Goal: Task Accomplishment & Management: Manage account settings

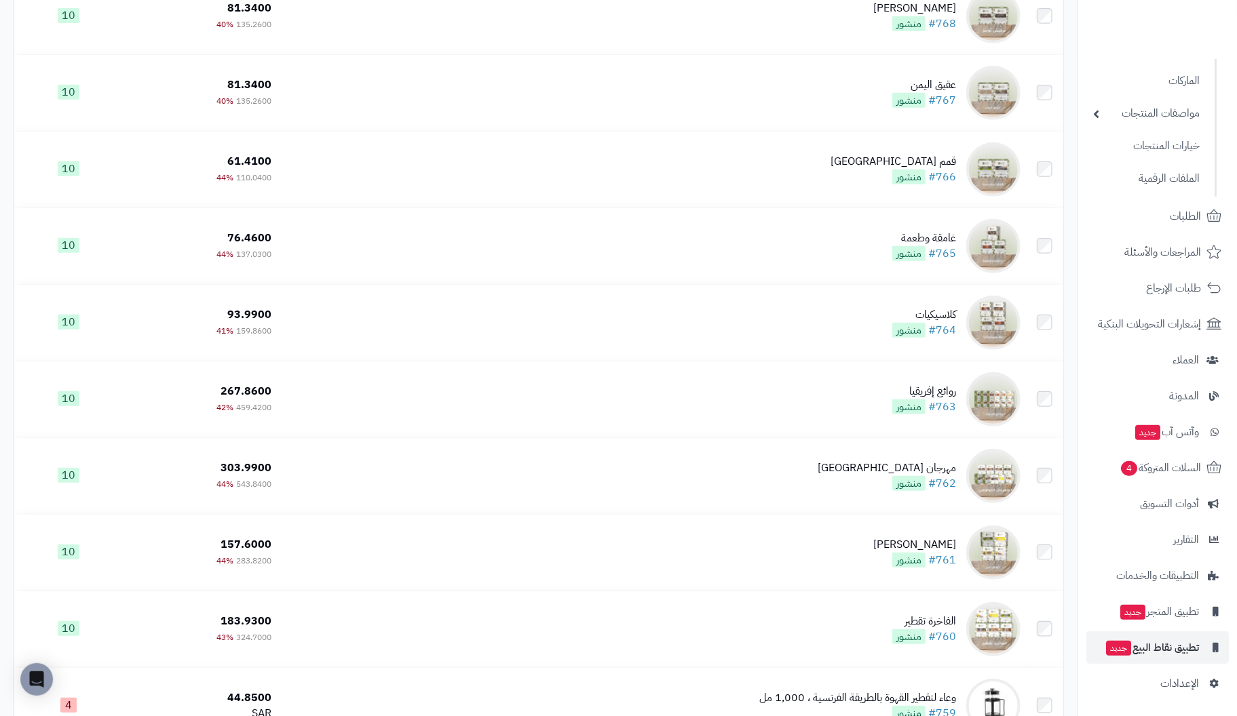
scroll to position [339, 0]
click at [1178, 682] on span "الإعدادات" at bounding box center [1179, 683] width 39 height 19
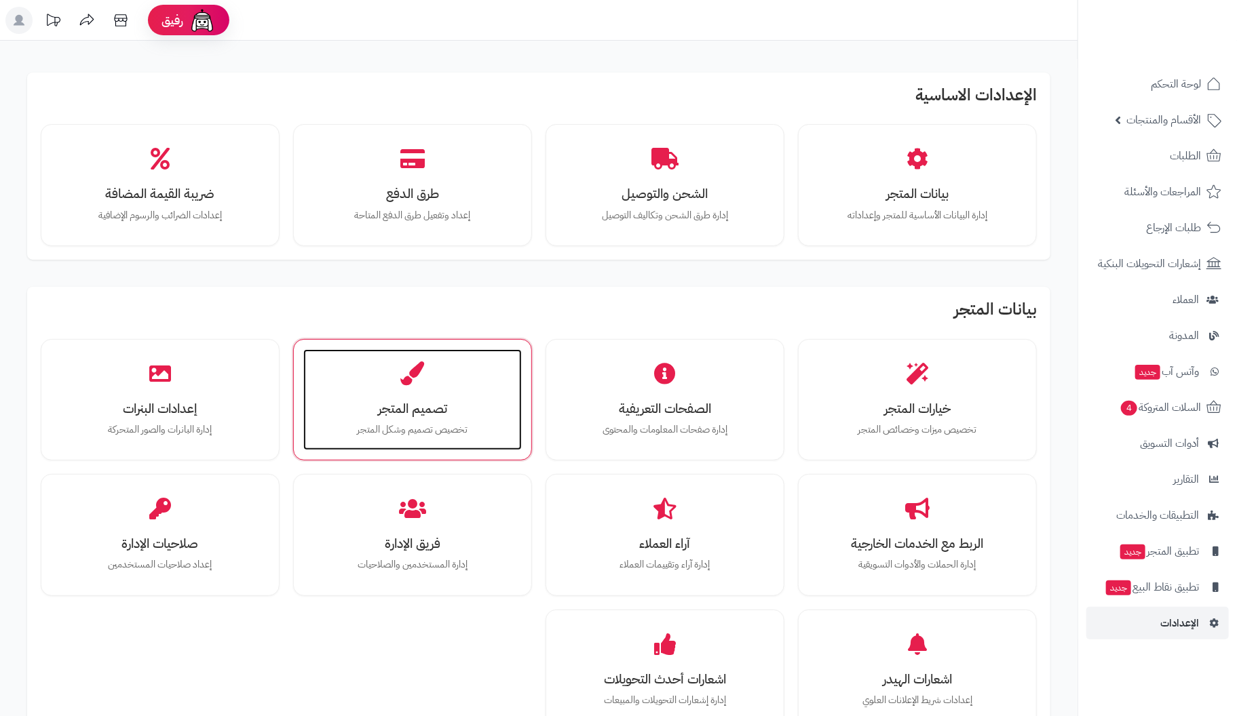
click at [417, 394] on div "تصميم المتجر تخصيص تصميم وشكل المتجر" at bounding box center [412, 400] width 218 height 102
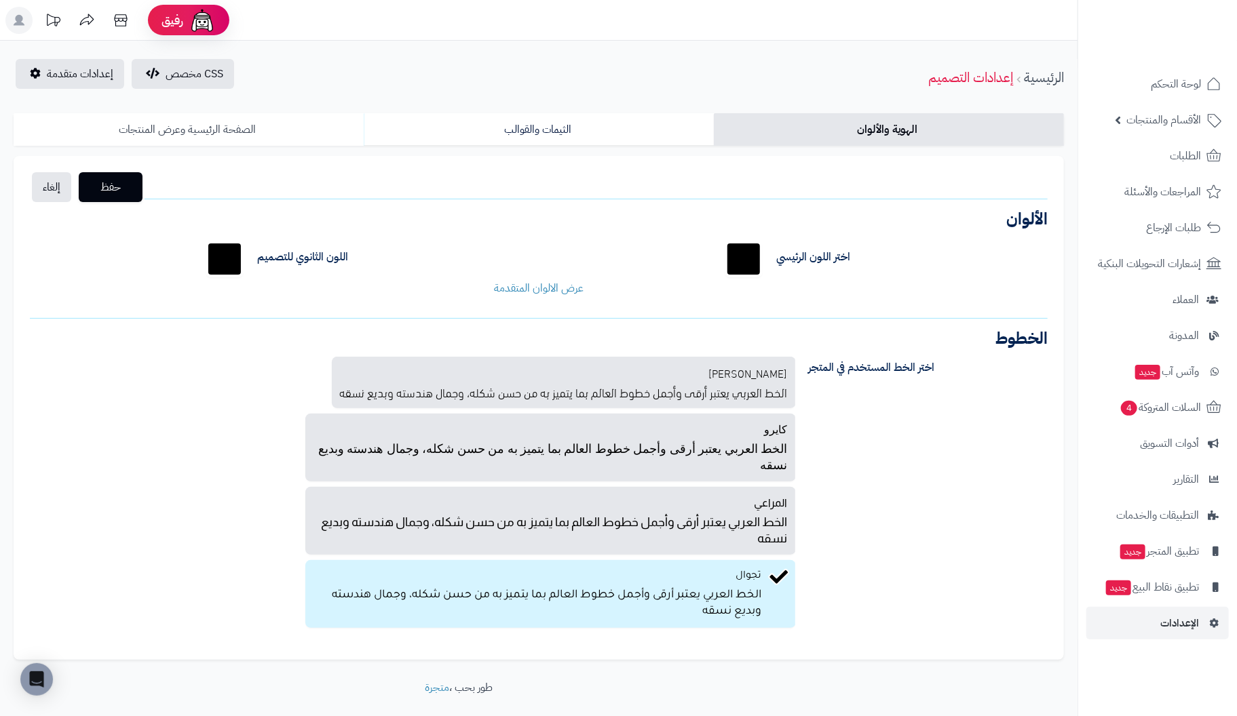
click at [216, 132] on link "الصفحة الرئيسية وعرض المنتجات" at bounding box center [189, 129] width 350 height 33
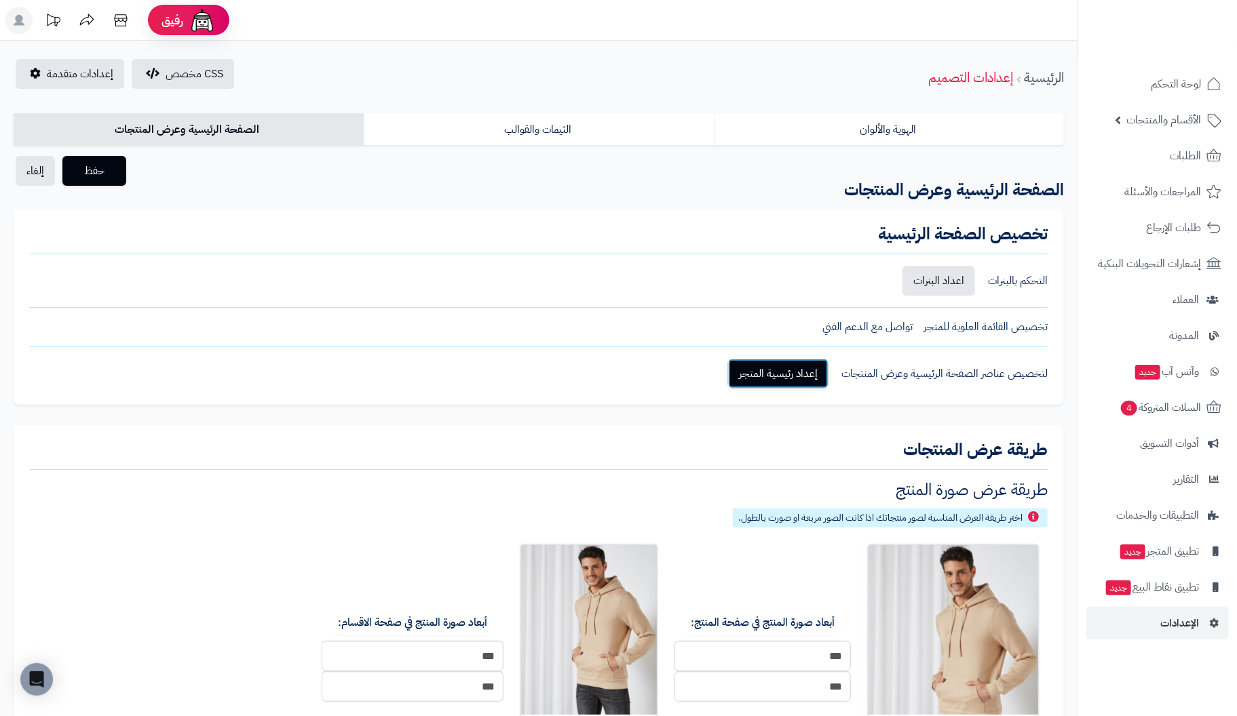
click at [791, 364] on link "إعداد رئيسية المتجر" at bounding box center [778, 374] width 100 height 30
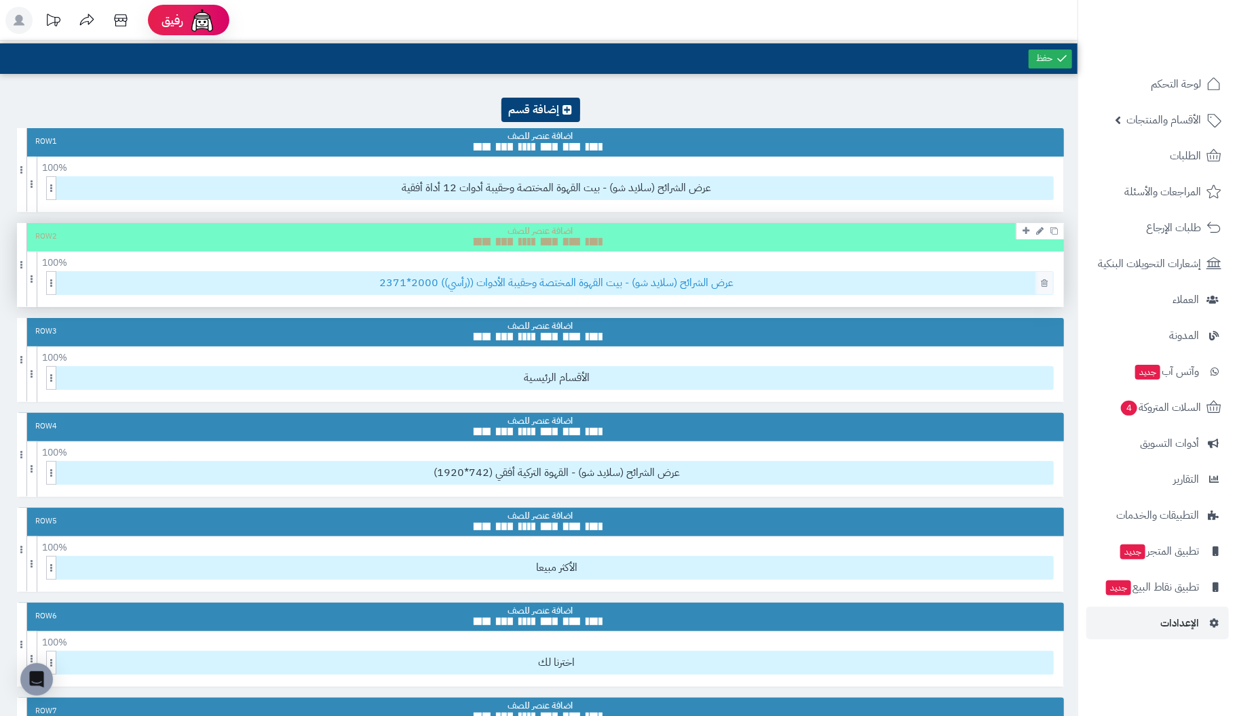
click at [630, 280] on span "عرض الشرائح (سلايد شو) - بيت القهوة المختصة وحقيبة الأدوات ((رأسي)) 2000*2371" at bounding box center [556, 283] width 992 height 22
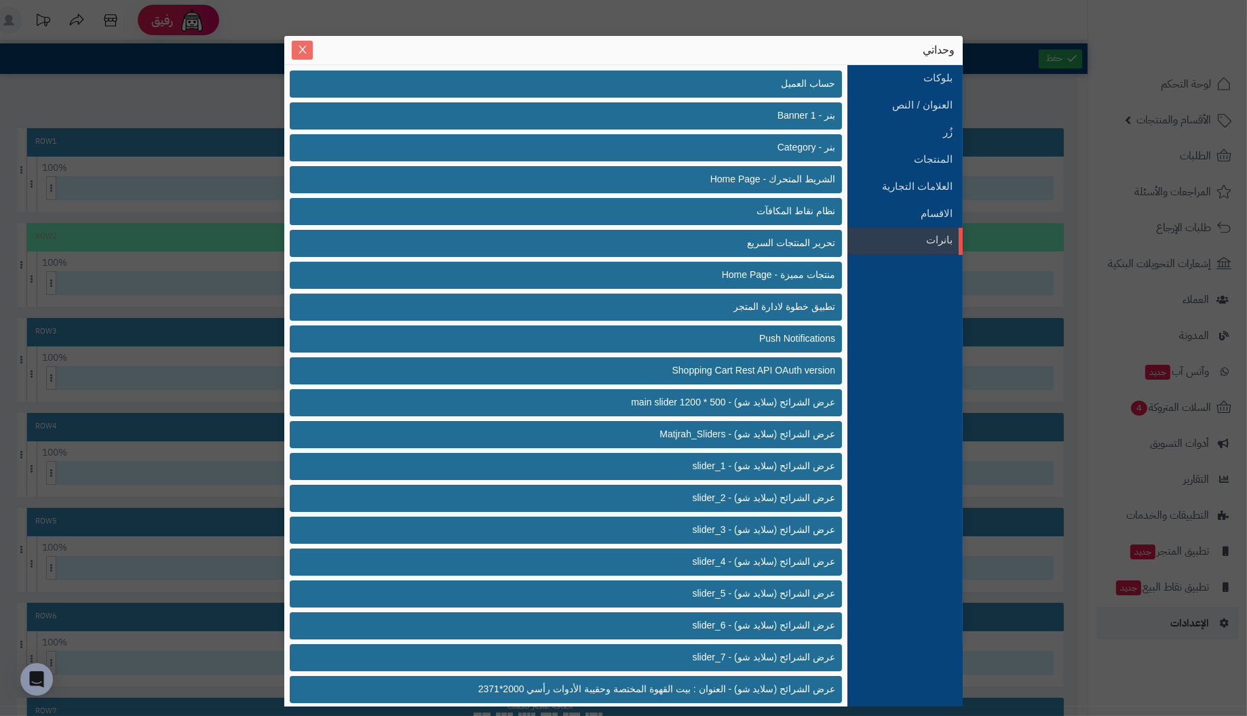
click at [300, 45] on icon "Close" at bounding box center [302, 49] width 11 height 11
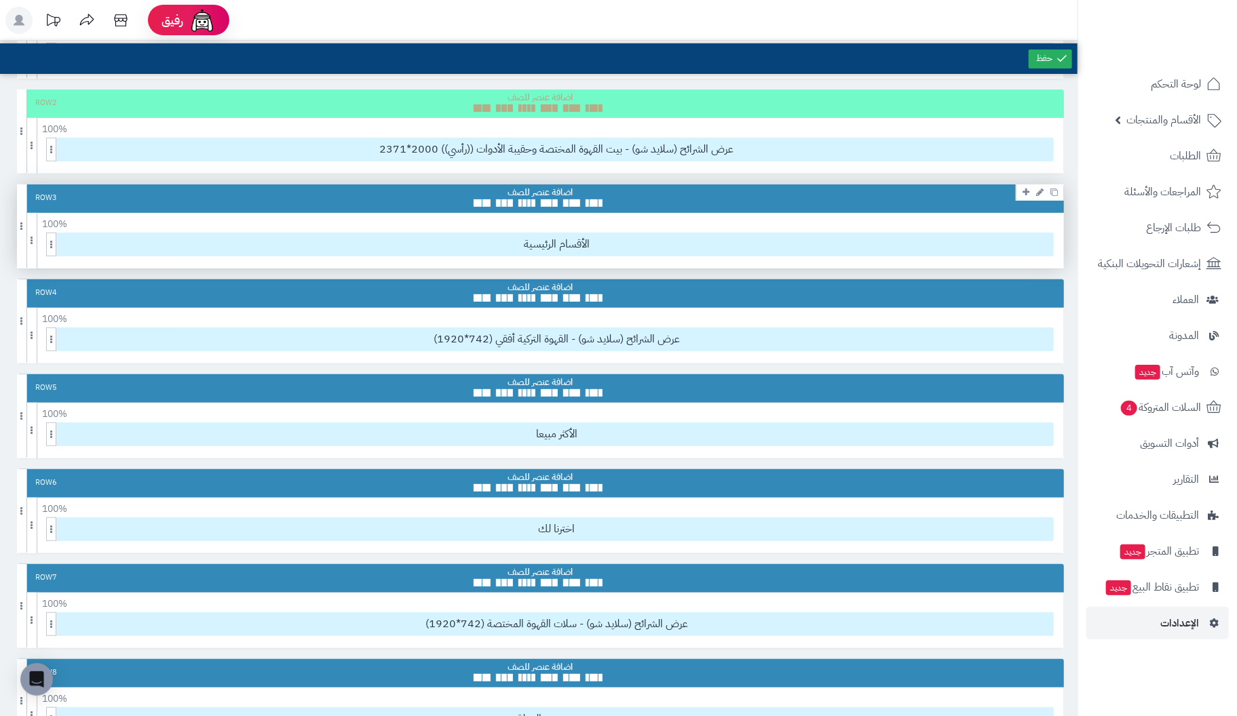
scroll to position [136, 0]
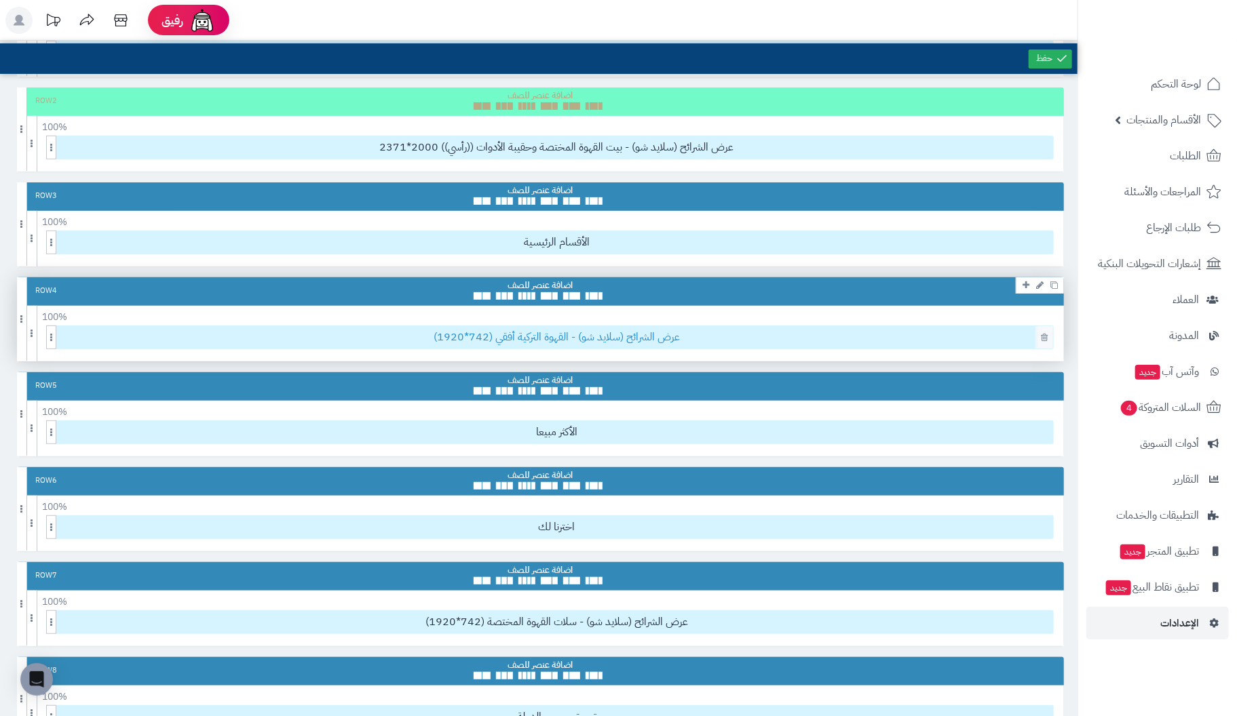
click at [536, 336] on span "عرض الشرائح (سلايد شو) - القهوة التركية أفقي (742*1920)" at bounding box center [556, 337] width 992 height 22
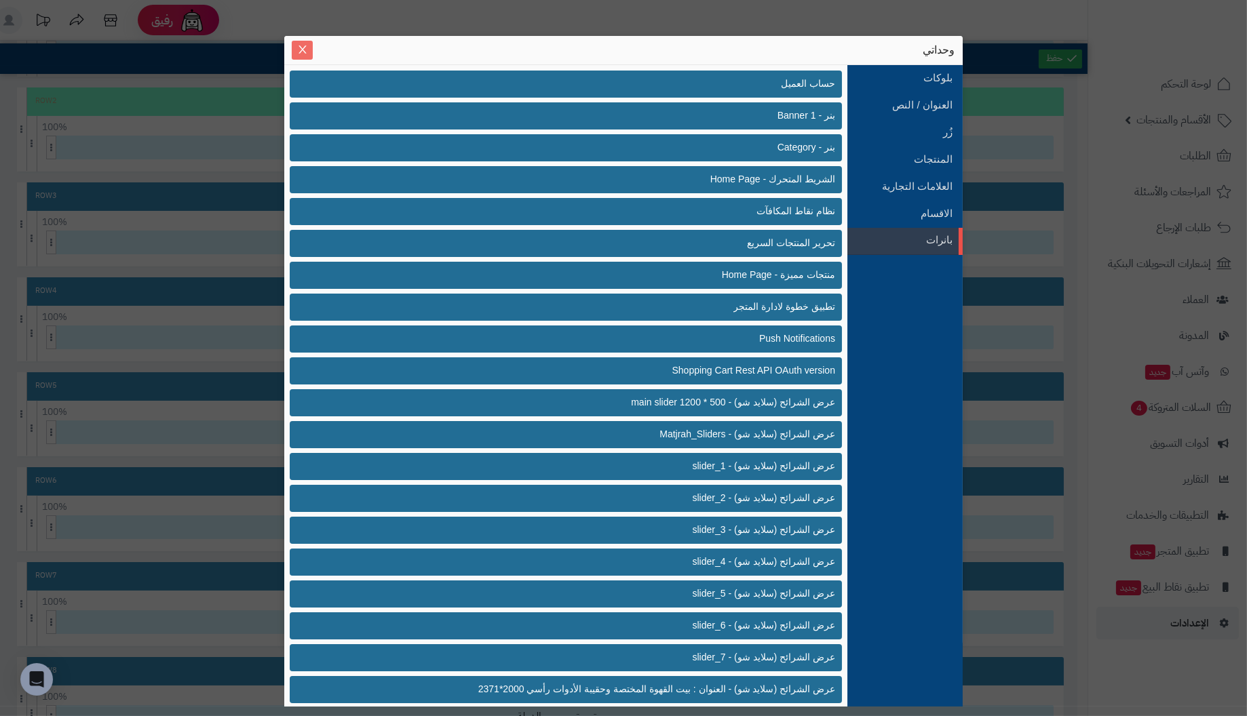
click at [295, 55] on span "Close" at bounding box center [302, 50] width 21 height 12
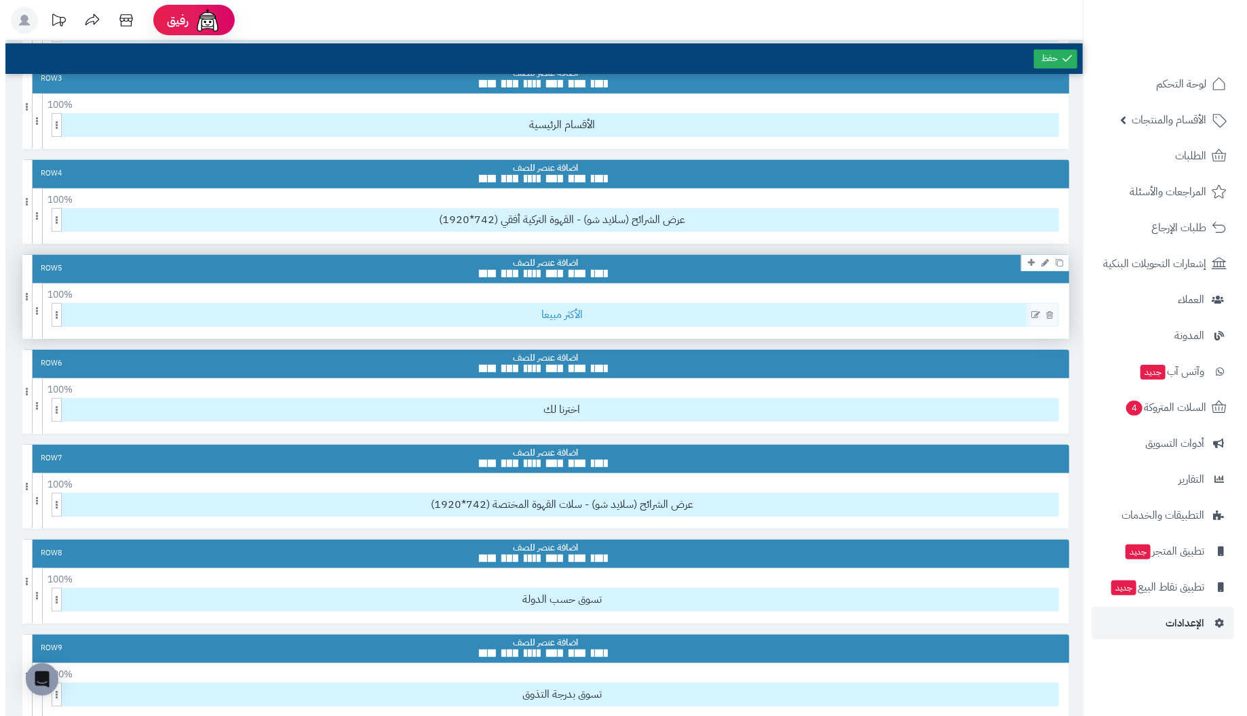
scroll to position [271, 0]
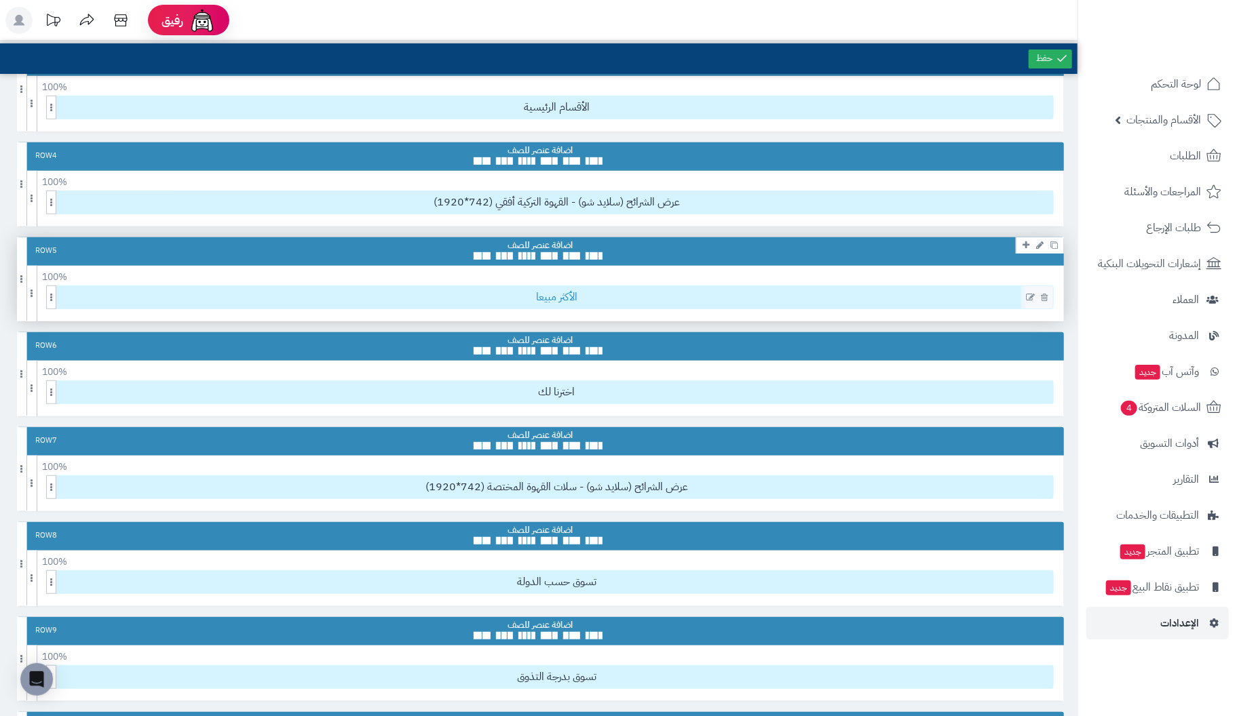
click at [881, 293] on span "الأكثر مبيعا" at bounding box center [556, 297] width 992 height 22
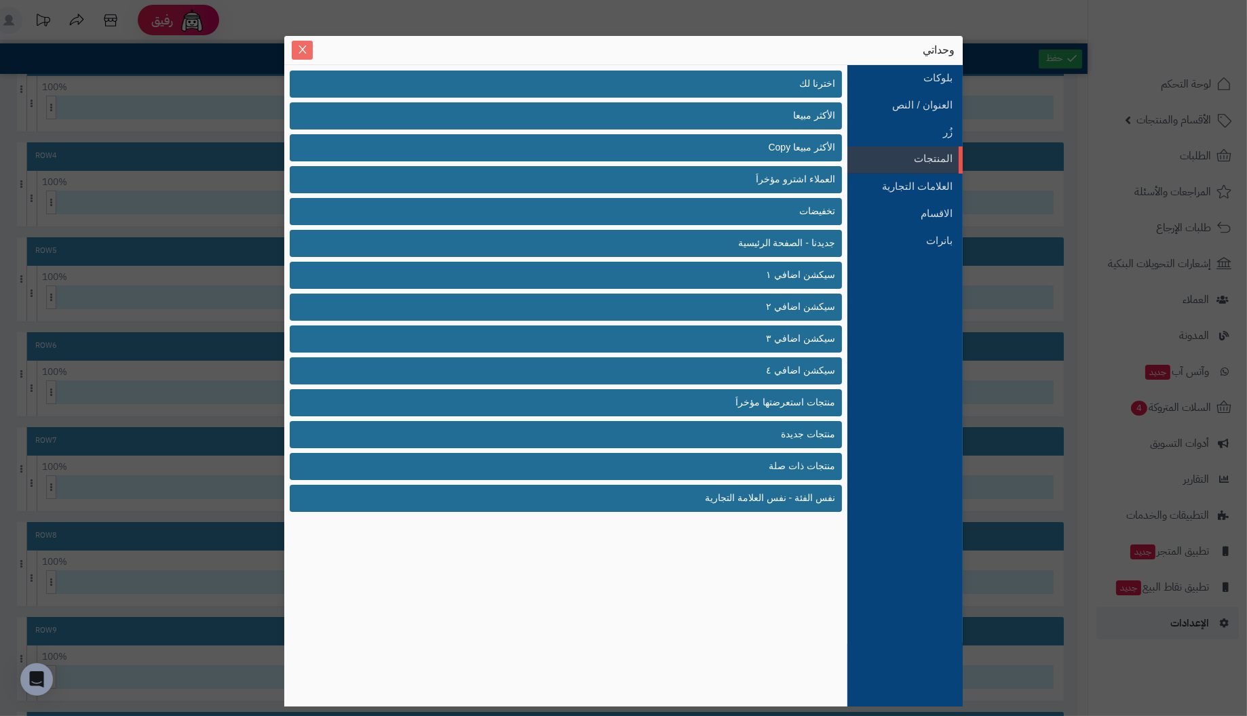
click at [302, 48] on icon "Close" at bounding box center [302, 49] width 11 height 11
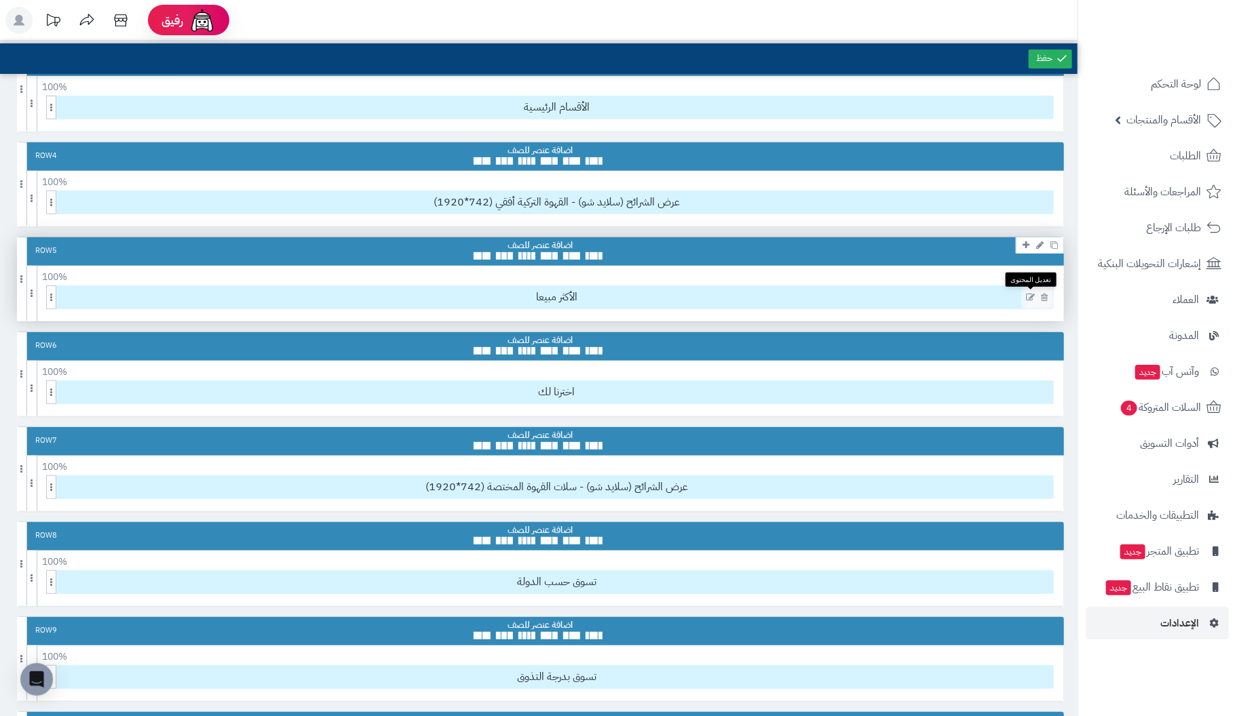
click at [1030, 296] on icon at bounding box center [1030, 297] width 9 height 9
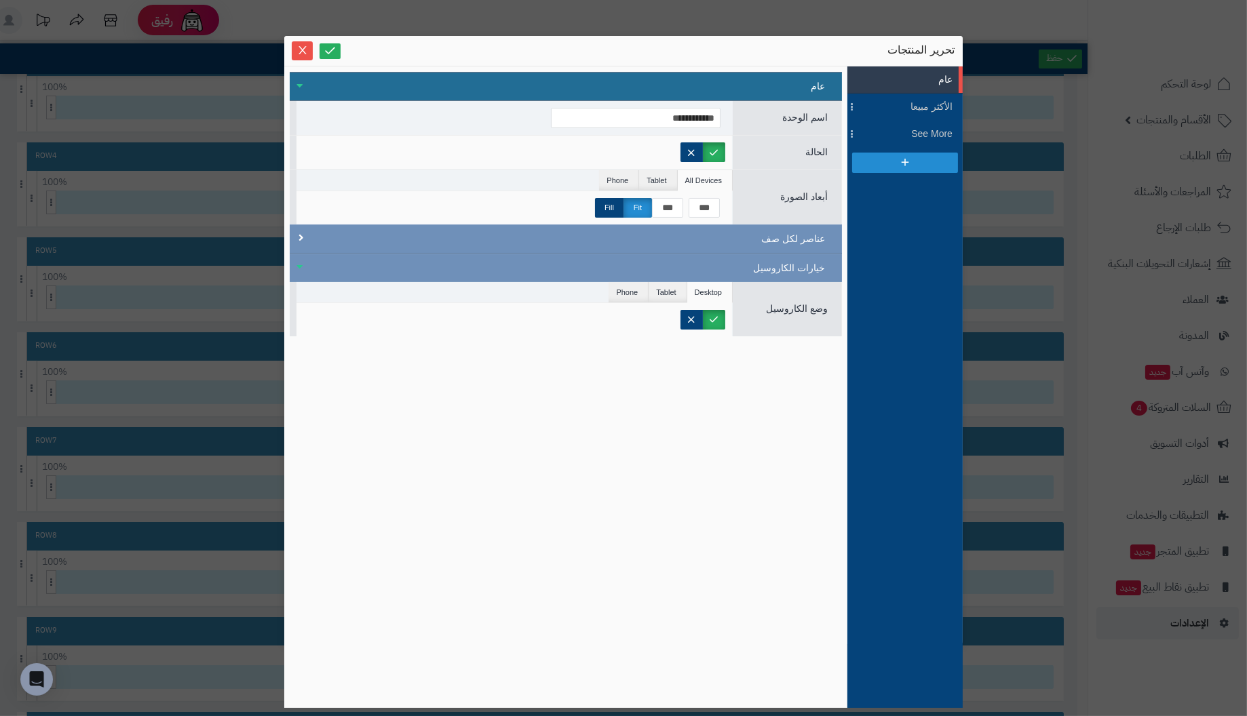
click at [309, 85] on div "عام" at bounding box center [566, 86] width 552 height 29
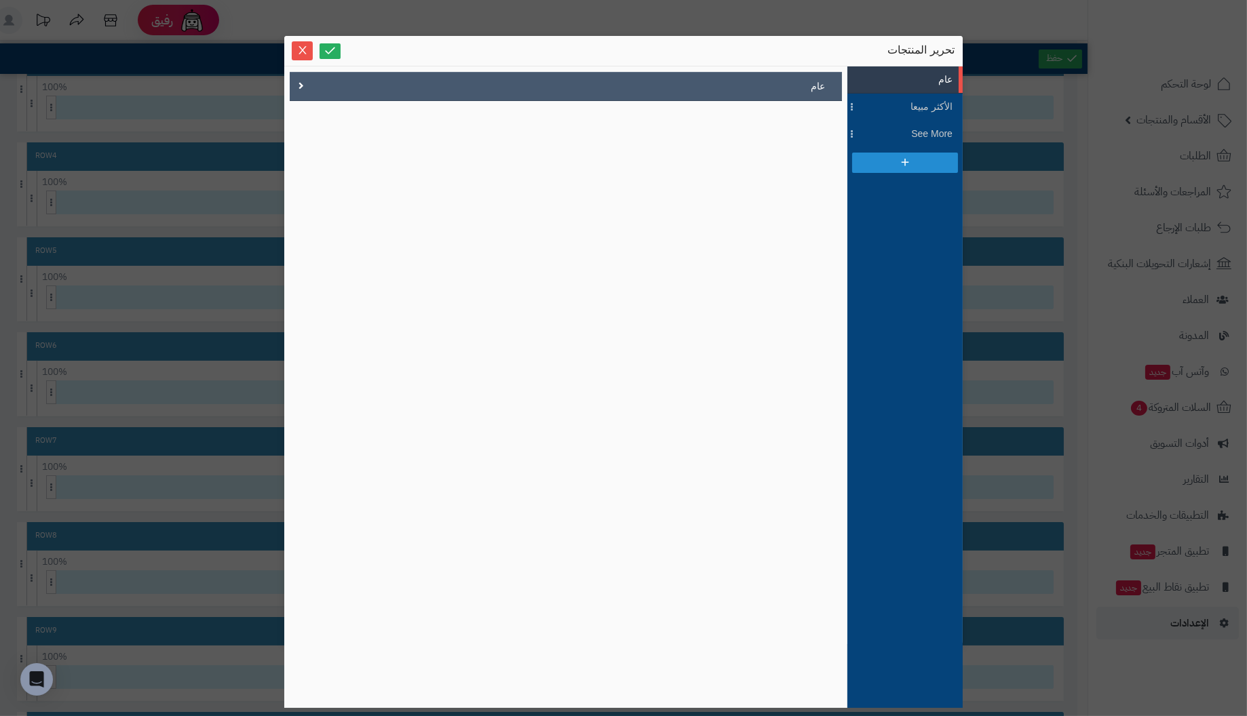
click at [309, 85] on div "عام" at bounding box center [566, 86] width 552 height 29
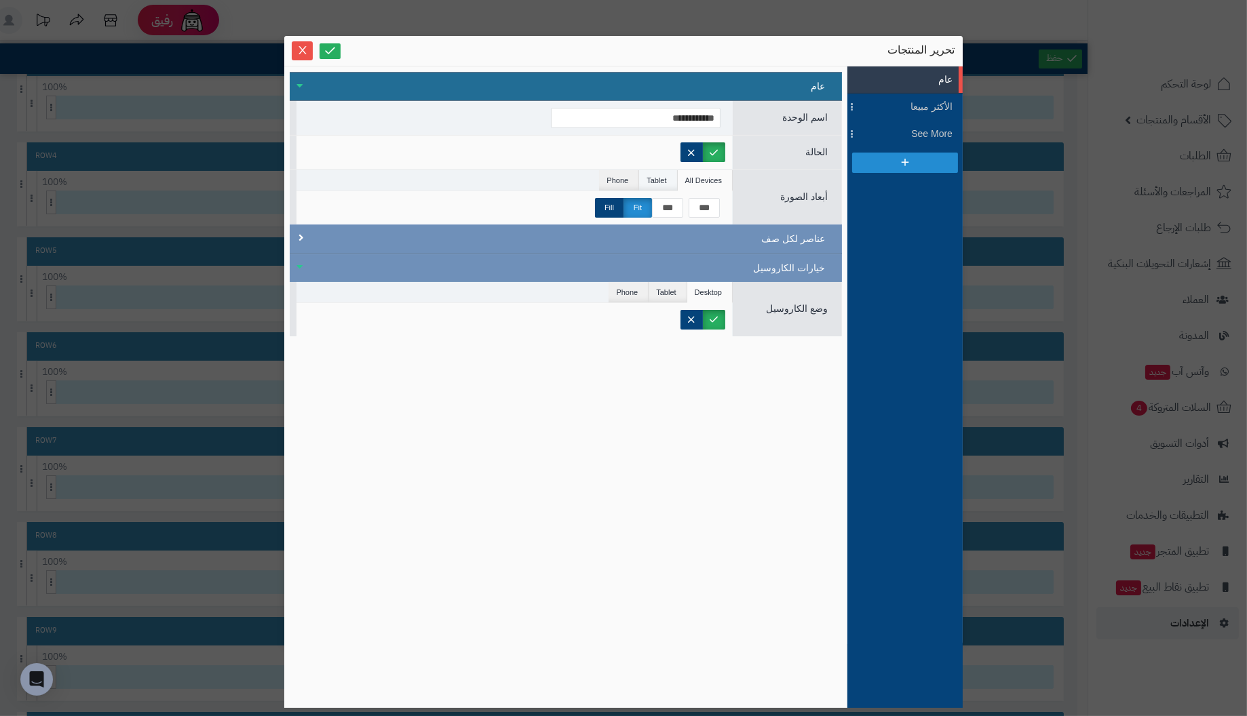
click at [663, 178] on li "Tablet" at bounding box center [658, 180] width 38 height 20
drag, startPoint x: 619, startPoint y: 179, endPoint x: 663, endPoint y: 180, distance: 44.1
click at [621, 179] on li "Phone" at bounding box center [619, 180] width 40 height 20
click at [701, 179] on li "All Devices" at bounding box center [705, 180] width 55 height 20
click at [705, 117] on input "**********" at bounding box center [636, 118] width 170 height 20
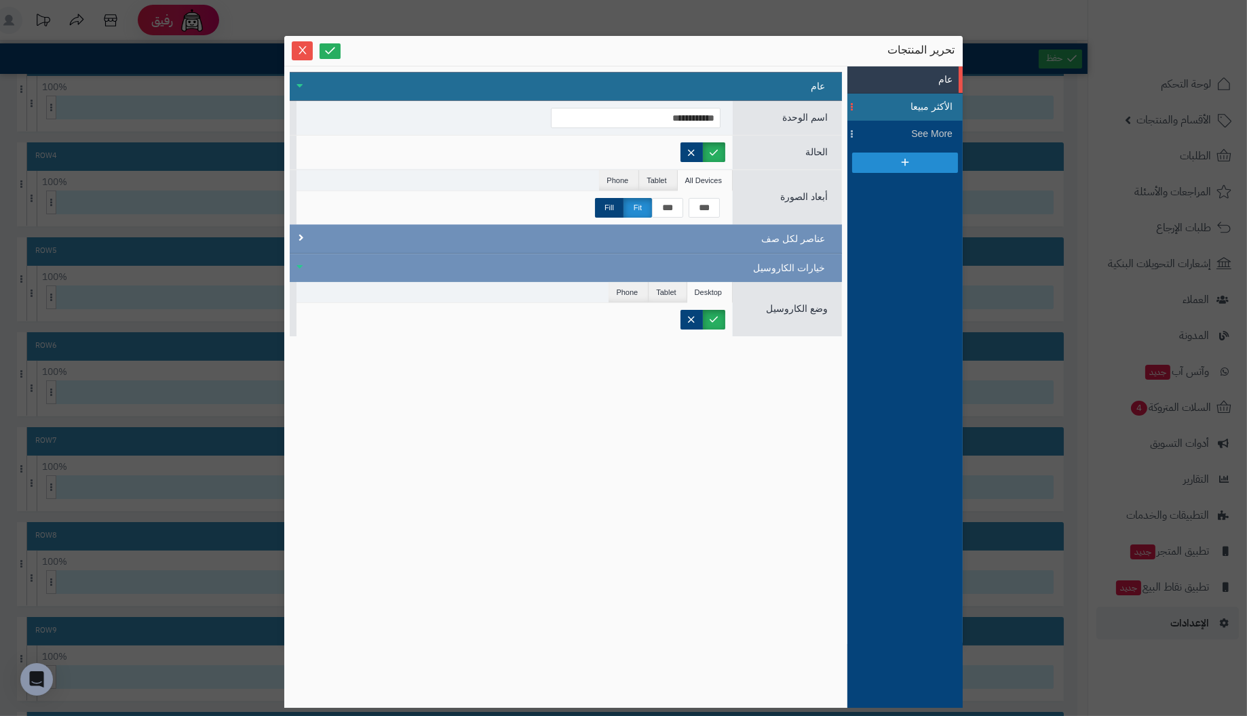
click at [942, 103] on span "الأكثر مبيعا" at bounding box center [921, 107] width 61 height 14
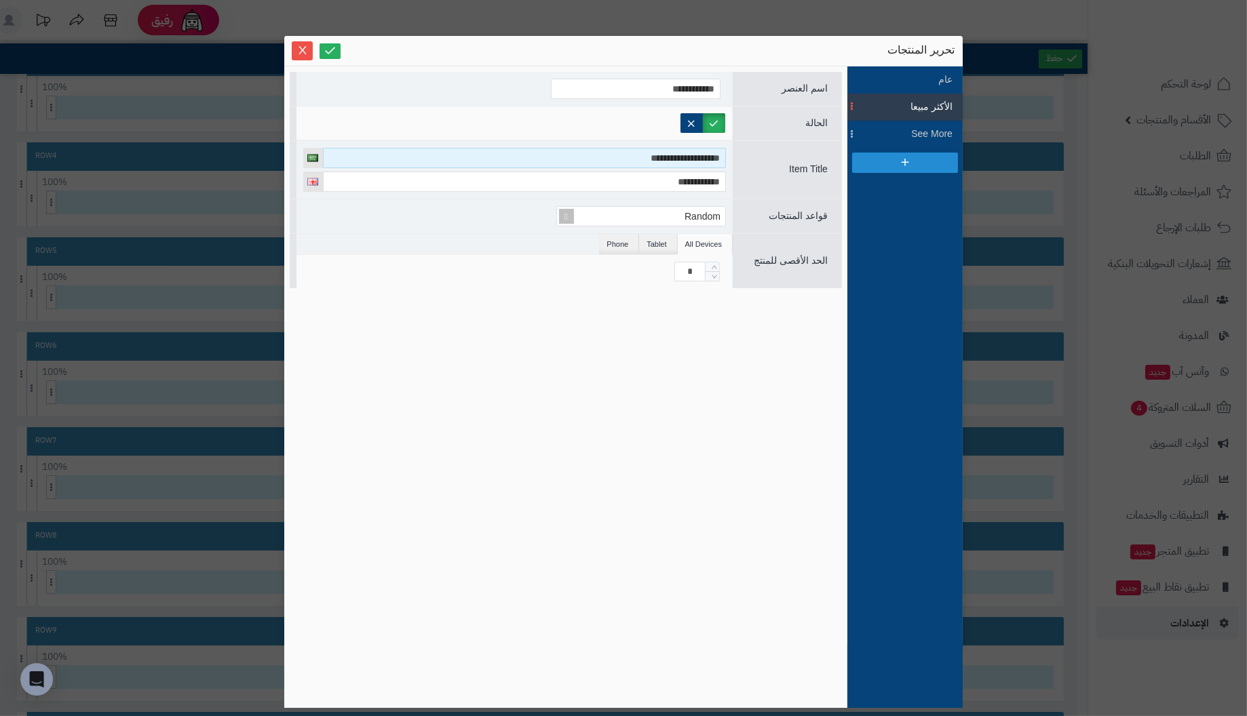
click at [597, 159] on input "**********" at bounding box center [524, 158] width 403 height 20
type input "**********"
click at [330, 50] on icon at bounding box center [330, 50] width 13 height 13
click at [332, 45] on icon at bounding box center [330, 50] width 13 height 13
click at [305, 50] on icon "Close" at bounding box center [302, 49] width 11 height 11
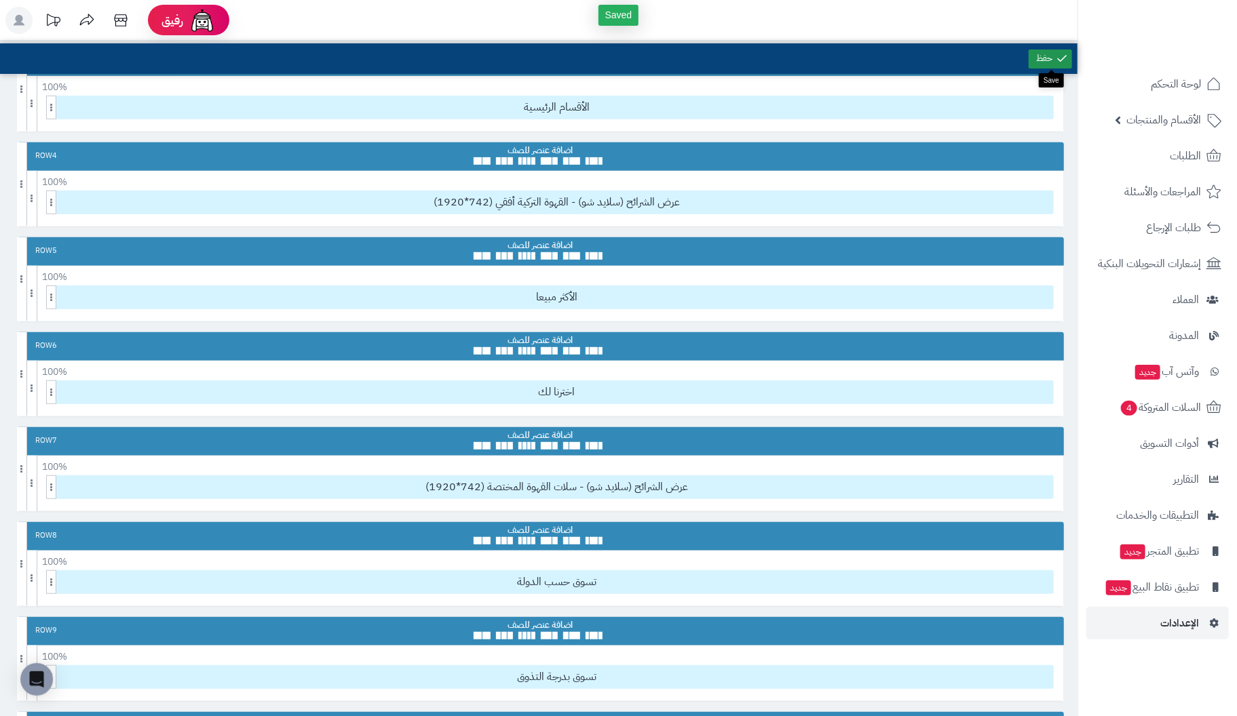
click at [1043, 59] on link at bounding box center [1049, 59] width 43 height 19
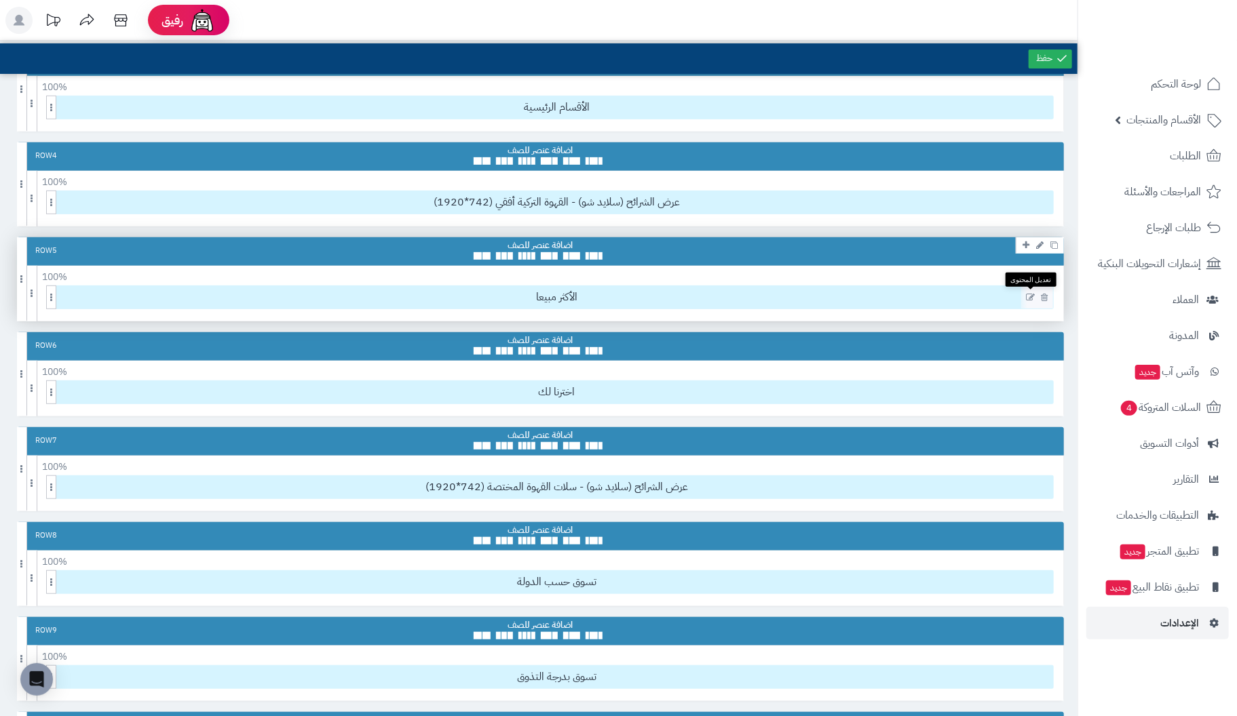
click at [1028, 294] on icon at bounding box center [1030, 297] width 9 height 9
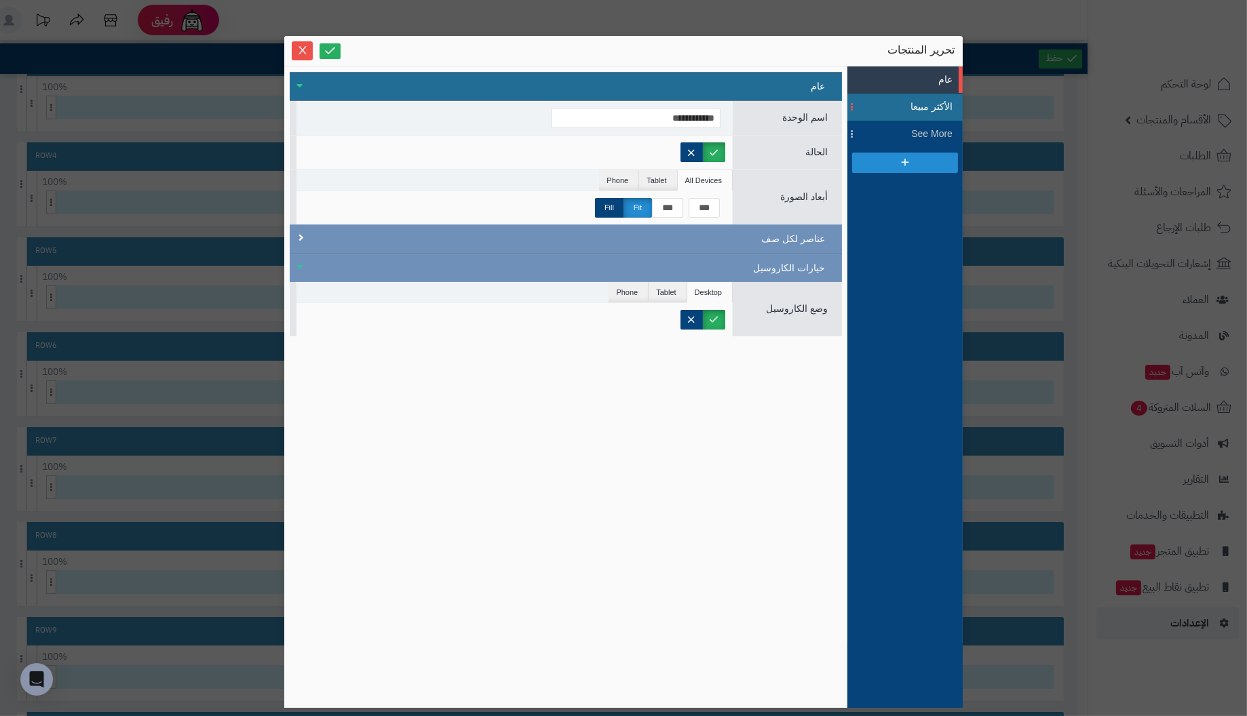
click at [938, 100] on span "الأكثر مبيعا" at bounding box center [921, 107] width 61 height 14
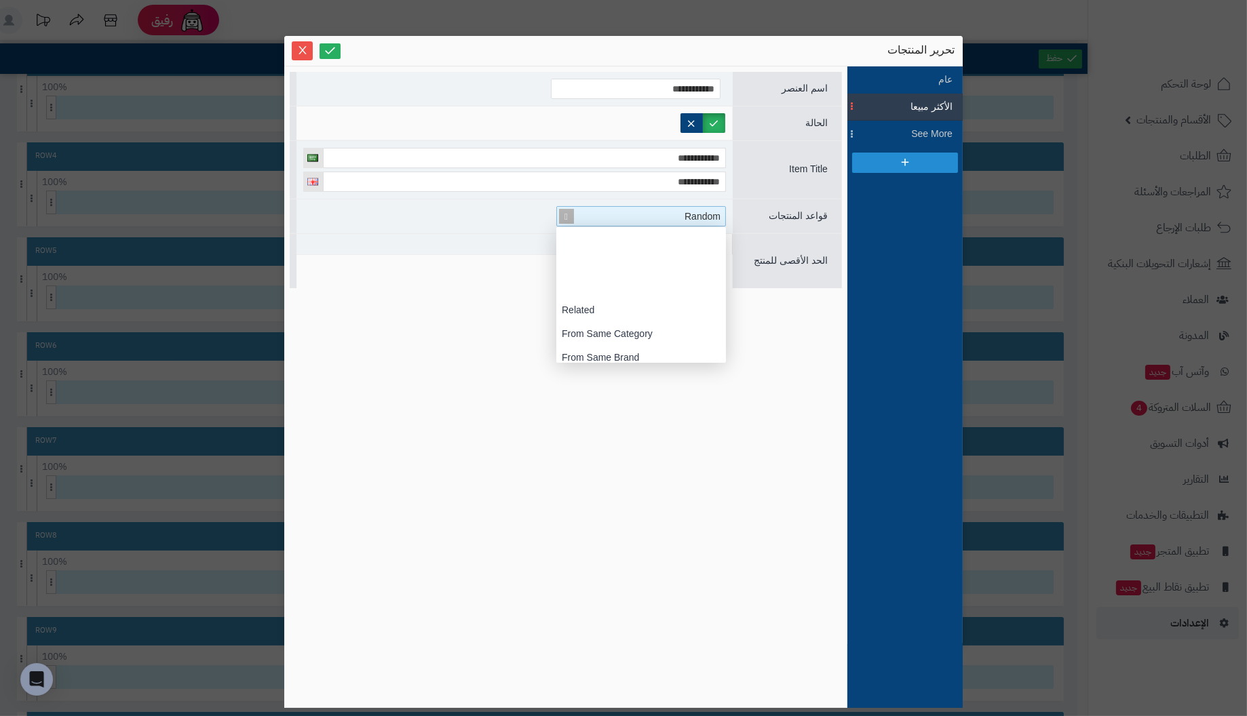
click at [644, 218] on div "Random" at bounding box center [646, 216] width 157 height 19
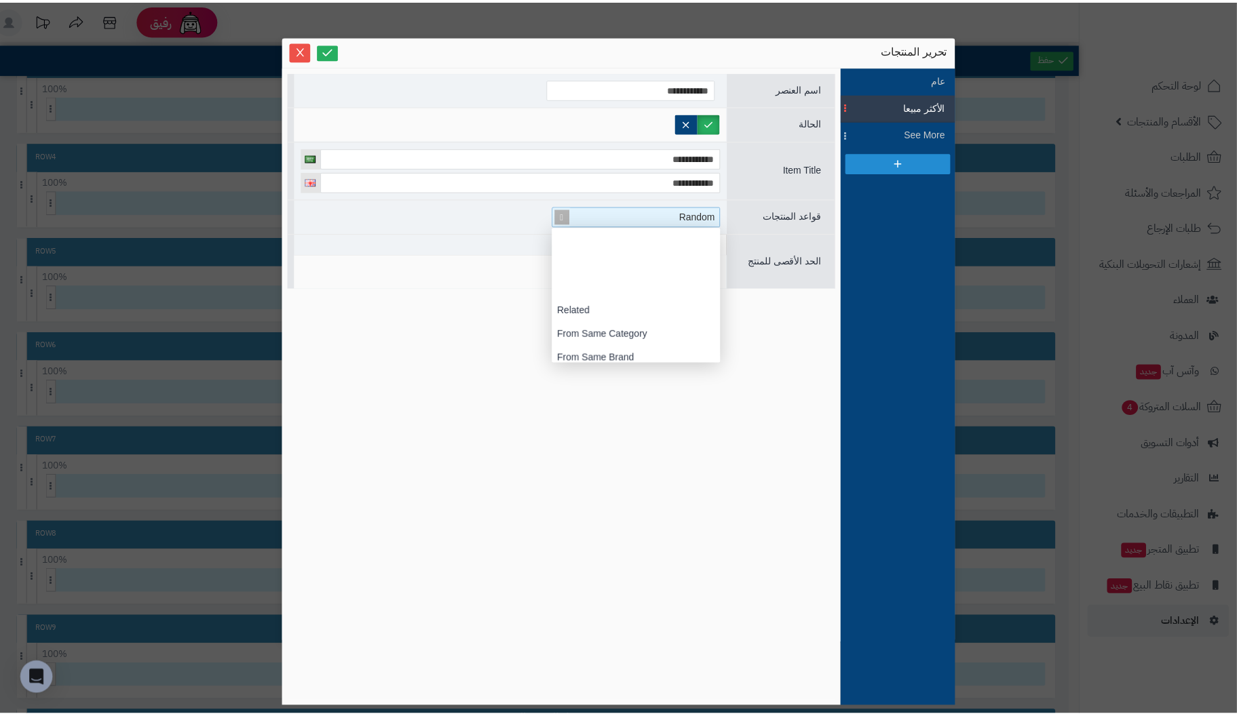
scroll to position [135, 0]
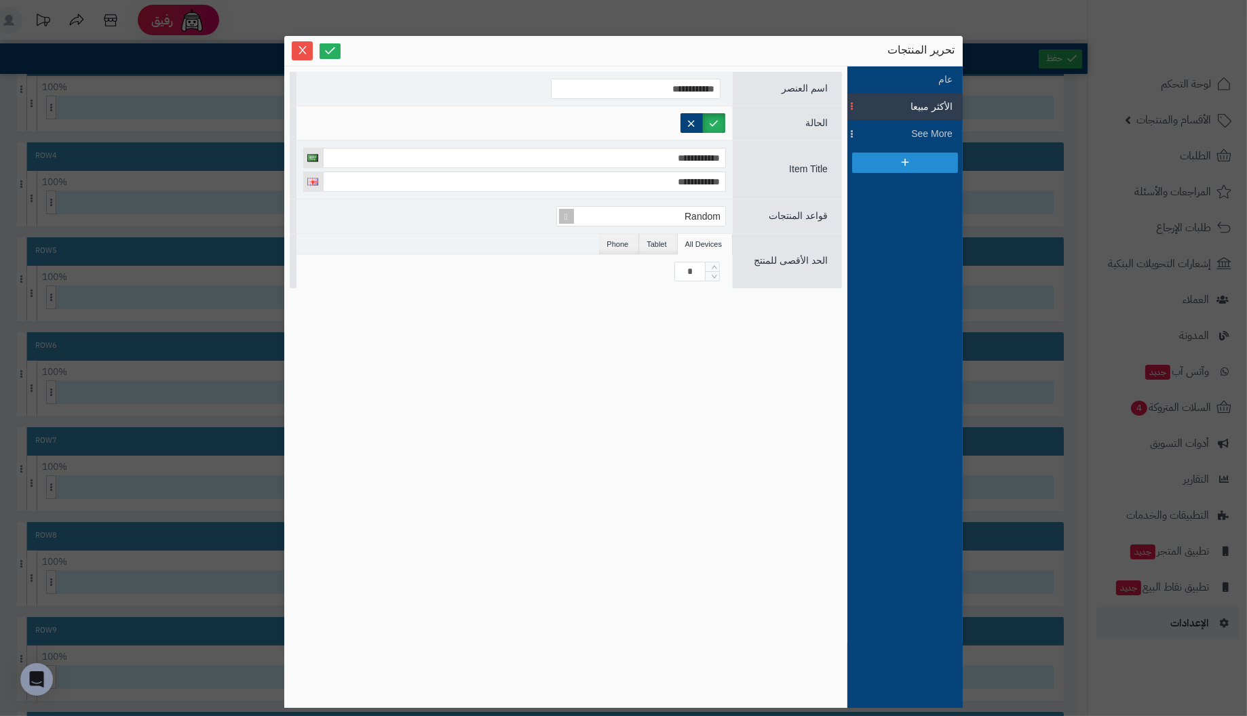
click at [495, 213] on div "Random" at bounding box center [514, 216] width 436 height 34
click at [659, 244] on li "Tablet" at bounding box center [658, 244] width 38 height 20
click at [630, 246] on li "Phone" at bounding box center [619, 244] width 40 height 20
click at [663, 239] on li "Tablet" at bounding box center [658, 244] width 38 height 20
click at [708, 239] on li "All Devices" at bounding box center [705, 244] width 55 height 20
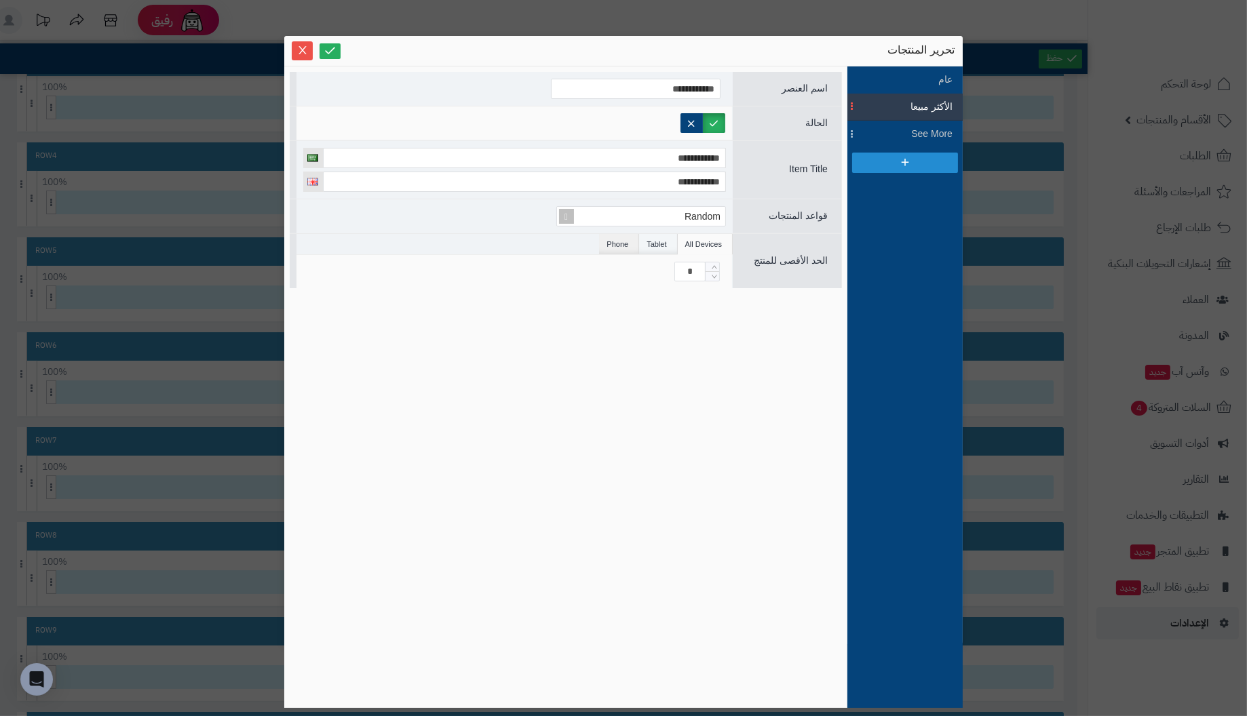
click at [654, 244] on li "Tablet" at bounding box center [658, 244] width 38 height 20
click at [693, 265] on input at bounding box center [689, 272] width 31 height 20
type input "*"
click at [713, 243] on li "All Devices" at bounding box center [705, 244] width 55 height 20
click at [623, 246] on li "Phone" at bounding box center [619, 244] width 40 height 20
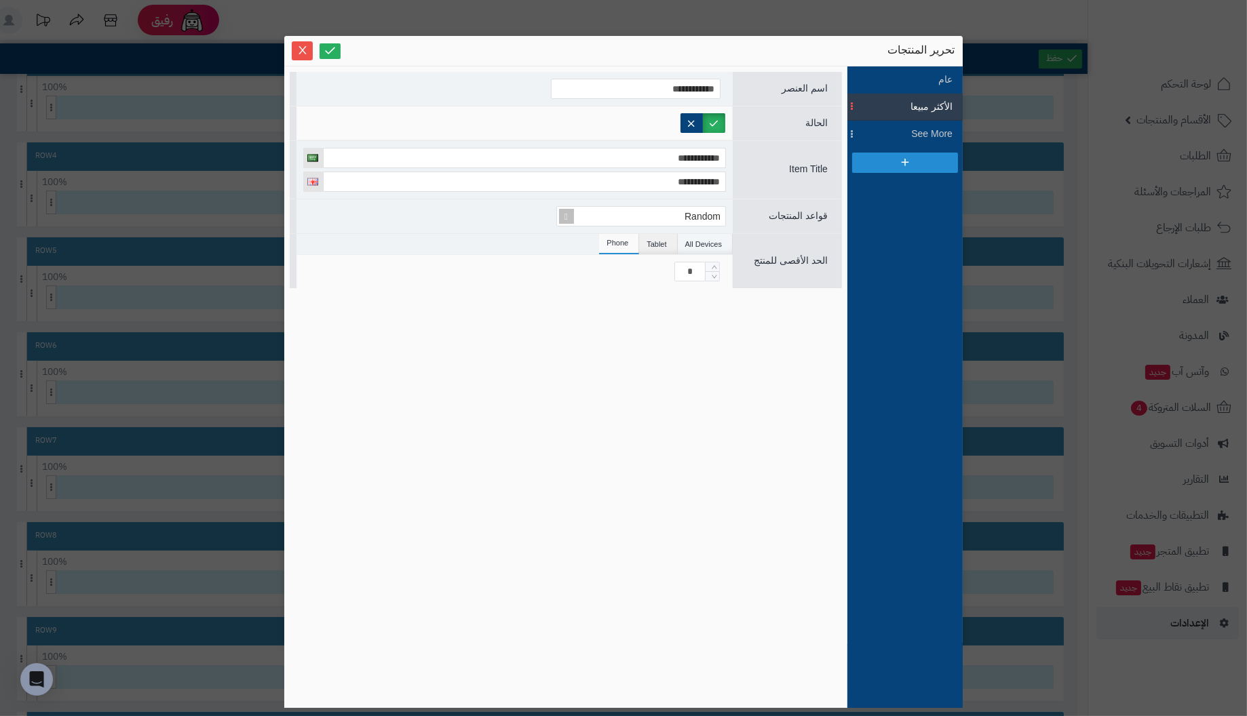
click at [708, 244] on li "All Devices" at bounding box center [705, 244] width 55 height 20
drag, startPoint x: 681, startPoint y: 269, endPoint x: 778, endPoint y: 273, distance: 97.1
click at [778, 273] on div "الحد الأقصى للمنتج All Devices Tablet Phone *" at bounding box center [566, 260] width 552 height 55
type input "**"
click at [670, 242] on li "Tablet" at bounding box center [658, 244] width 38 height 20
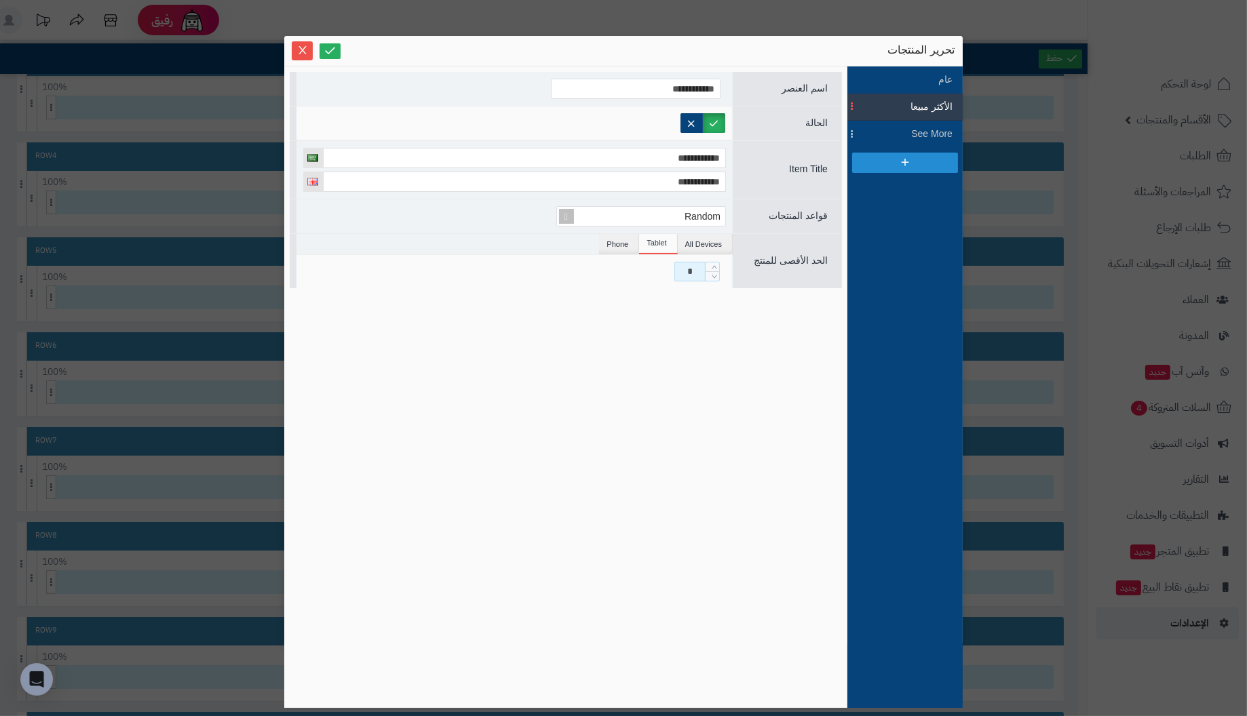
drag, startPoint x: 687, startPoint y: 271, endPoint x: 841, endPoint y: 289, distance: 154.4
click at [841, 289] on div "**********" at bounding box center [566, 387] width 552 height 631
type input "**"
click at [625, 242] on li "Phone" at bounding box center [619, 244] width 40 height 20
drag, startPoint x: 684, startPoint y: 269, endPoint x: 893, endPoint y: 298, distance: 211.6
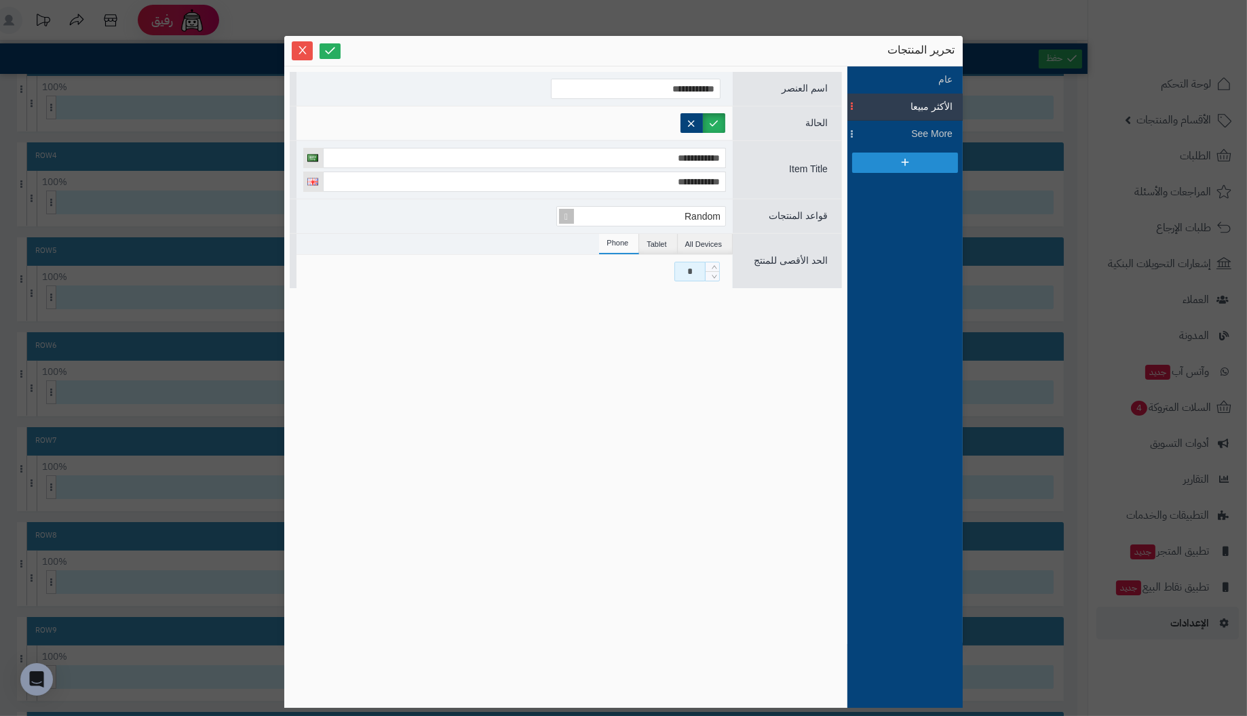
click at [893, 298] on div "**********" at bounding box center [623, 387] width 678 height 642
type input "**"
click at [665, 244] on li "Tablet" at bounding box center [658, 244] width 38 height 20
click at [708, 239] on li "All Devices" at bounding box center [705, 244] width 55 height 20
click at [536, 276] on div "**" at bounding box center [514, 271] width 436 height 33
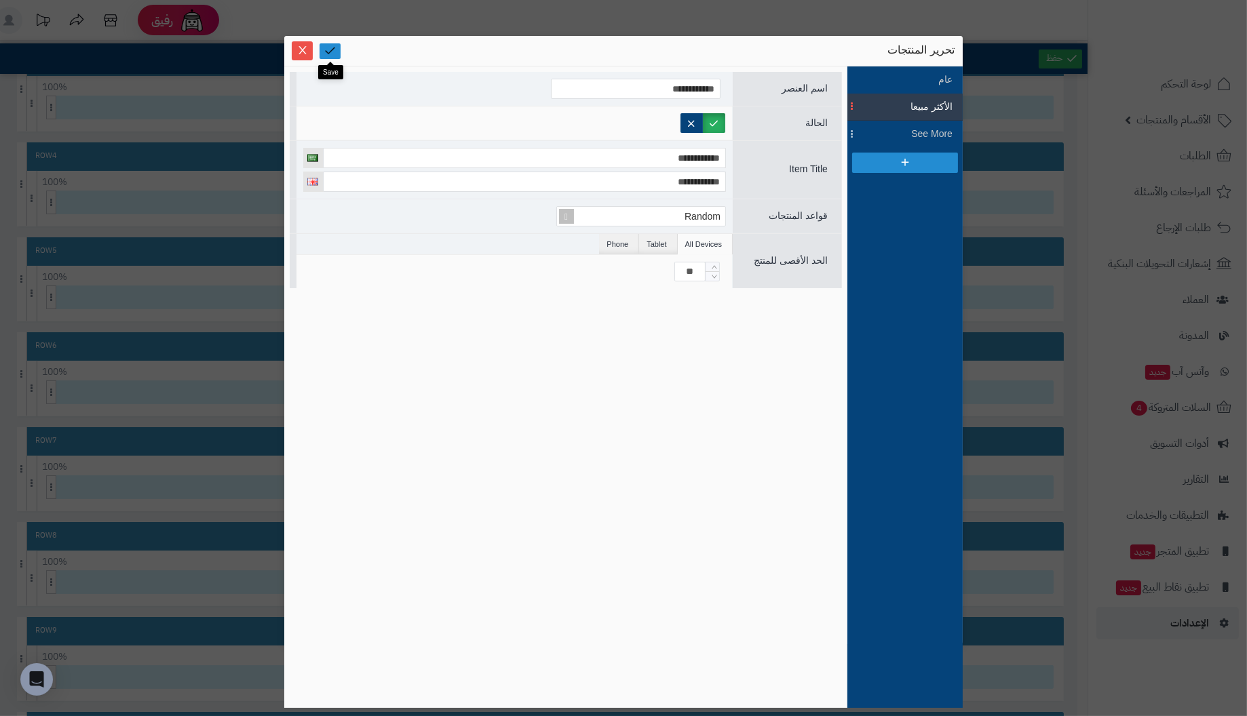
click at [330, 52] on icon at bounding box center [330, 50] width 13 height 13
click at [304, 46] on icon "Close" at bounding box center [302, 49] width 11 height 11
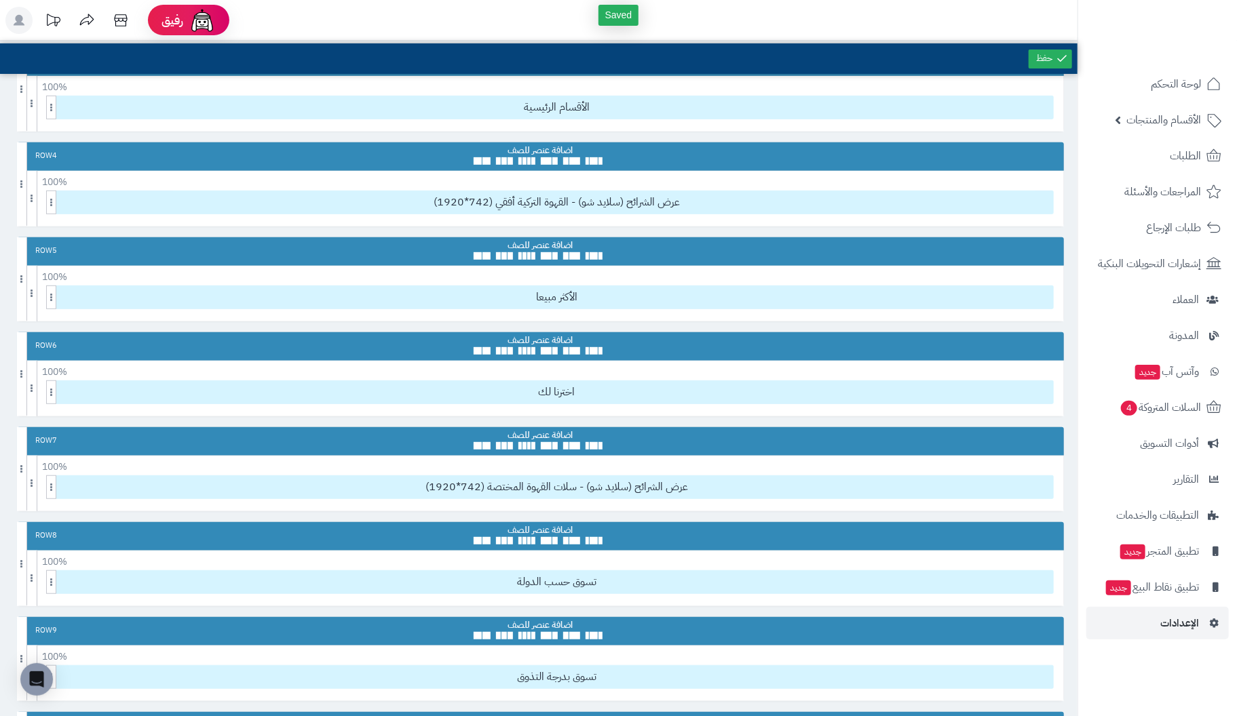
click at [625, 20] on span "Saved" at bounding box center [618, 15] width 27 height 14
click at [1057, 64] on link at bounding box center [1049, 59] width 43 height 19
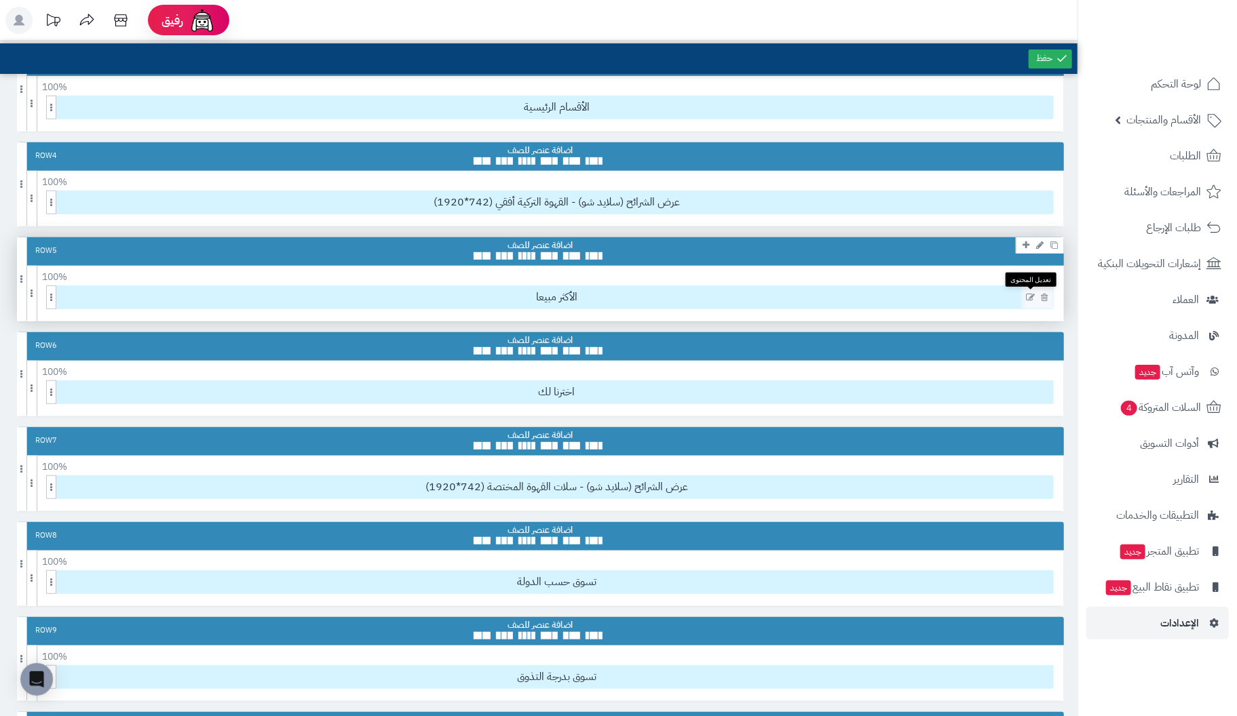
click at [1030, 293] on icon at bounding box center [1030, 297] width 9 height 9
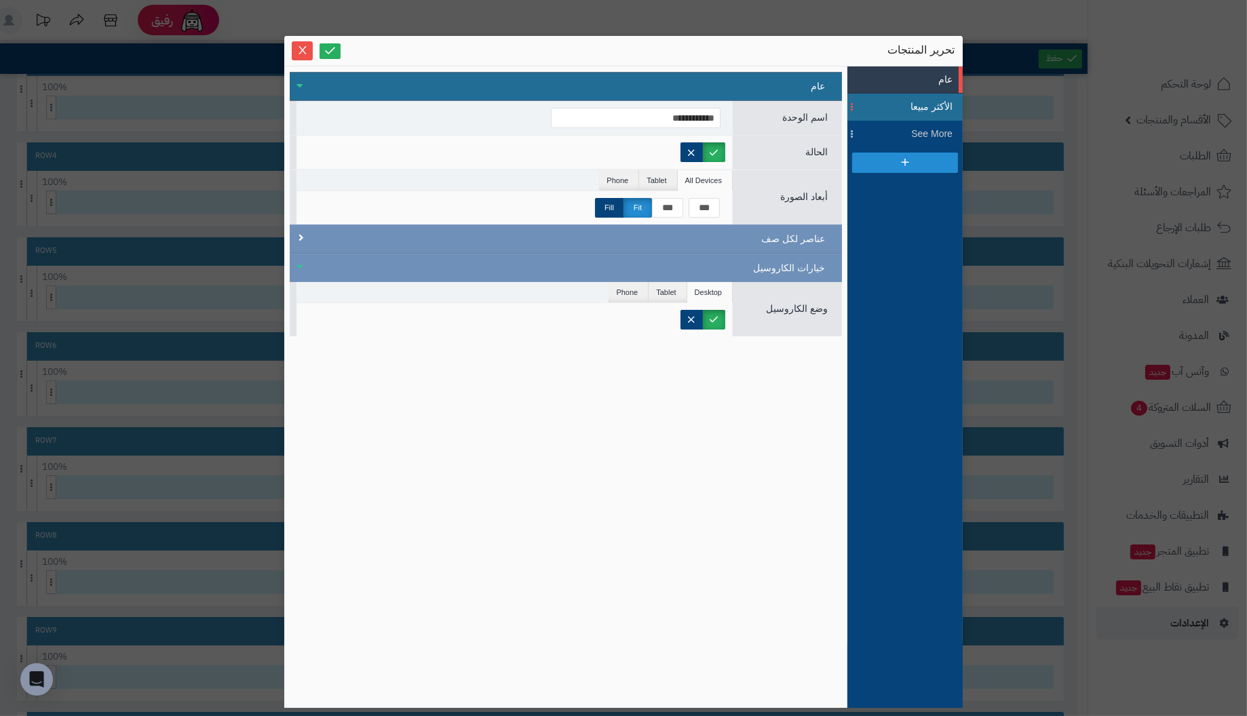
click at [925, 98] on li "الأكثر مبيعا" at bounding box center [904, 107] width 115 height 27
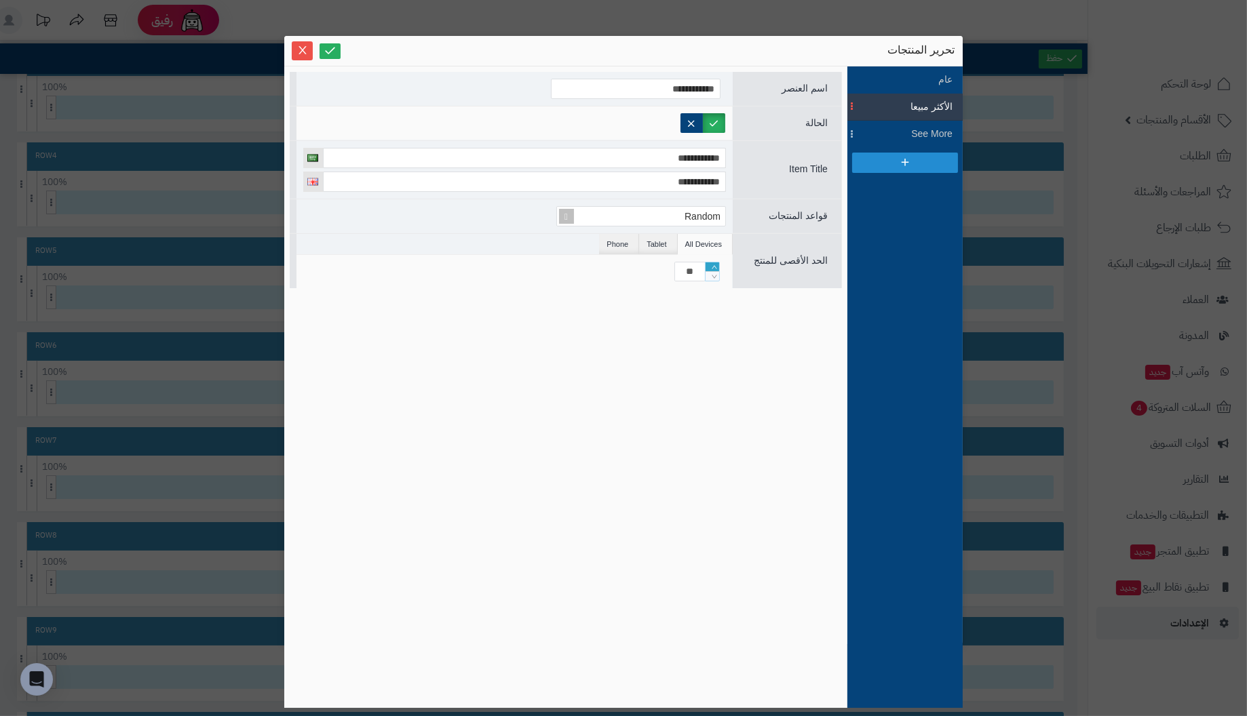
click at [717, 263] on icon "Increase Value" at bounding box center [715, 267] width 6 height 8
type input "**"
click at [717, 263] on icon "Increase Value" at bounding box center [715, 267] width 6 height 8
click at [660, 242] on li "Tablet" at bounding box center [658, 244] width 38 height 20
click at [711, 263] on icon "Increase Value" at bounding box center [712, 267] width 8 height 8
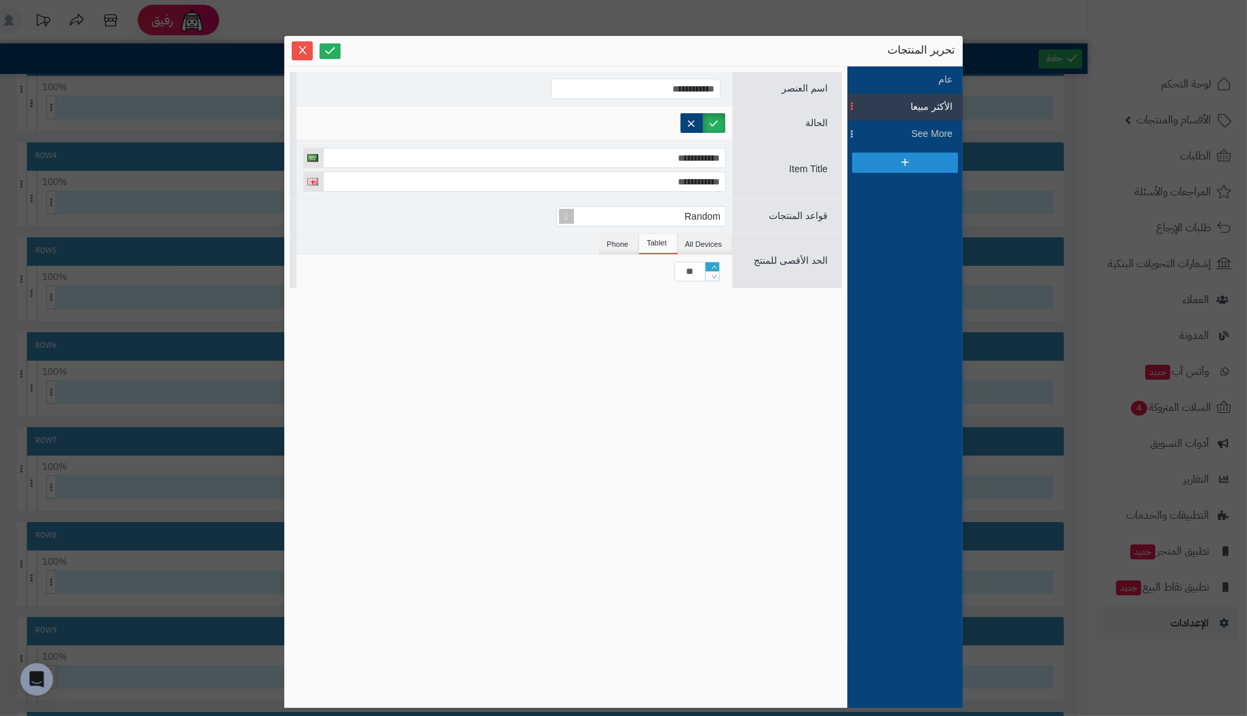
type input "**"
click at [711, 263] on icon "Increase Value" at bounding box center [712, 267] width 8 height 8
click at [627, 241] on li "Phone" at bounding box center [619, 244] width 40 height 20
click at [717, 265] on icon "Increase Value" at bounding box center [715, 267] width 6 height 8
type input "**"
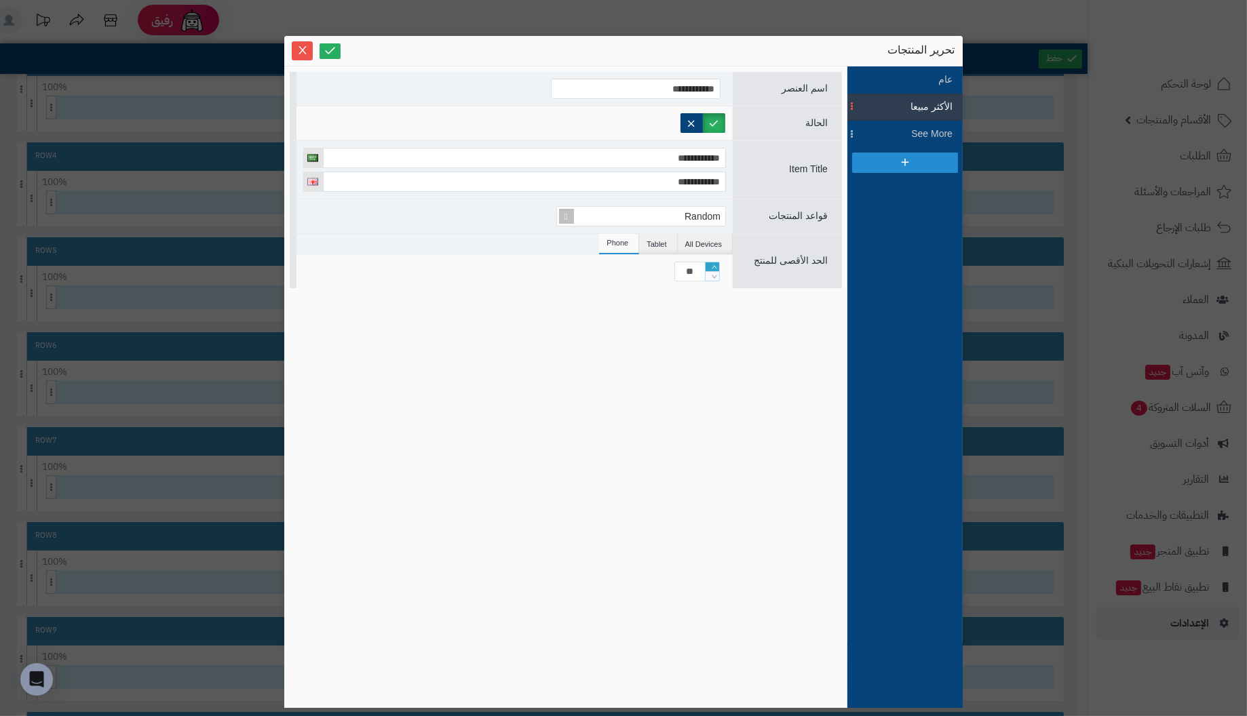
click at [717, 265] on icon "Increase Value" at bounding box center [715, 267] width 6 height 8
click at [335, 44] on link at bounding box center [330, 51] width 21 height 16
click at [306, 49] on icon "Close" at bounding box center [302, 49] width 11 height 11
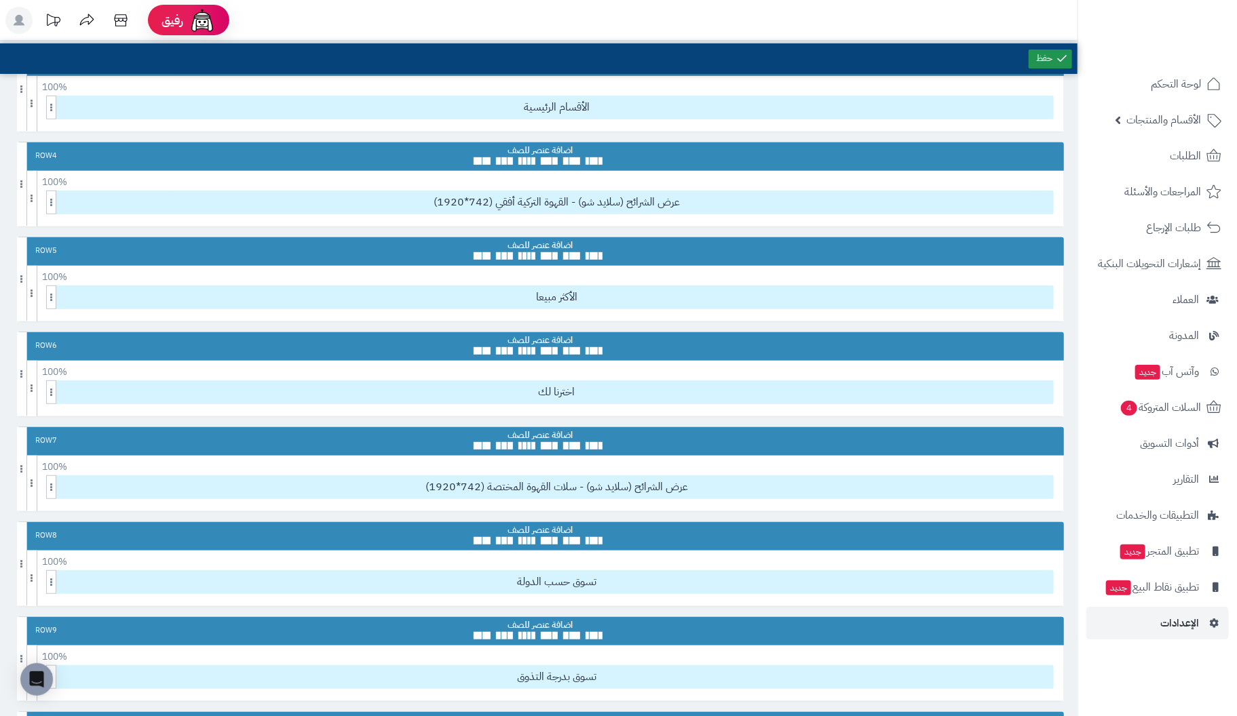
click at [1049, 52] on link at bounding box center [1049, 59] width 43 height 19
click at [1052, 58] on link at bounding box center [1049, 59] width 43 height 19
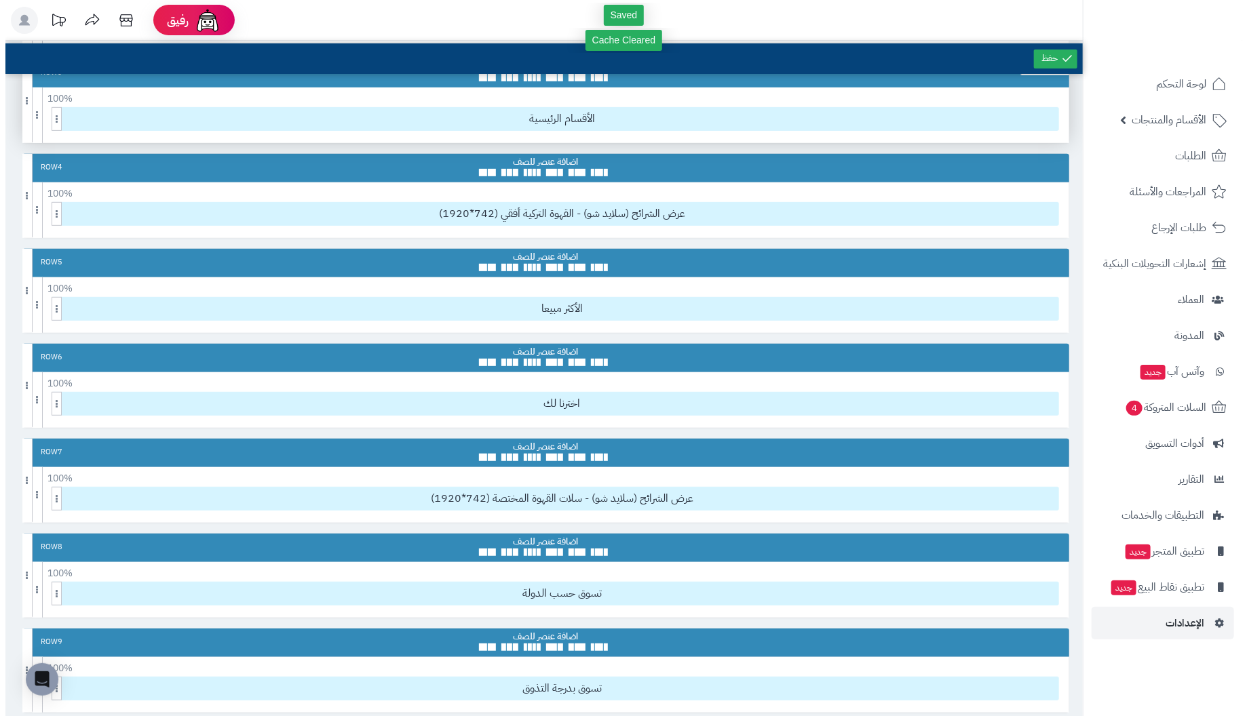
scroll to position [407, 0]
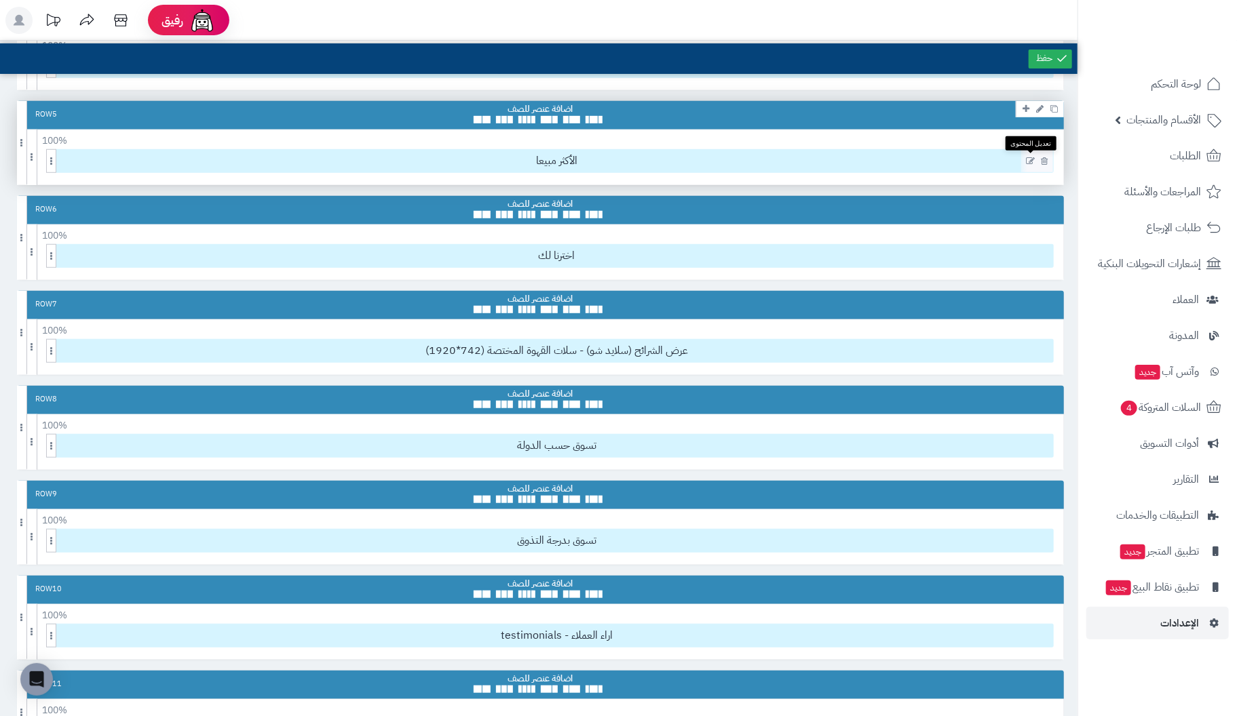
click at [1028, 157] on icon at bounding box center [1030, 161] width 9 height 9
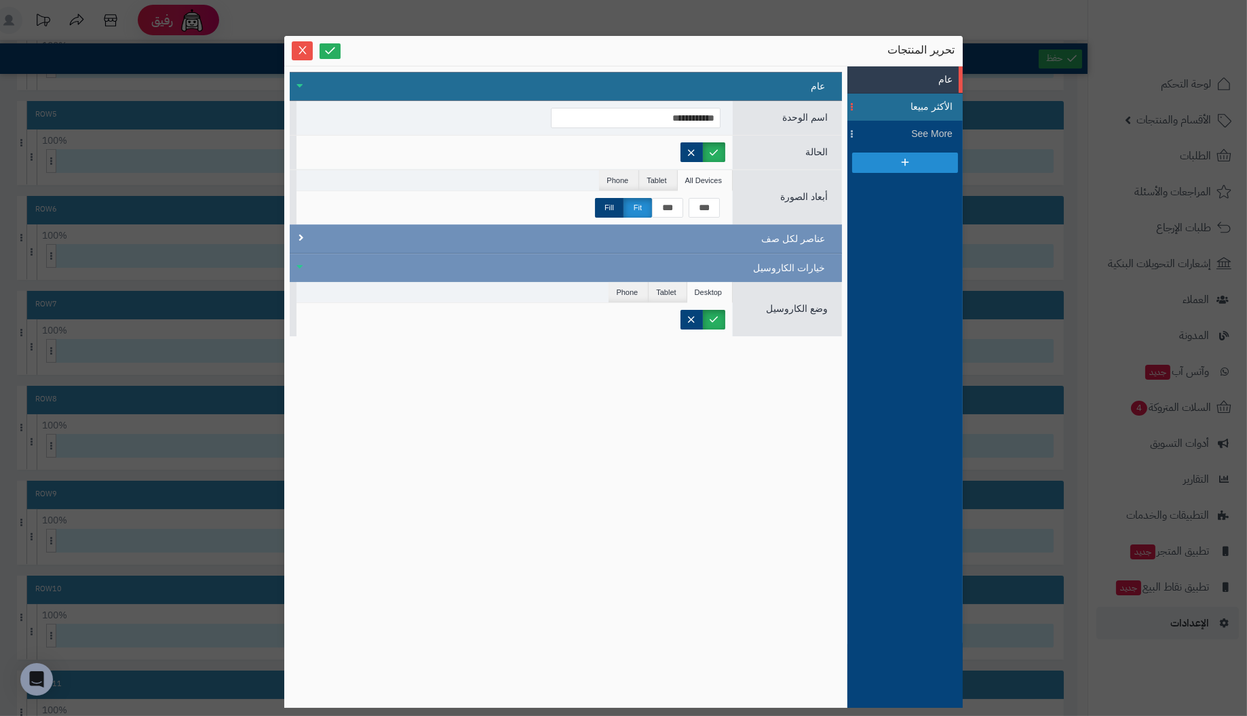
click at [940, 106] on span "الأكثر مبيعا" at bounding box center [921, 107] width 61 height 14
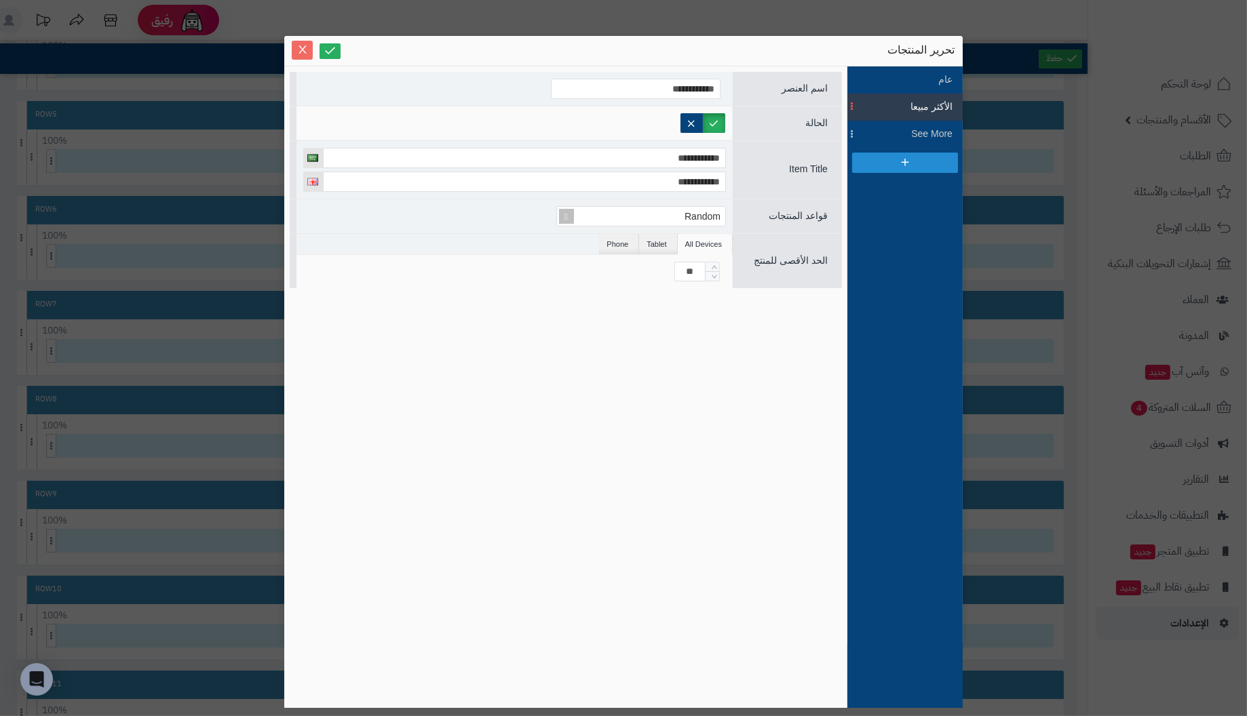
click at [302, 45] on icon "Close" at bounding box center [302, 49] width 11 height 11
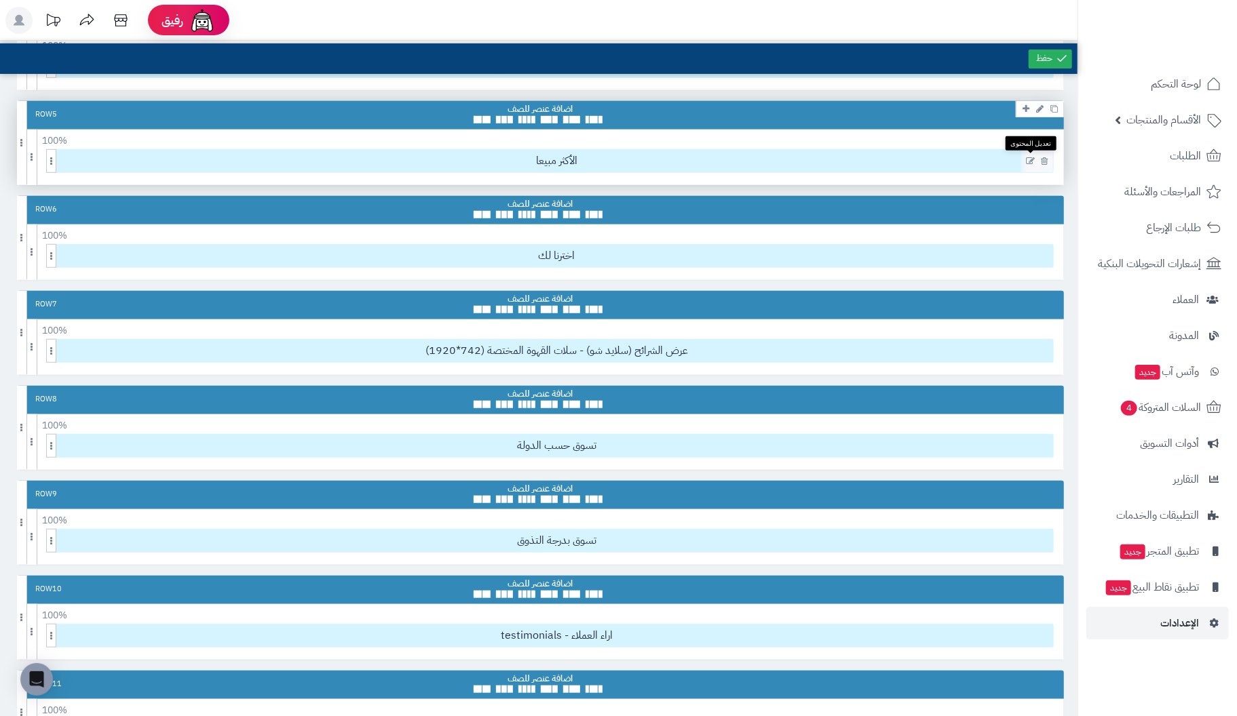
click at [1027, 157] on icon at bounding box center [1030, 161] width 9 height 9
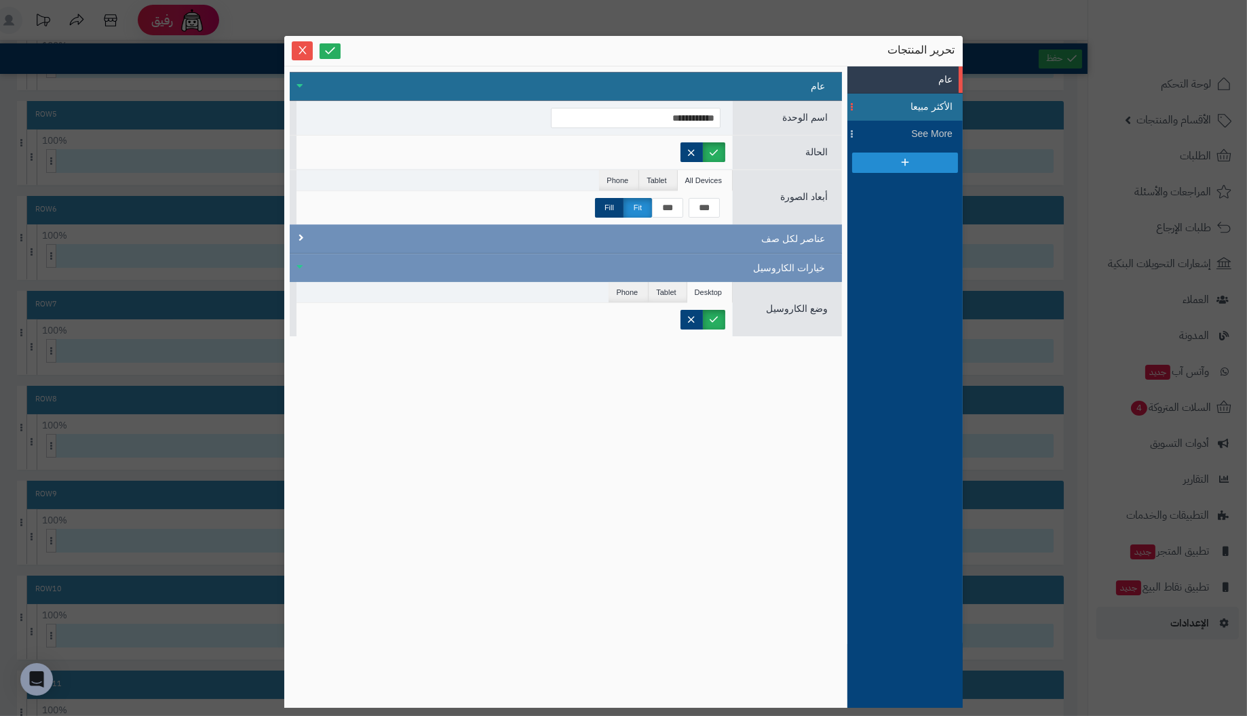
click at [929, 109] on span "الأكثر مبيعا" at bounding box center [921, 107] width 61 height 14
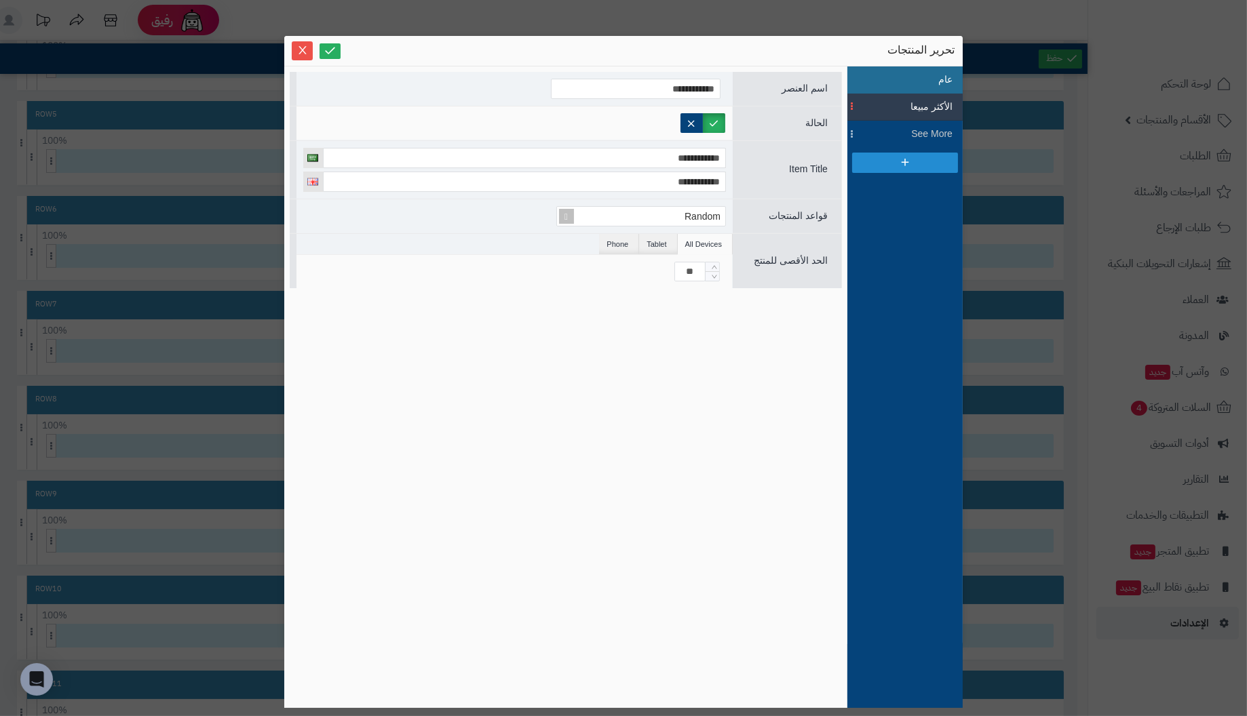
click at [929, 77] on li "عام" at bounding box center [904, 79] width 115 height 27
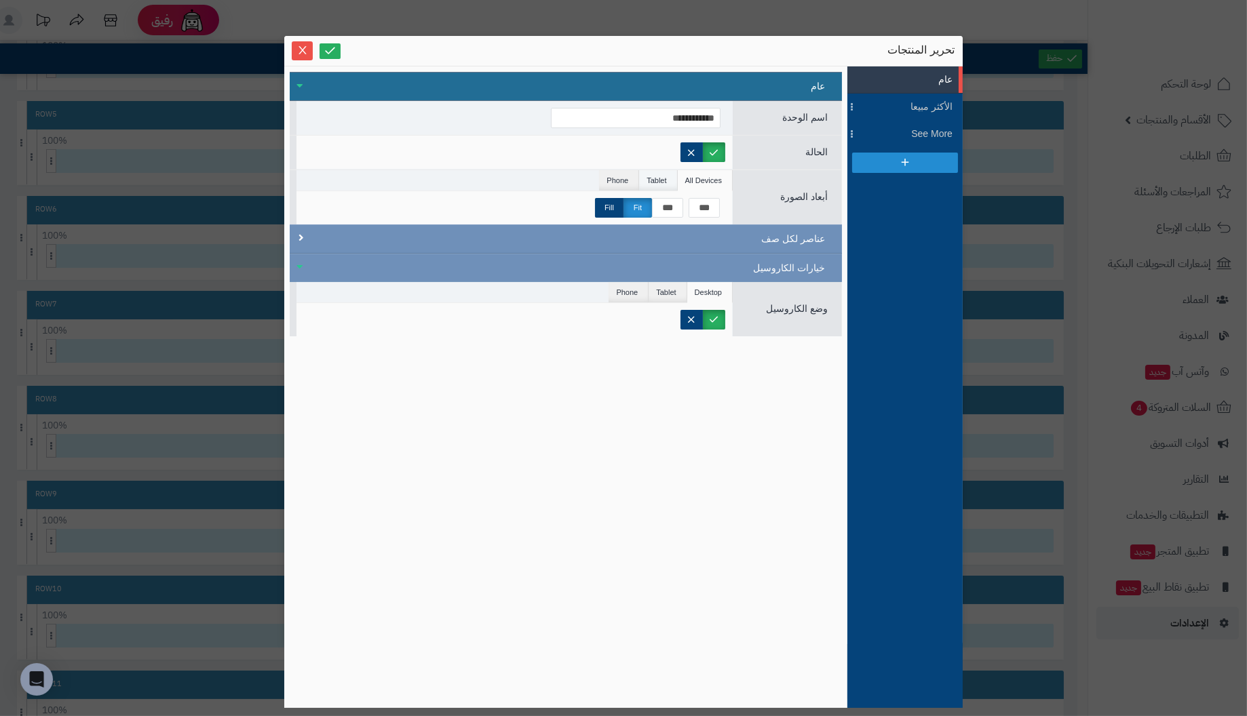
click at [666, 176] on li "Tablet" at bounding box center [658, 180] width 38 height 20
click at [625, 174] on li "Phone" at bounding box center [619, 180] width 40 height 20
click at [659, 174] on li "Tablet" at bounding box center [658, 180] width 38 height 20
click at [704, 178] on li "All Devices" at bounding box center [705, 180] width 55 height 20
click at [611, 204] on label "Fill" at bounding box center [609, 208] width 28 height 20
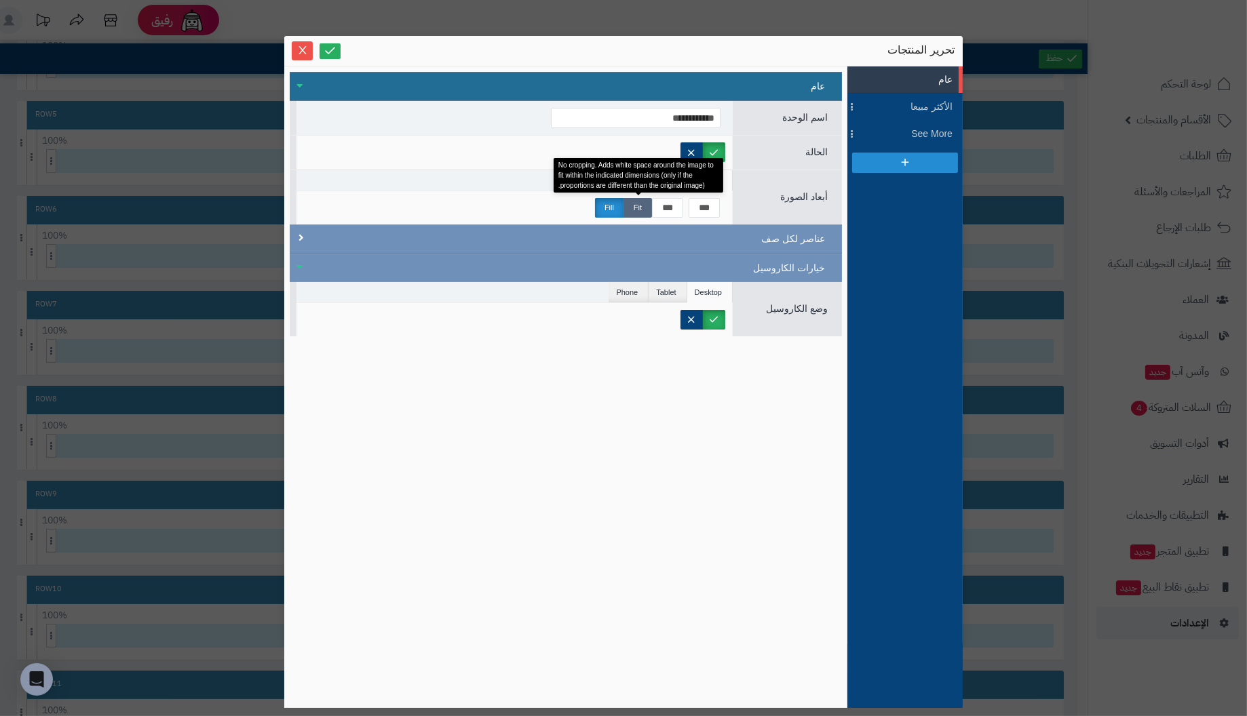
click at [638, 205] on label "Fit" at bounding box center [637, 208] width 28 height 20
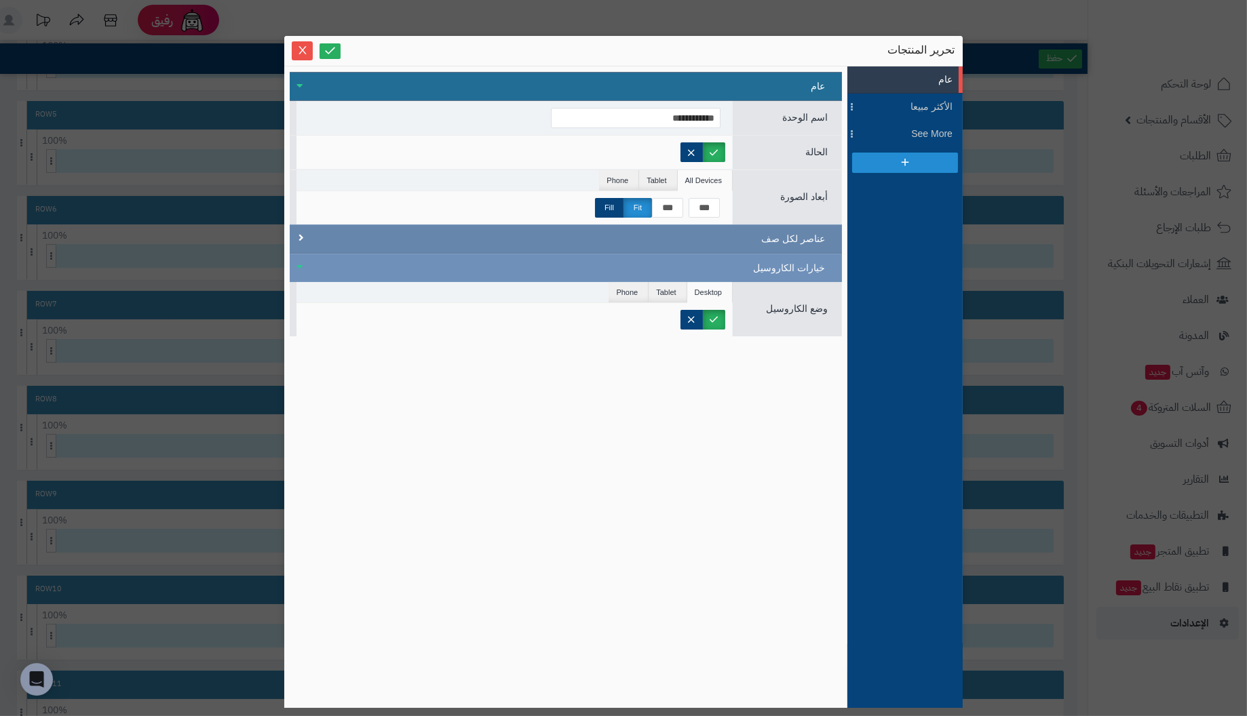
click at [309, 234] on div "عناصر لكل صف" at bounding box center [566, 239] width 552 height 29
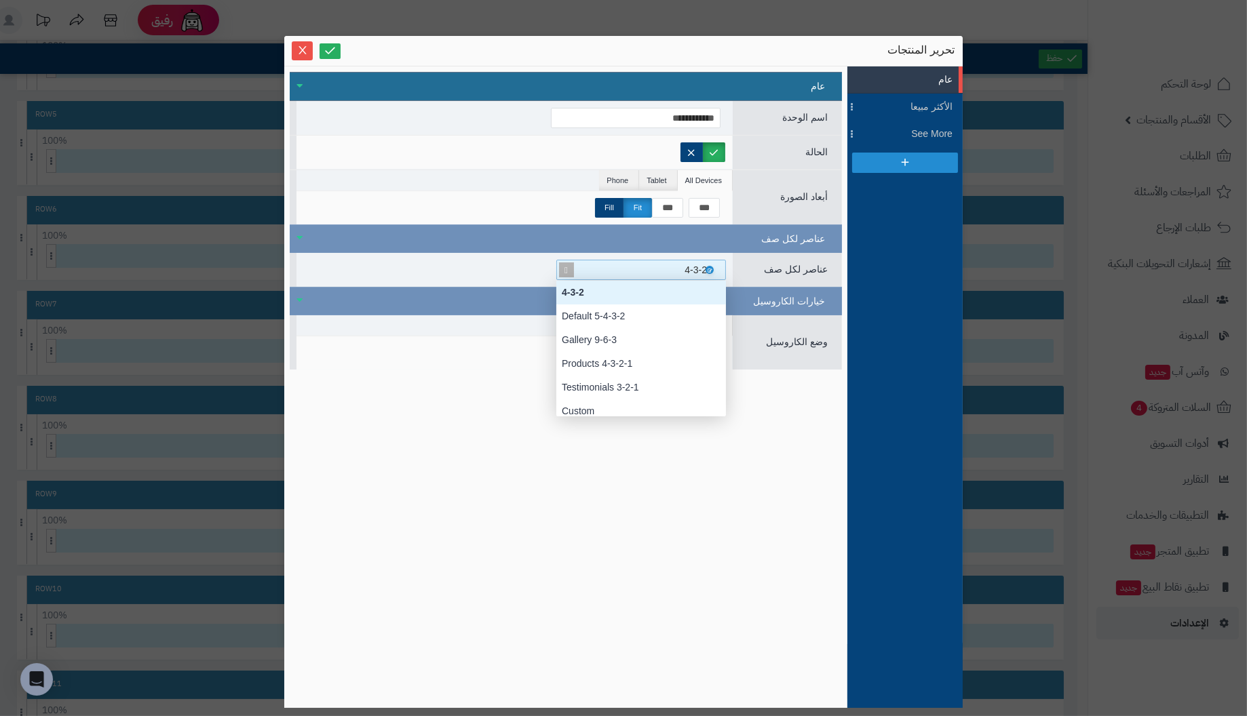
scroll to position [135, 0]
click at [668, 269] on div "4-3-2" at bounding box center [646, 270] width 147 height 19
click at [687, 536] on div "**********" at bounding box center [566, 387] width 552 height 631
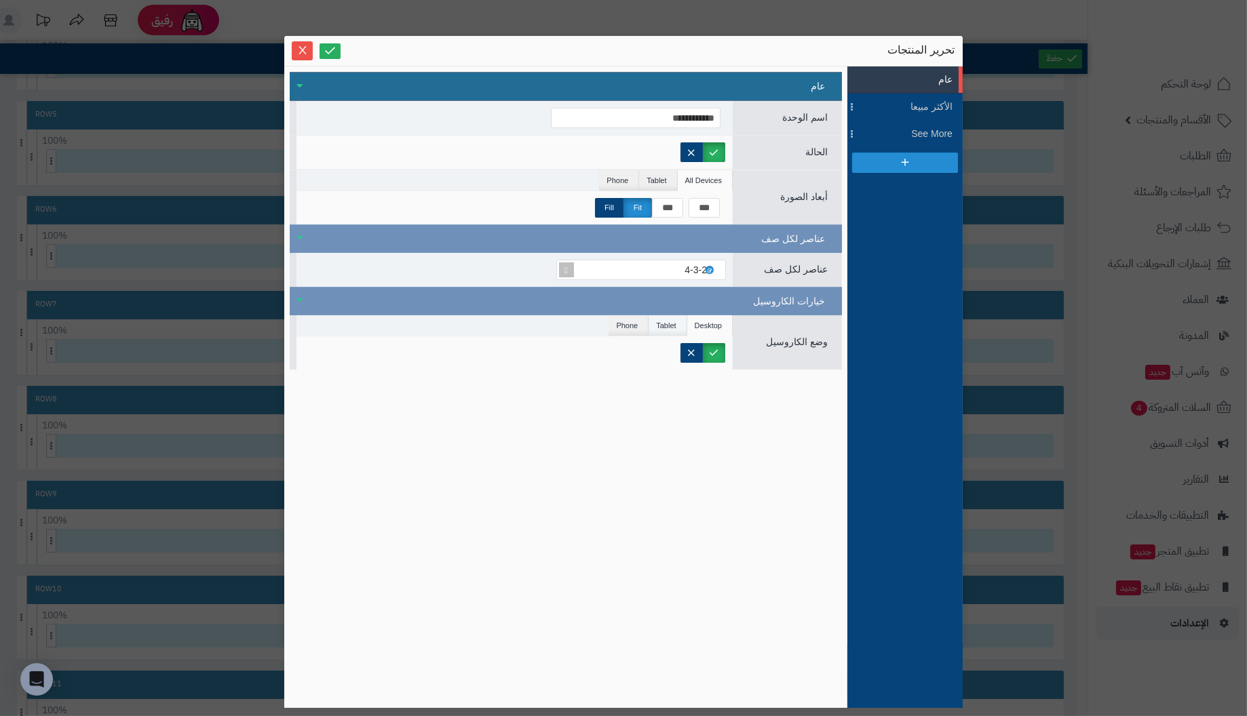
click at [661, 320] on li "Tablet" at bounding box center [668, 325] width 38 height 20
click at [628, 322] on li "Phone" at bounding box center [629, 325] width 40 height 20
click at [675, 324] on li "Tablet" at bounding box center [668, 325] width 38 height 20
click at [713, 318] on li "Desktop" at bounding box center [709, 325] width 45 height 20
click at [945, 98] on li "الأكثر مبيعا" at bounding box center [904, 107] width 115 height 27
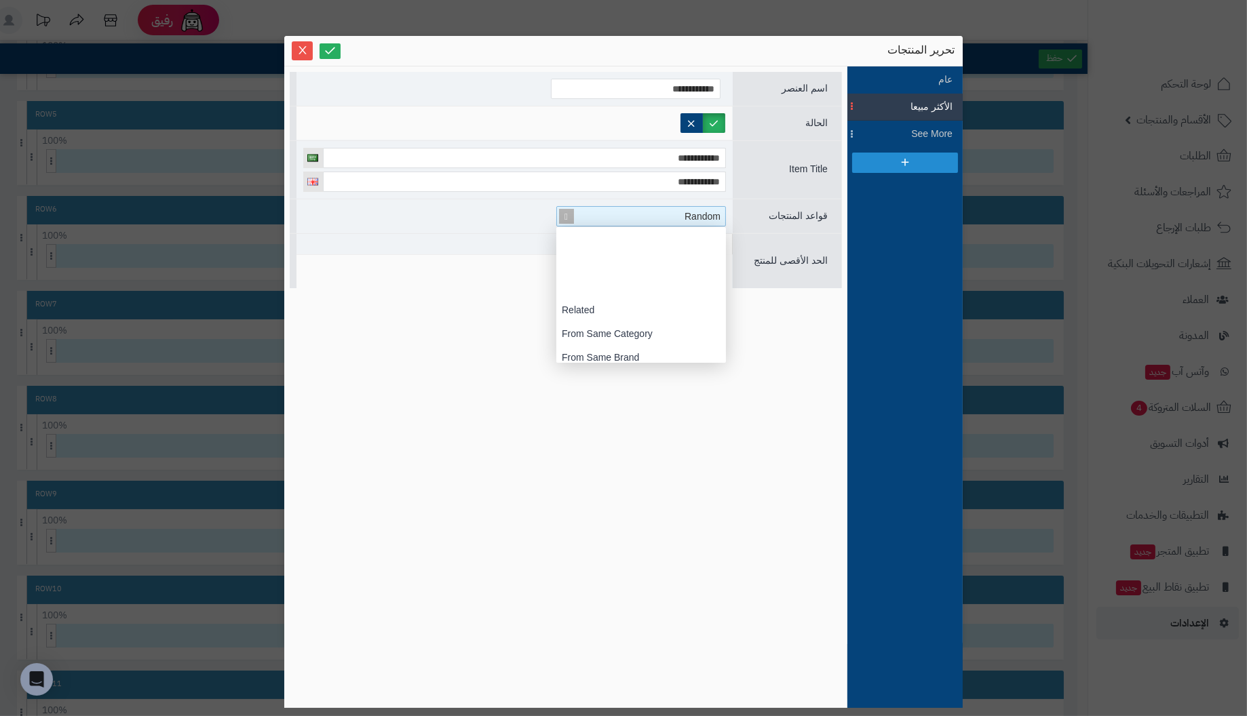
scroll to position [135, 0]
click at [591, 212] on div "Random" at bounding box center [646, 216] width 157 height 19
click at [595, 330] on div "Custom" at bounding box center [641, 328] width 170 height 24
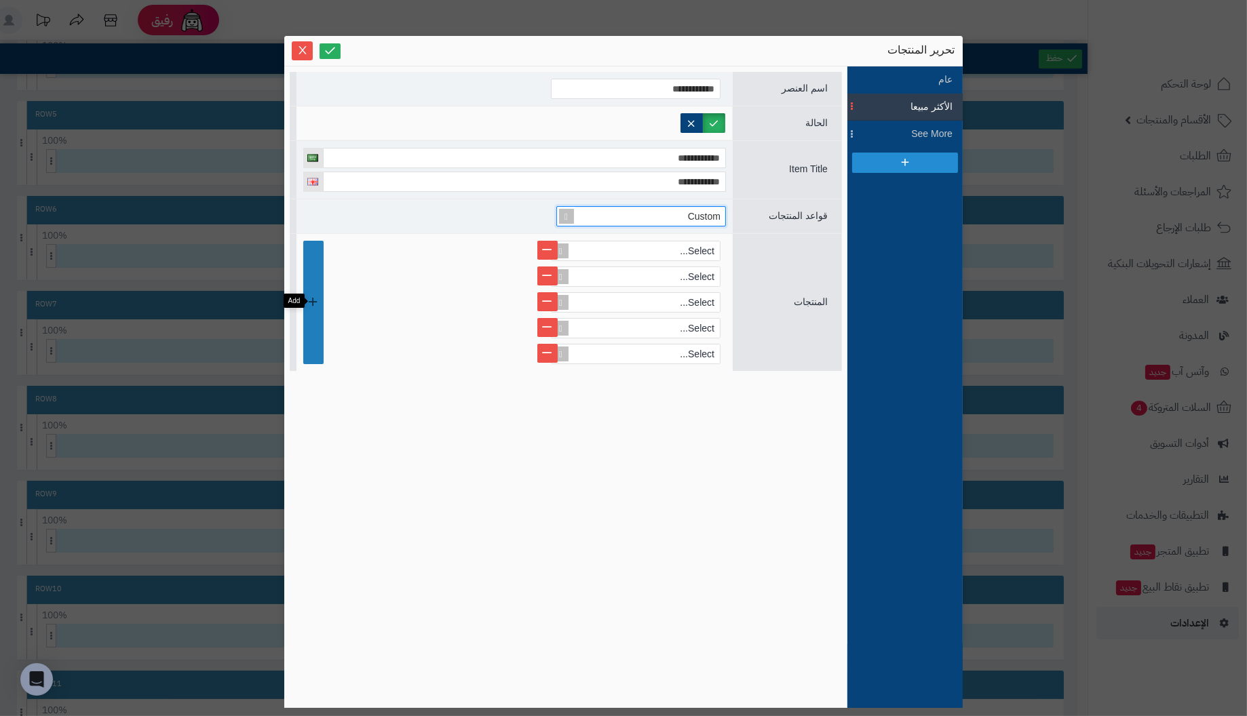
click at [324, 306] on link at bounding box center [313, 302] width 20 height 123
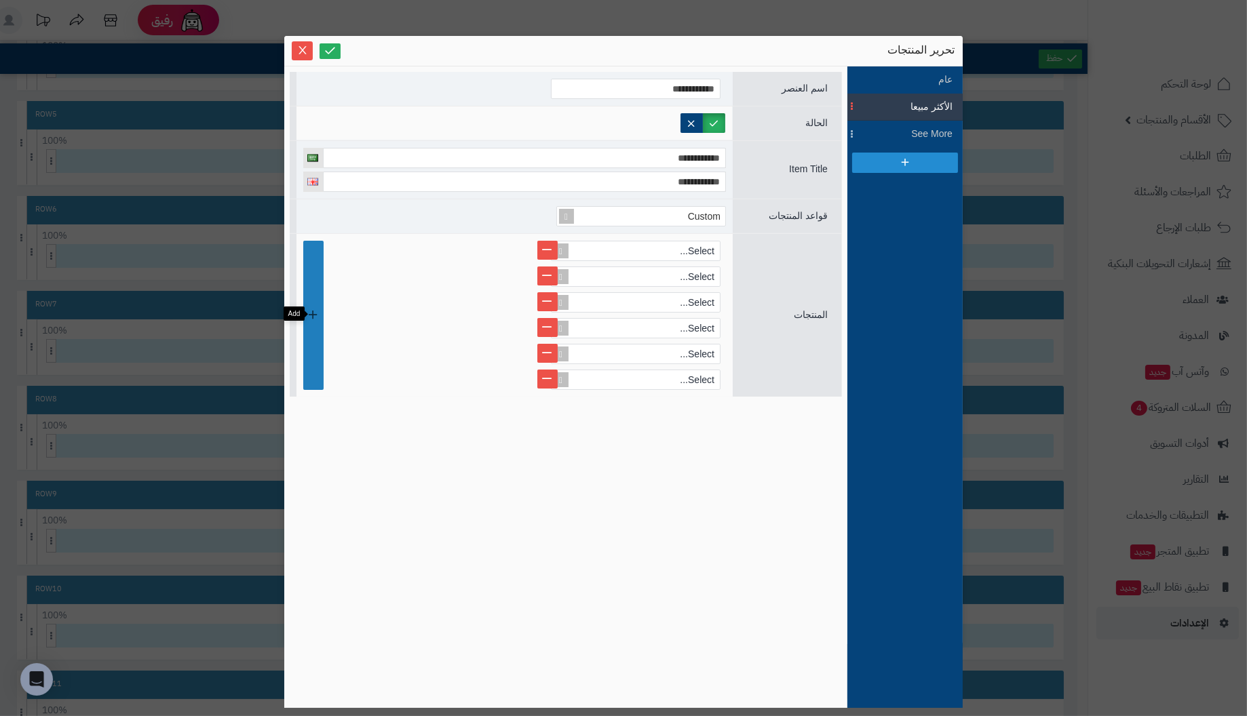
click at [324, 306] on link at bounding box center [313, 315] width 20 height 149
click at [324, 306] on link at bounding box center [313, 328] width 20 height 175
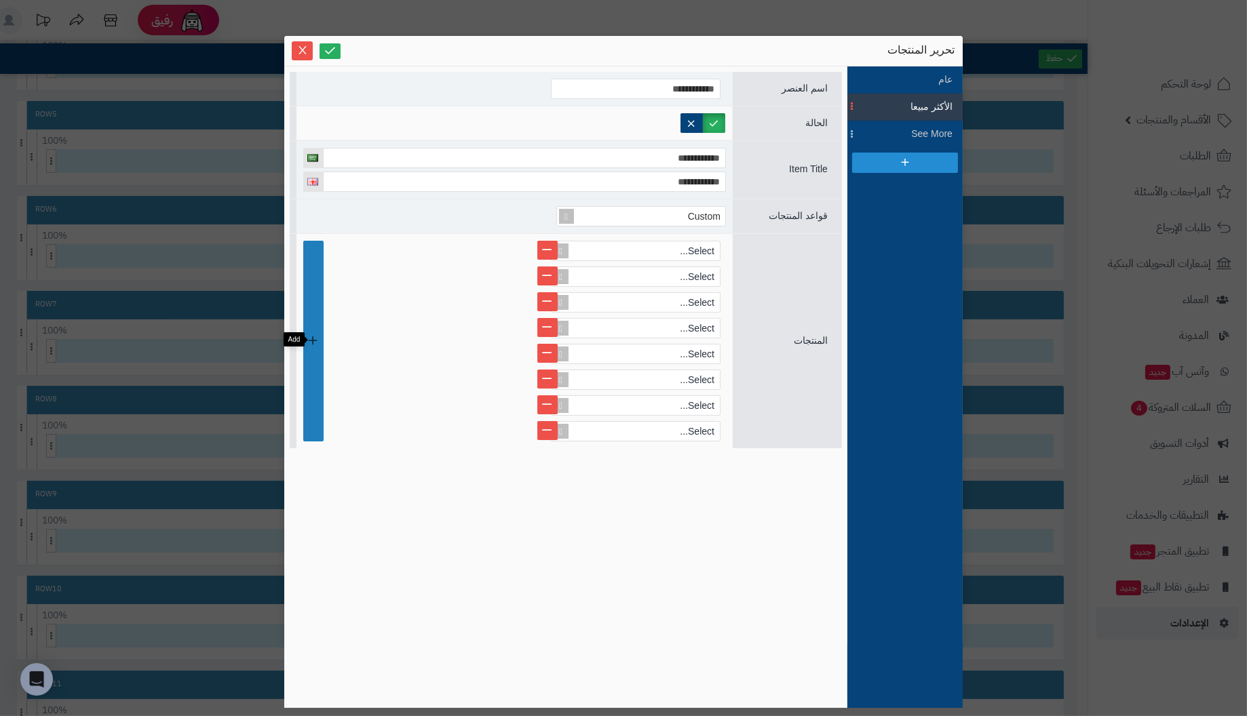
click at [324, 306] on link at bounding box center [313, 341] width 20 height 201
click at [324, 306] on link at bounding box center [313, 354] width 20 height 227
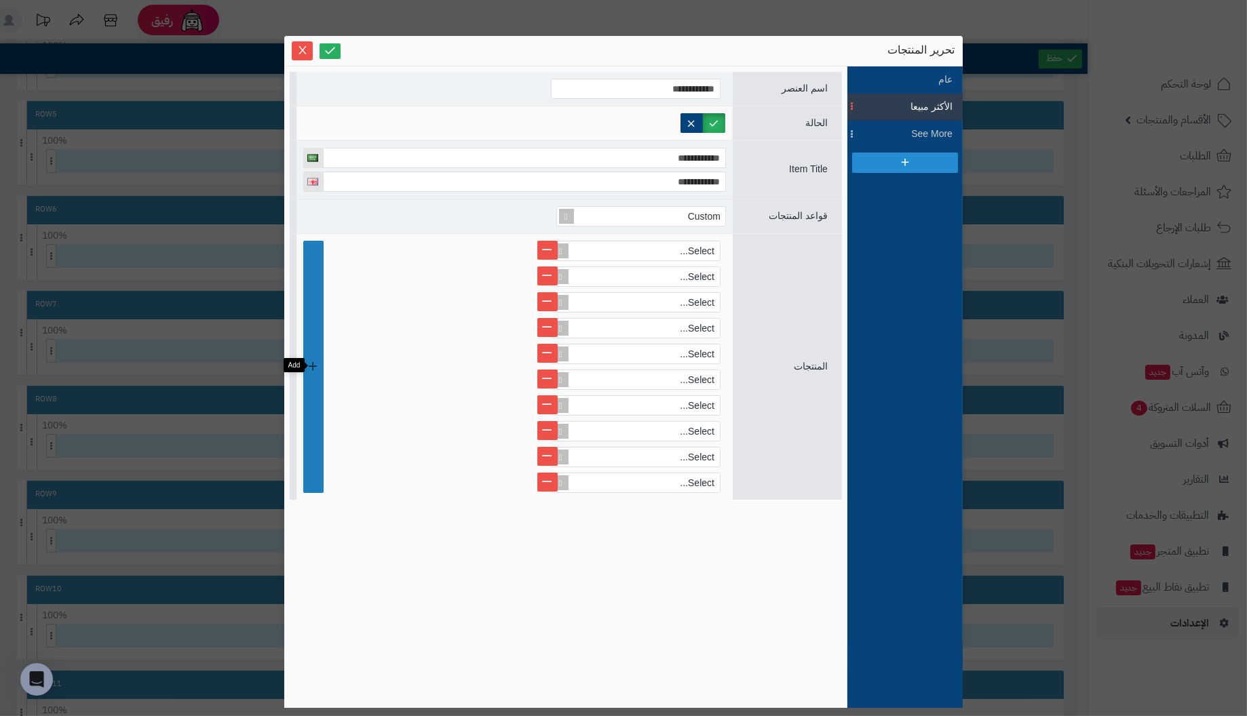
click at [324, 306] on link at bounding box center [313, 367] width 20 height 252
click at [324, 306] on link at bounding box center [313, 380] width 20 height 278
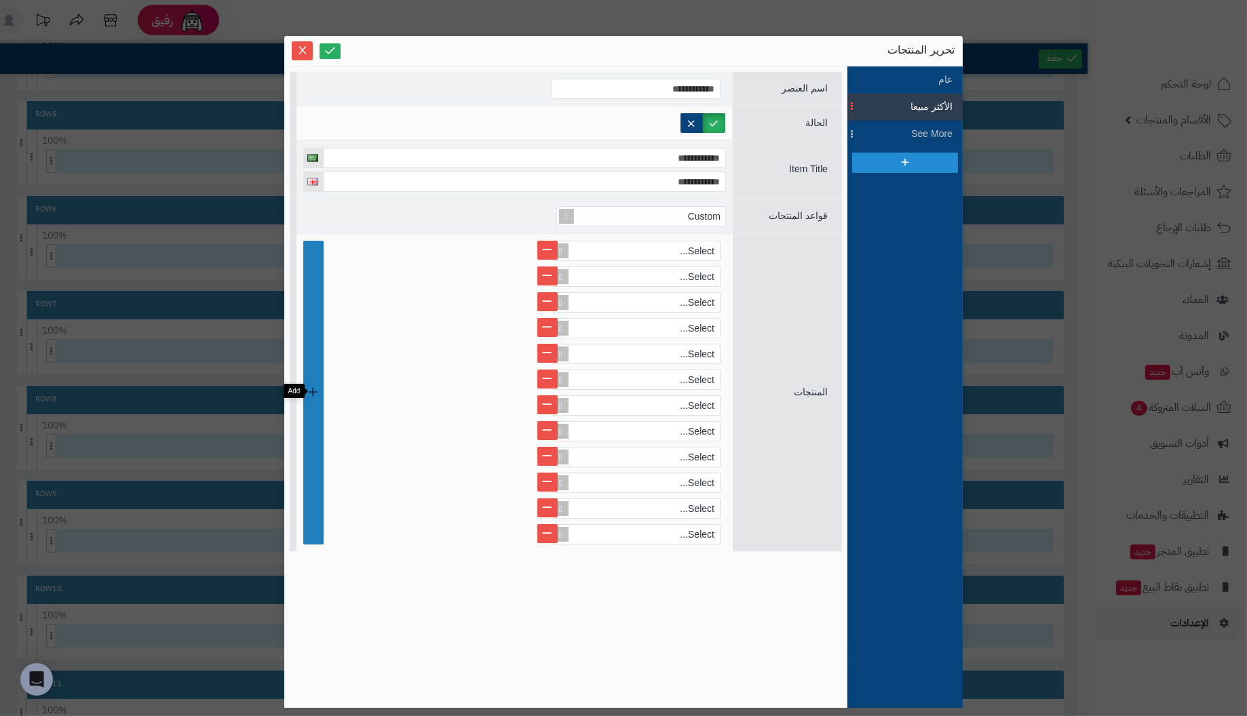
click at [324, 306] on link at bounding box center [313, 393] width 20 height 304
click at [324, 306] on link at bounding box center [313, 406] width 20 height 330
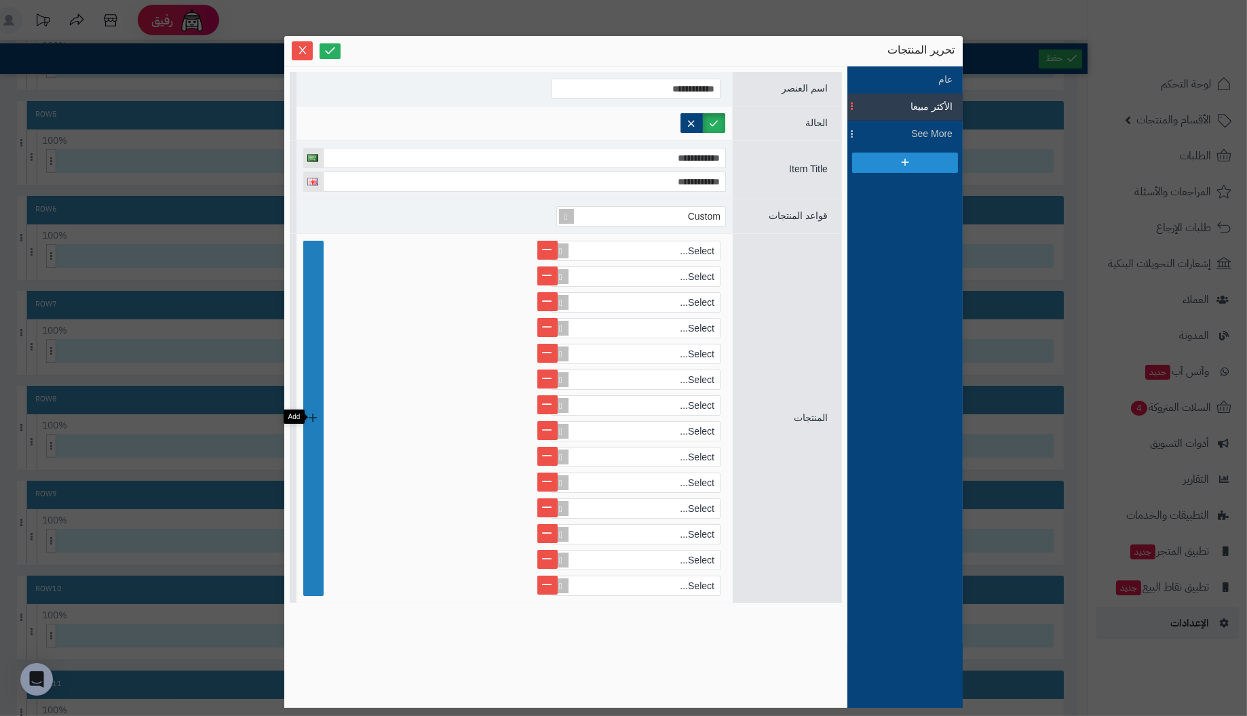
click at [324, 306] on link at bounding box center [313, 418] width 20 height 355
click at [324, 306] on link at bounding box center [313, 431] width 20 height 381
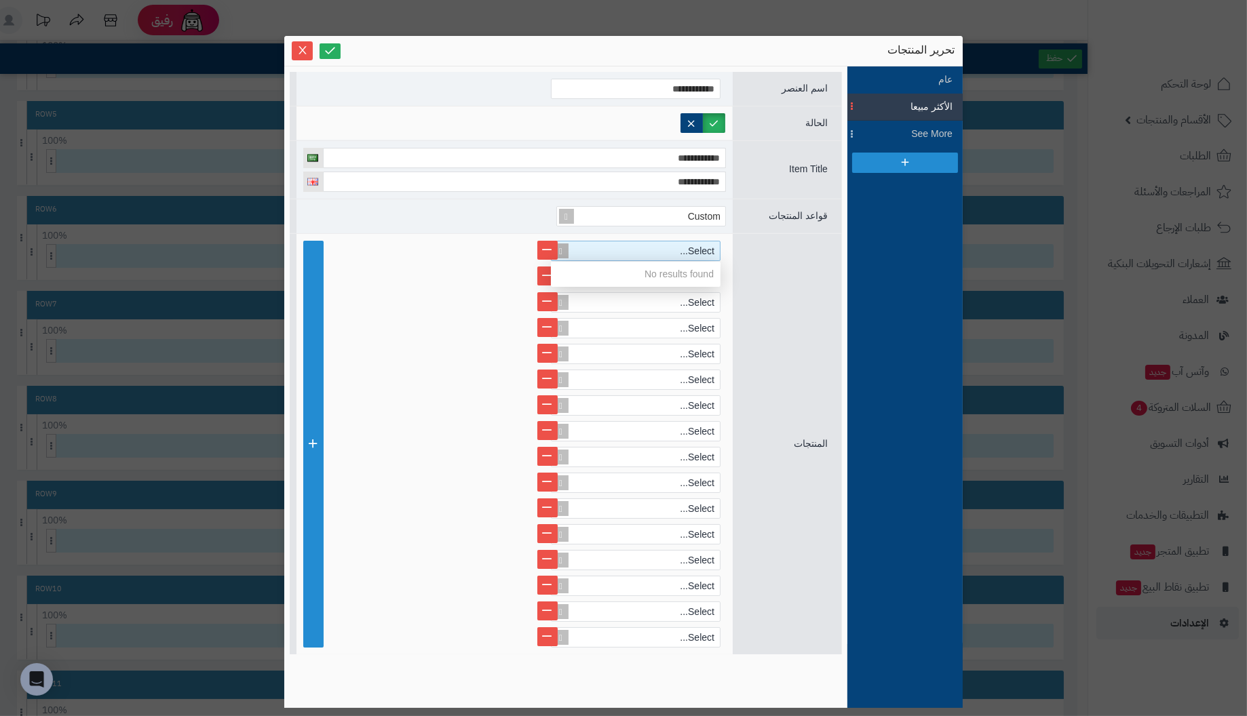
click at [616, 245] on div "Select..." at bounding box center [641, 251] width 157 height 19
click at [564, 248] on span at bounding box center [561, 251] width 19 height 19
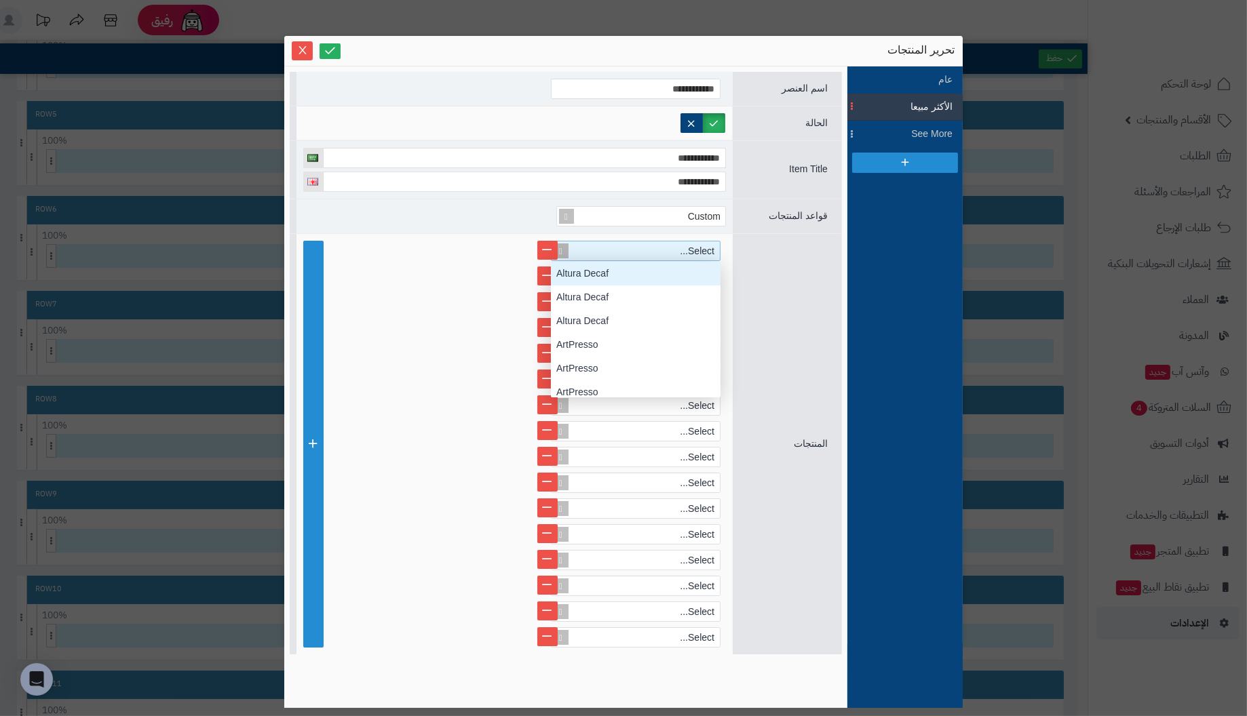
click at [674, 248] on div "Select..." at bounding box center [641, 251] width 157 height 19
type input "***"
click at [596, 275] on div "Ndunzu" at bounding box center [636, 274] width 170 height 24
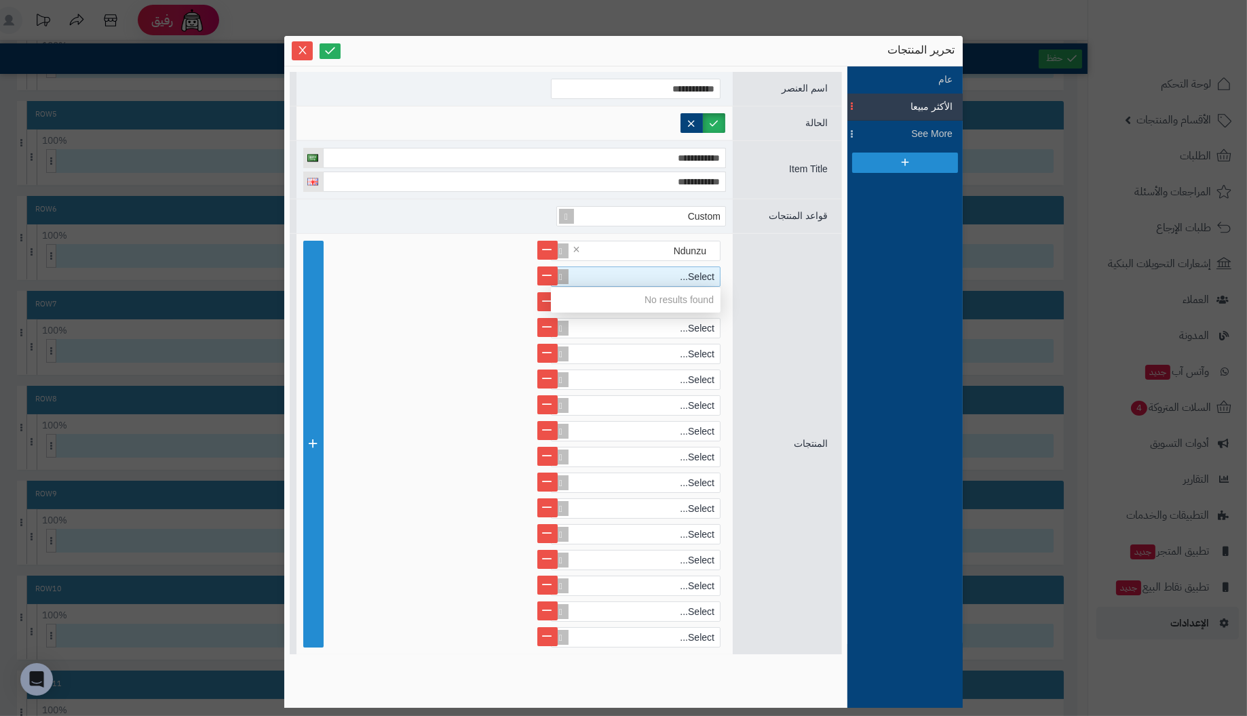
click at [666, 275] on div "Select..." at bounding box center [641, 276] width 157 height 19
type input "**"
click at [607, 294] on div "Kefitenya" at bounding box center [636, 300] width 170 height 24
click at [677, 303] on div "Select..." at bounding box center [641, 302] width 157 height 19
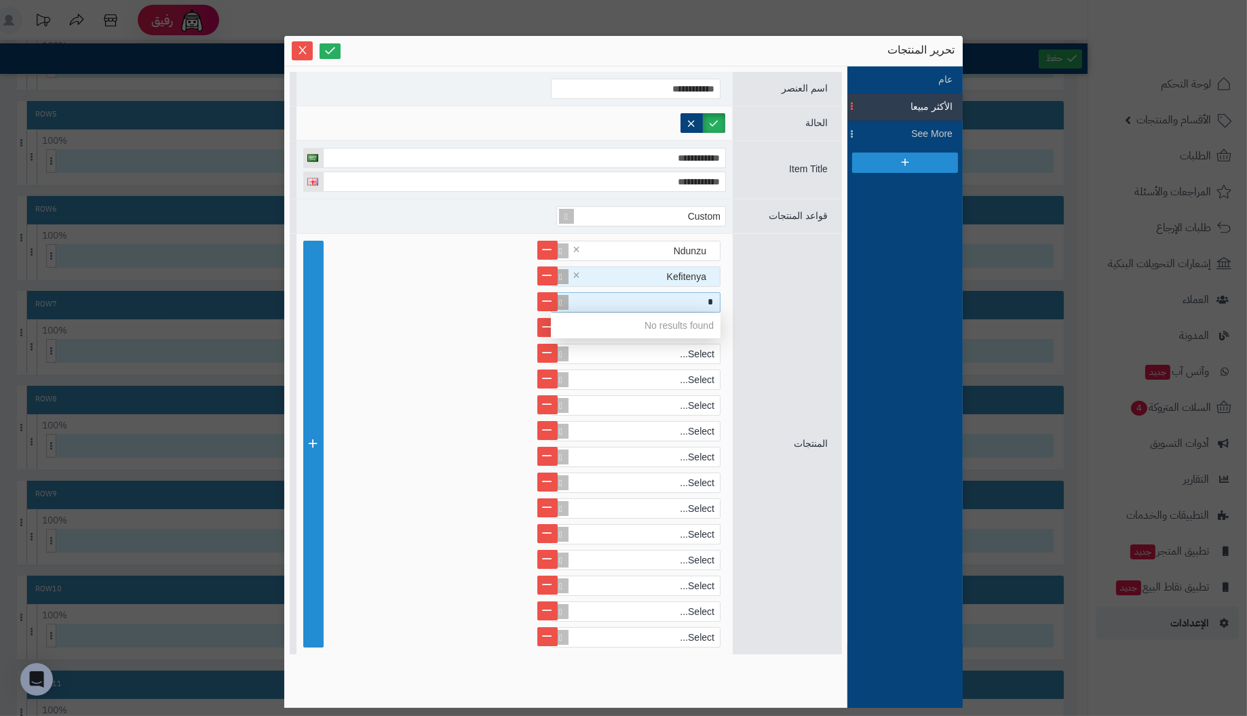
type input "**"
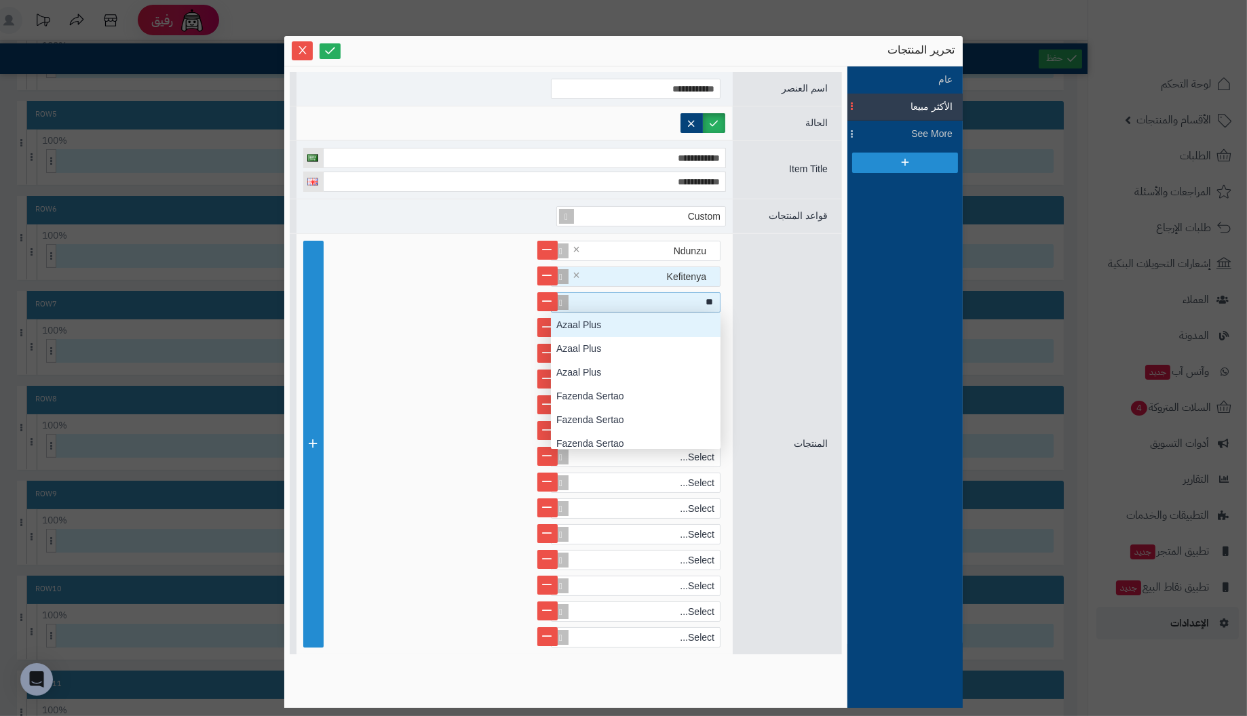
scroll to position [135, 0]
click at [657, 326] on div "Azaal Plus" at bounding box center [636, 325] width 170 height 24
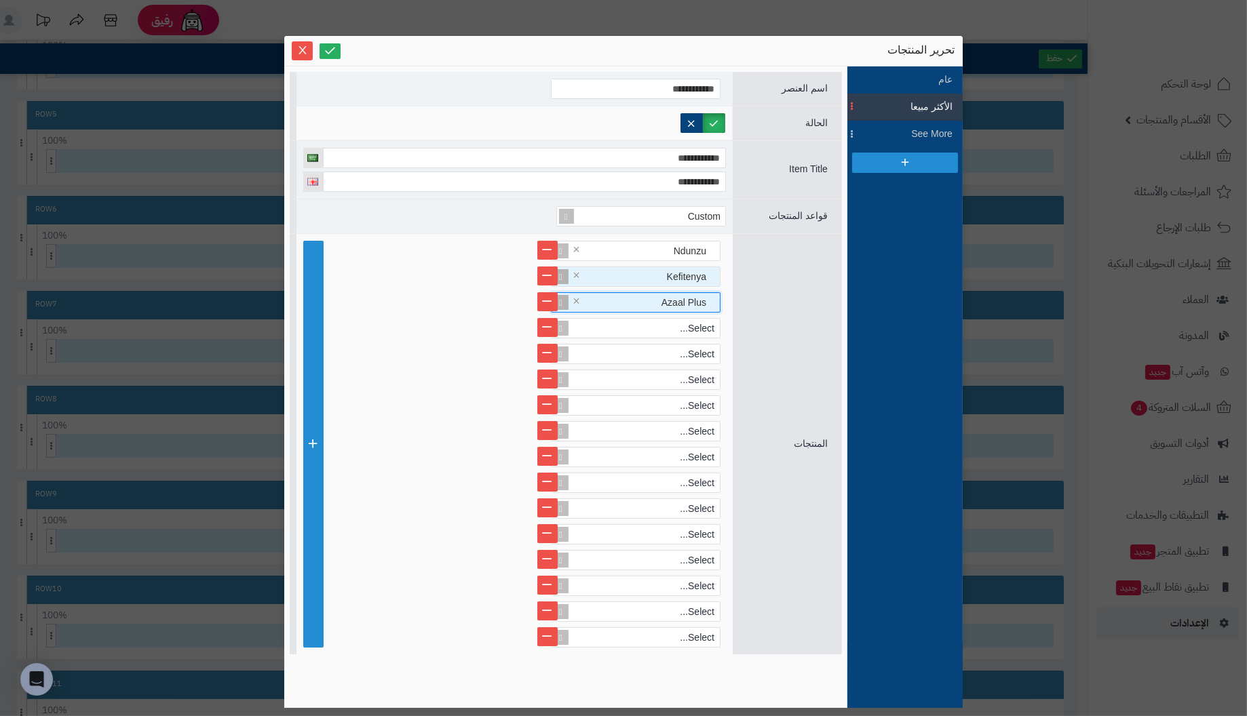
click at [668, 301] on span "Azaal Plus" at bounding box center [683, 302] width 45 height 11
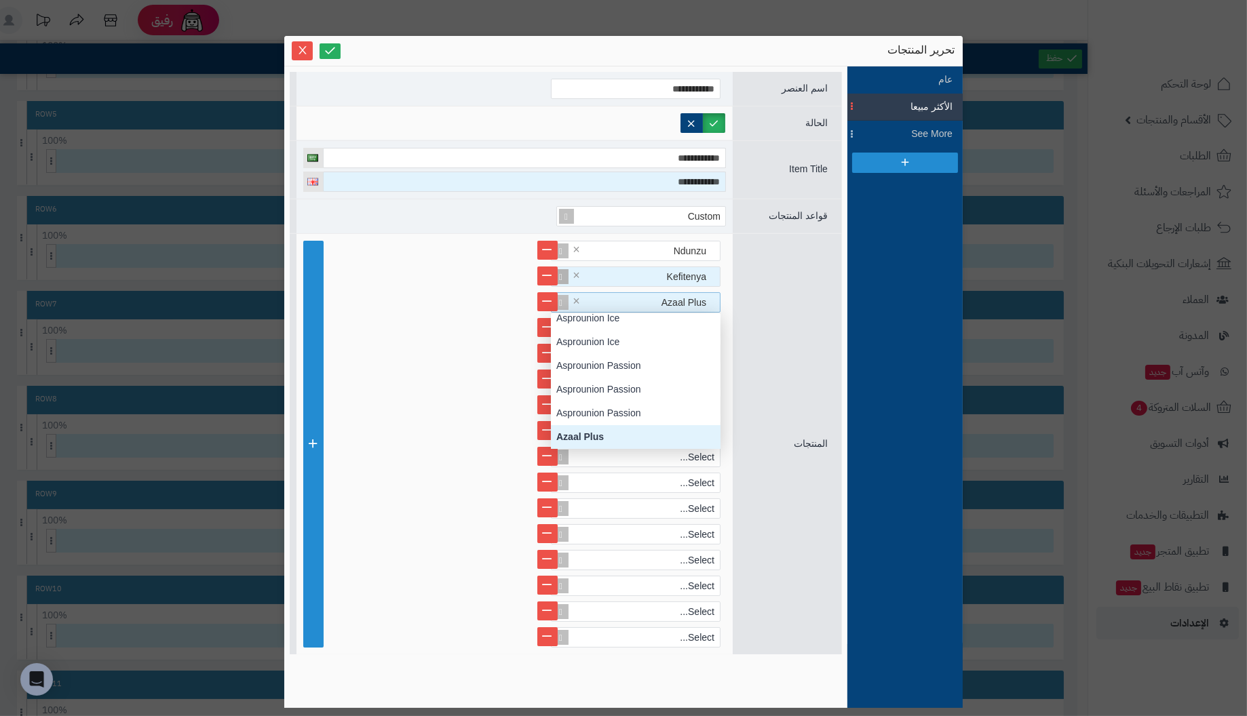
scroll to position [166, 0]
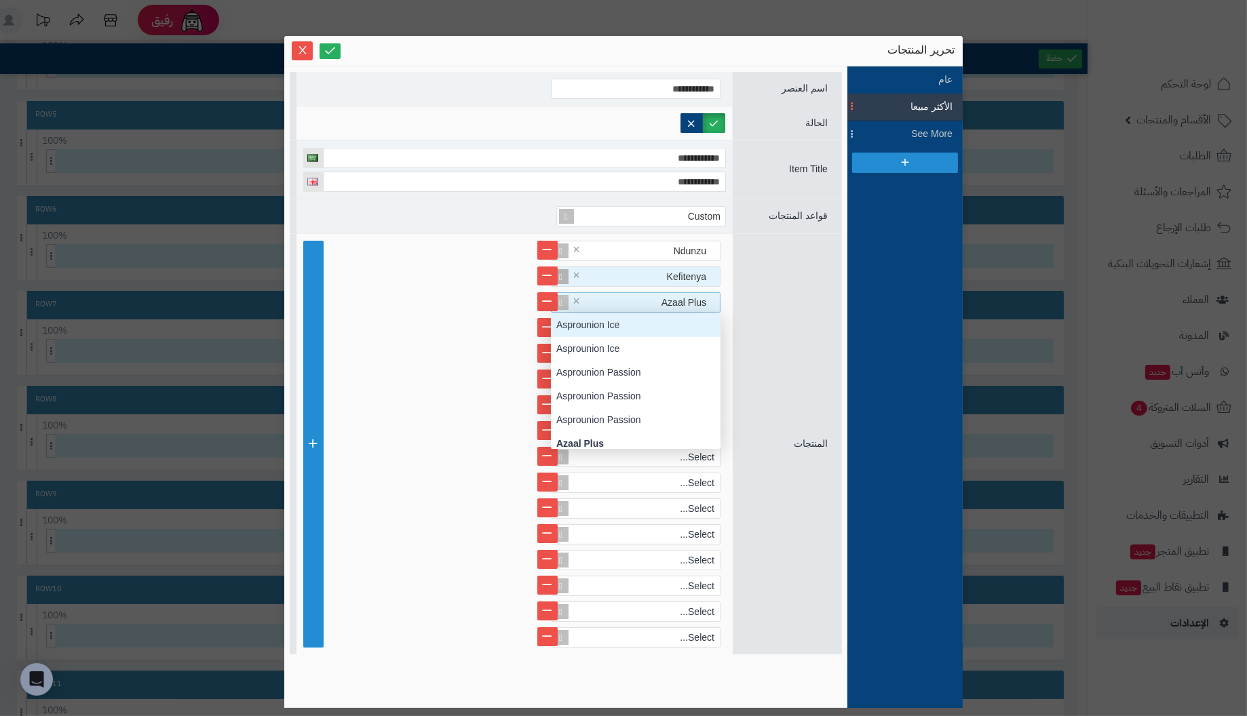
click at [468, 115] on div at bounding box center [514, 123] width 422 height 20
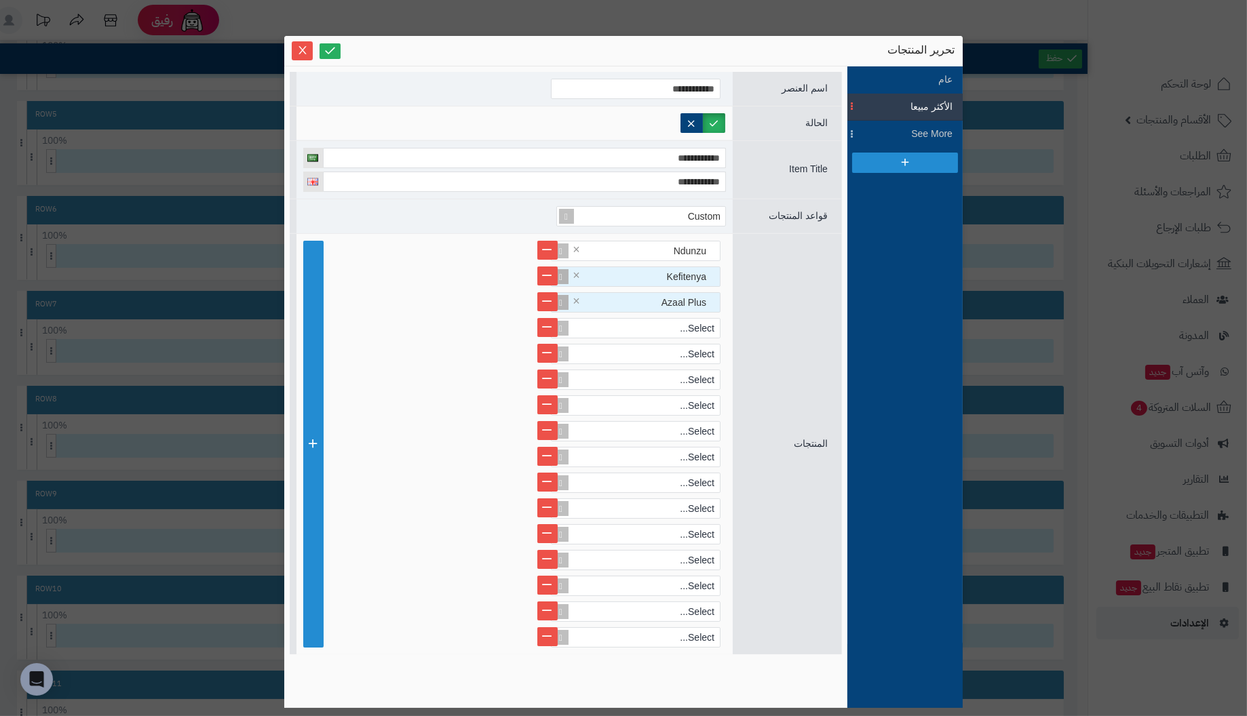
click at [644, 298] on div "Azaal Plus" at bounding box center [641, 302] width 157 height 19
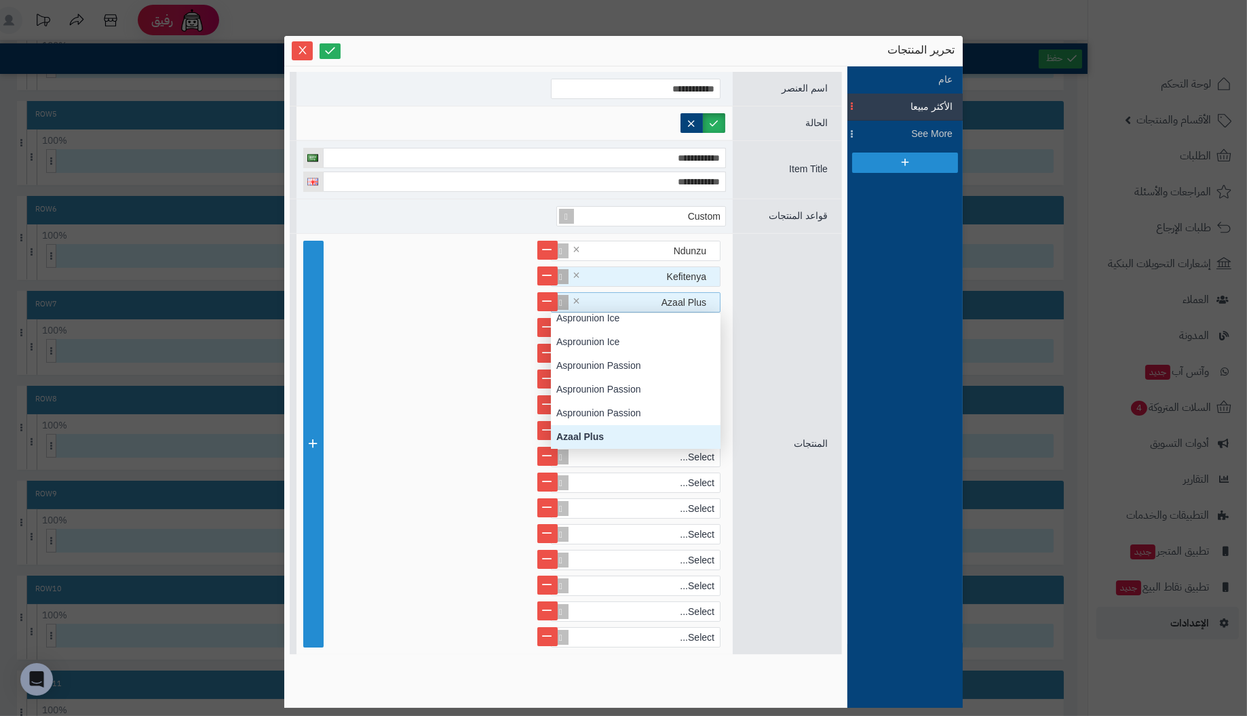
drag, startPoint x: 644, startPoint y: 298, endPoint x: 569, endPoint y: 303, distance: 74.8
click at [569, 303] on div "Azaal Plus ×" at bounding box center [636, 302] width 170 height 20
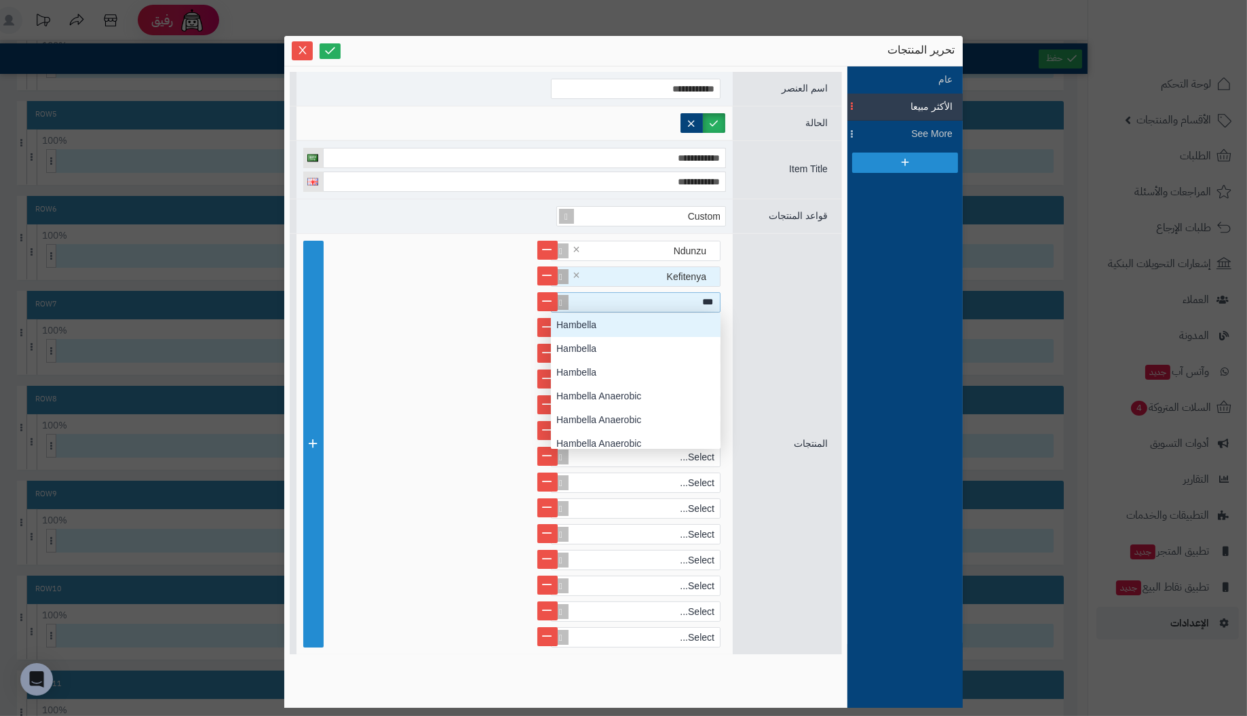
type input "****"
click at [590, 325] on div "Hambella" at bounding box center [636, 325] width 170 height 24
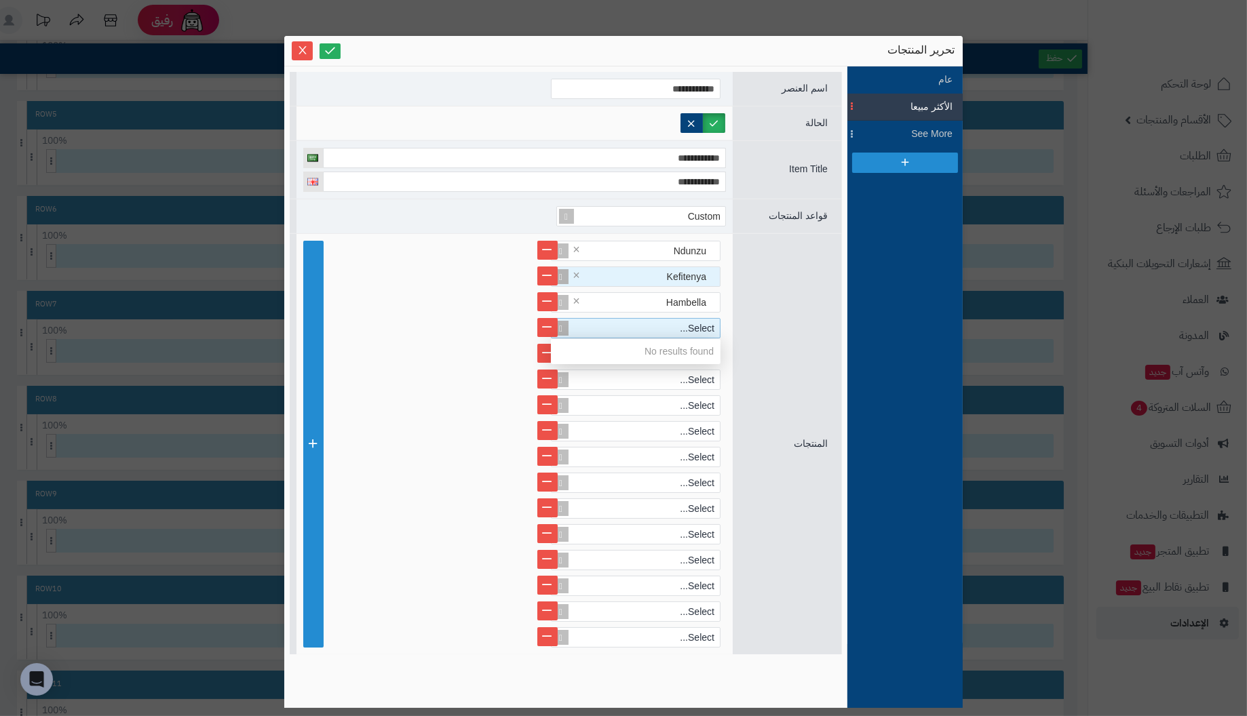
click at [647, 331] on div "Select..." at bounding box center [641, 328] width 157 height 19
type input "**"
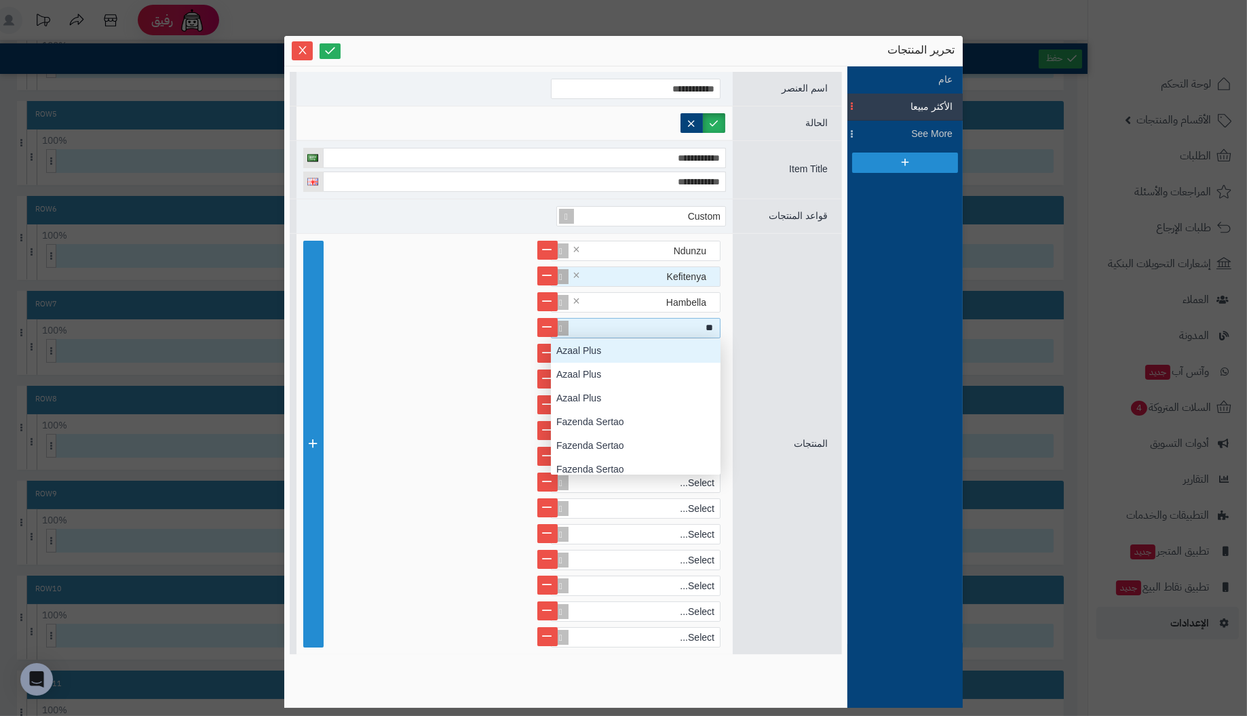
scroll to position [135, 0]
click at [641, 345] on div "Azaal Plus" at bounding box center [636, 351] width 170 height 24
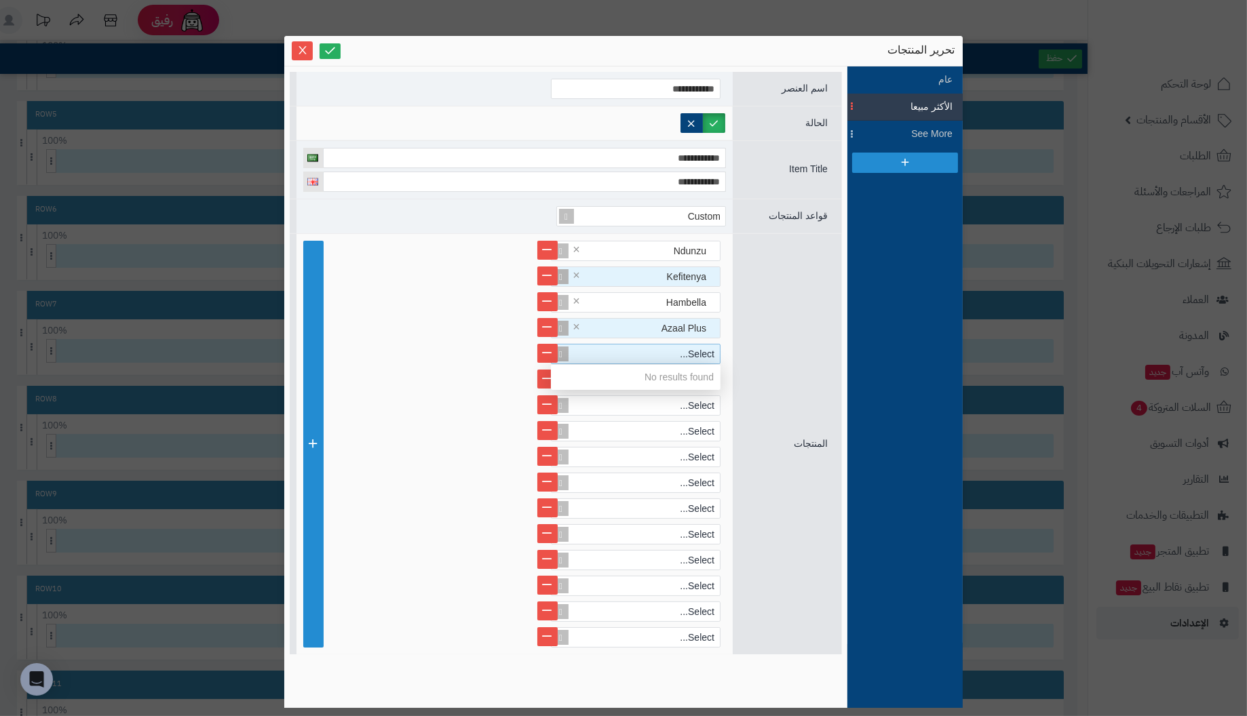
click at [644, 351] on div "Select..." at bounding box center [641, 354] width 157 height 19
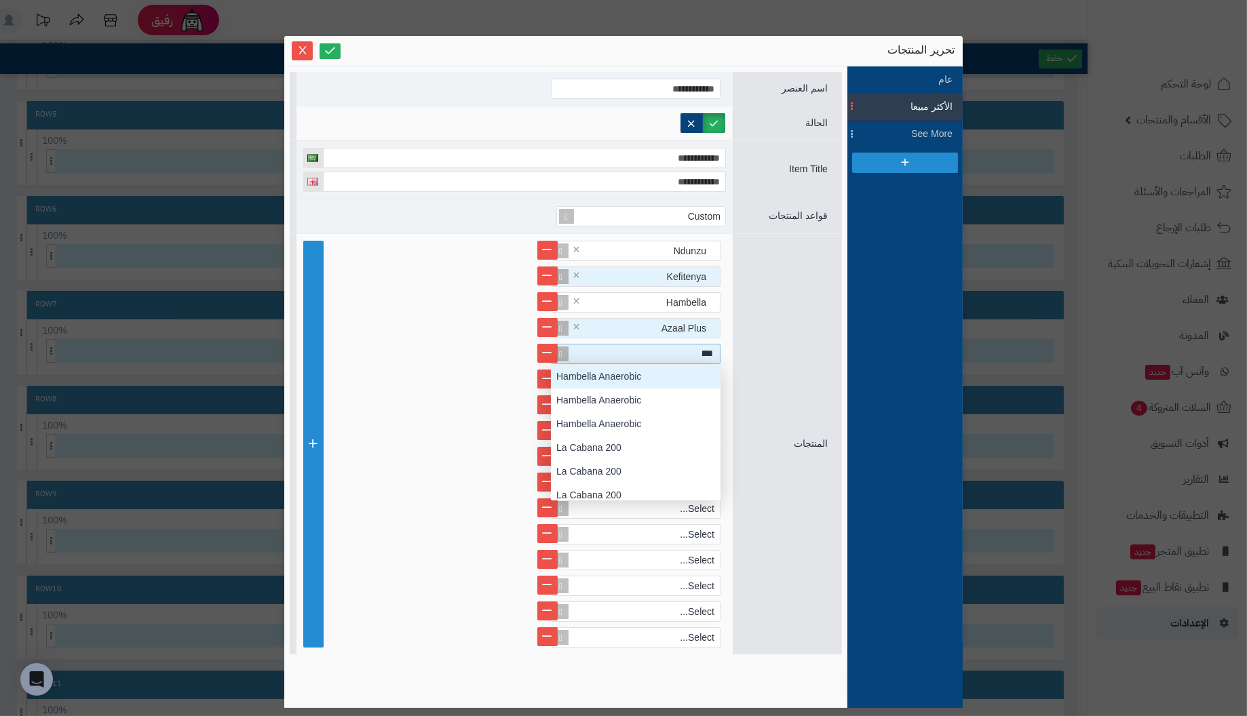
scroll to position [10, 0]
type input "*****"
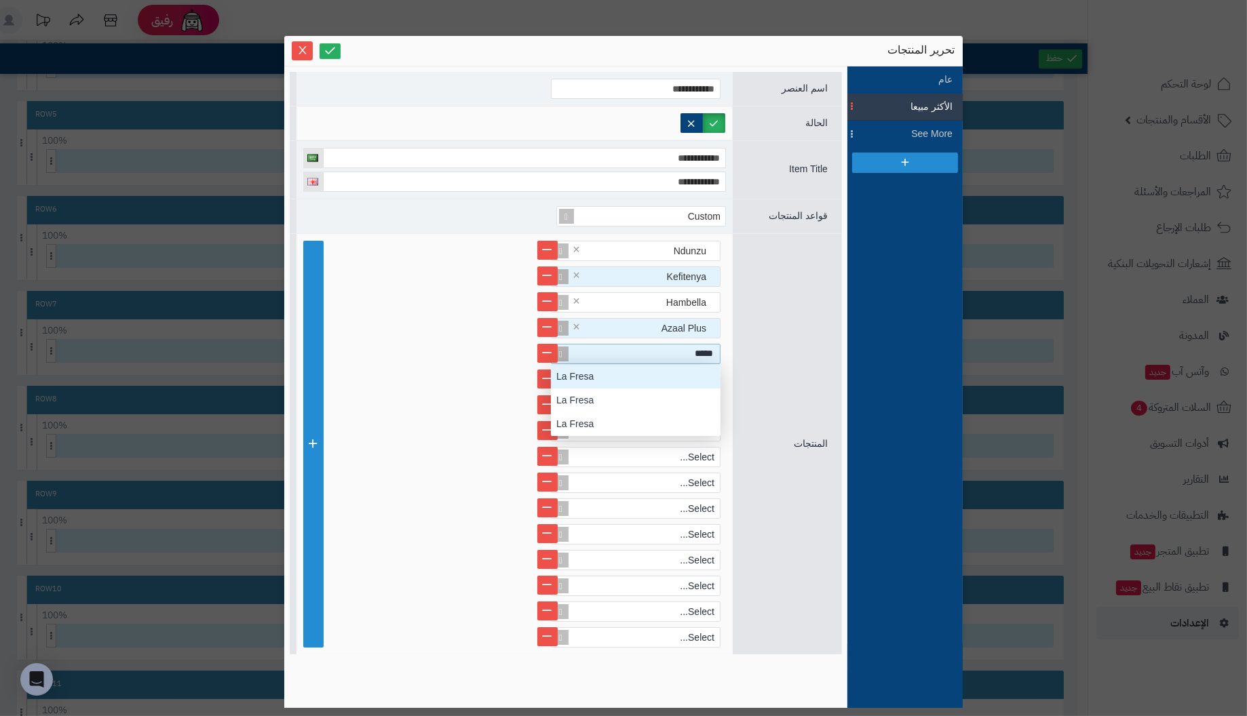
click at [627, 383] on div "La Fresa" at bounding box center [636, 377] width 170 height 24
click at [630, 381] on div "Select..." at bounding box center [641, 379] width 157 height 19
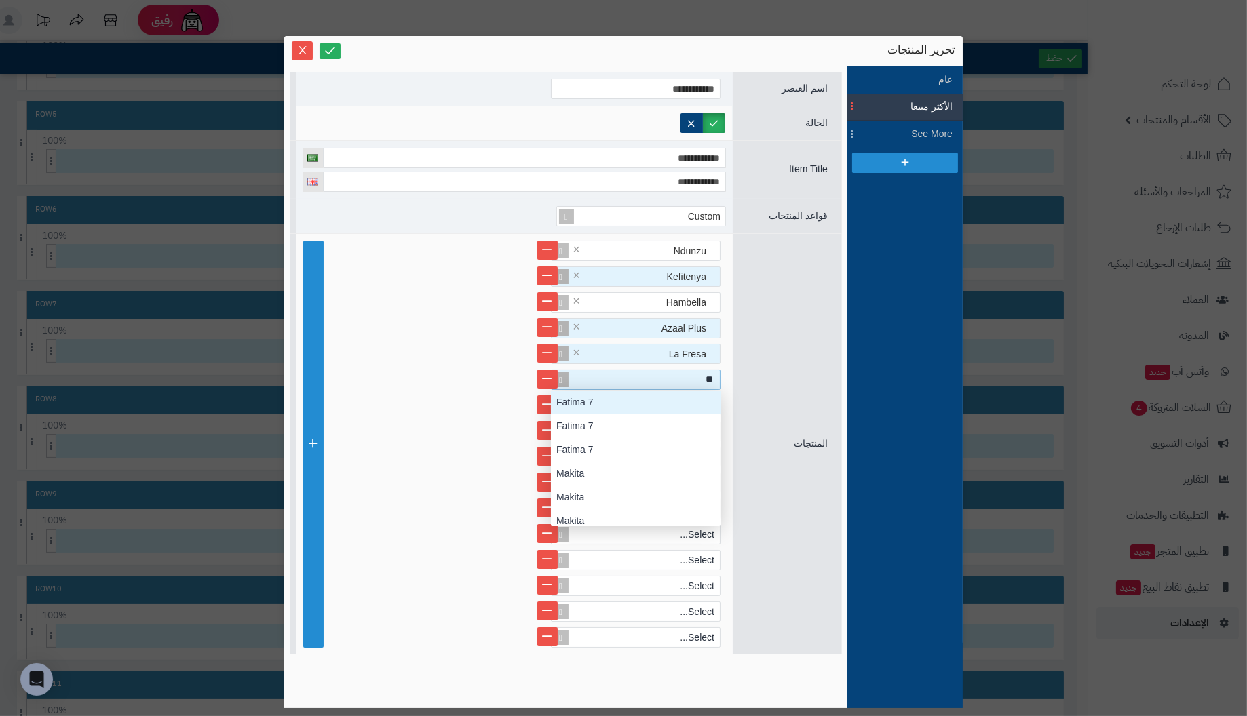
type input "***"
click at [625, 400] on div "Makita" at bounding box center [636, 403] width 170 height 24
click at [632, 408] on div "Select..." at bounding box center [641, 405] width 157 height 19
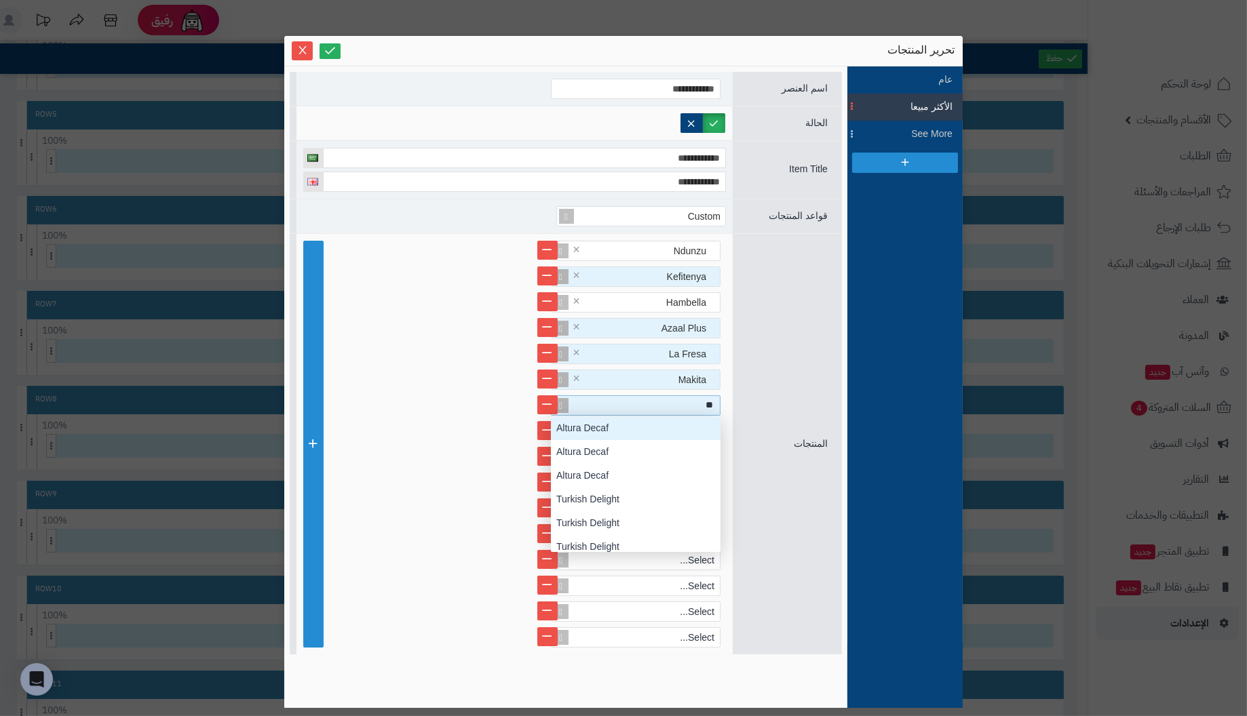
scroll to position [135, 0]
type input "***"
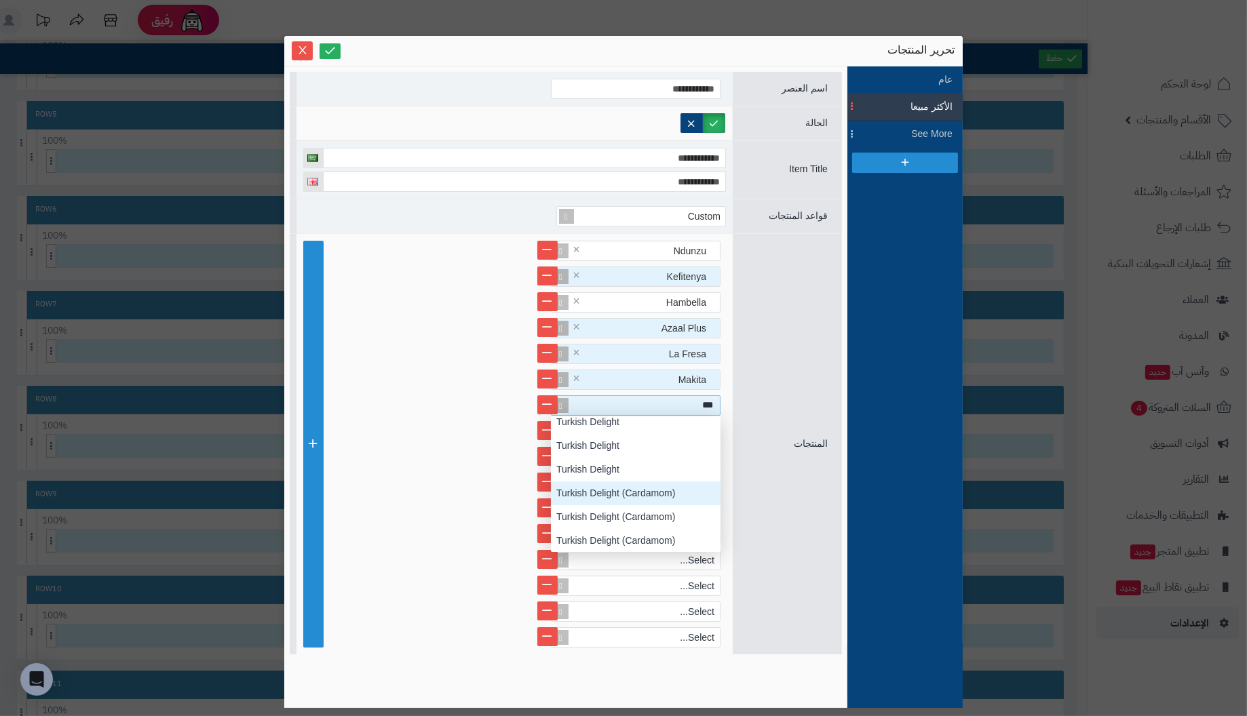
click at [626, 491] on div "Turkish Delight (Cardamom)" at bounding box center [636, 494] width 170 height 24
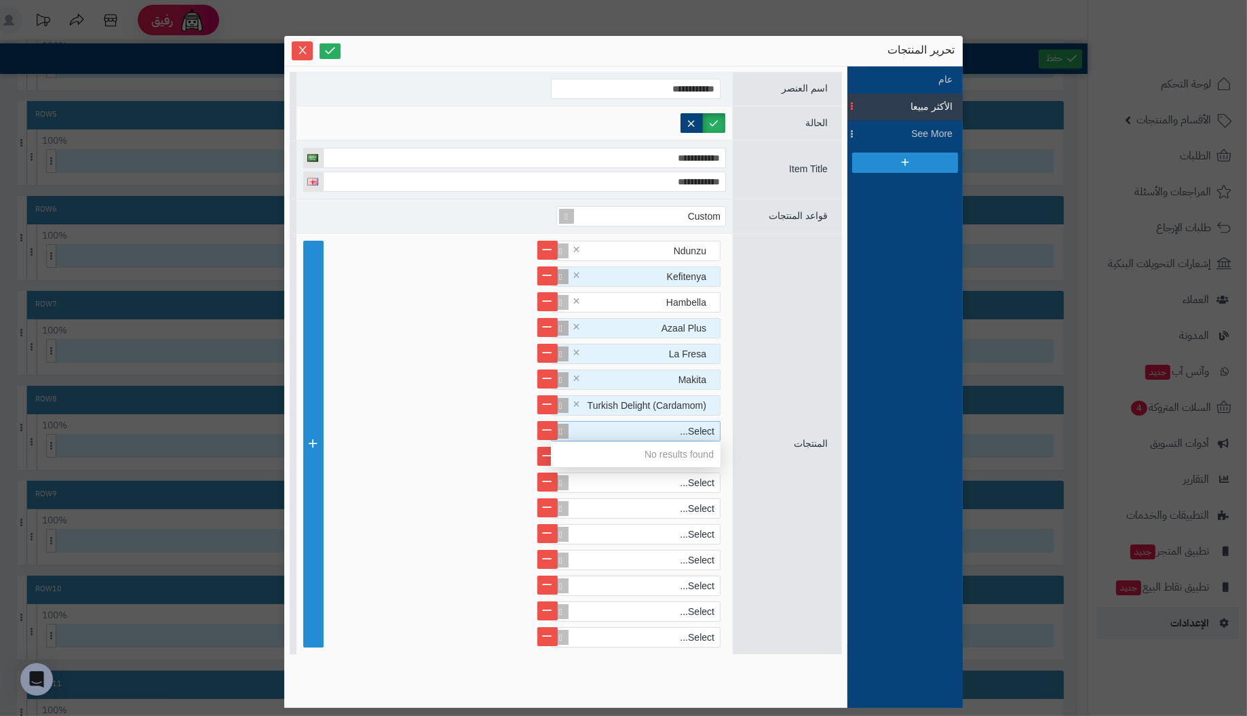
click at [635, 428] on div "Select..." at bounding box center [641, 431] width 157 height 19
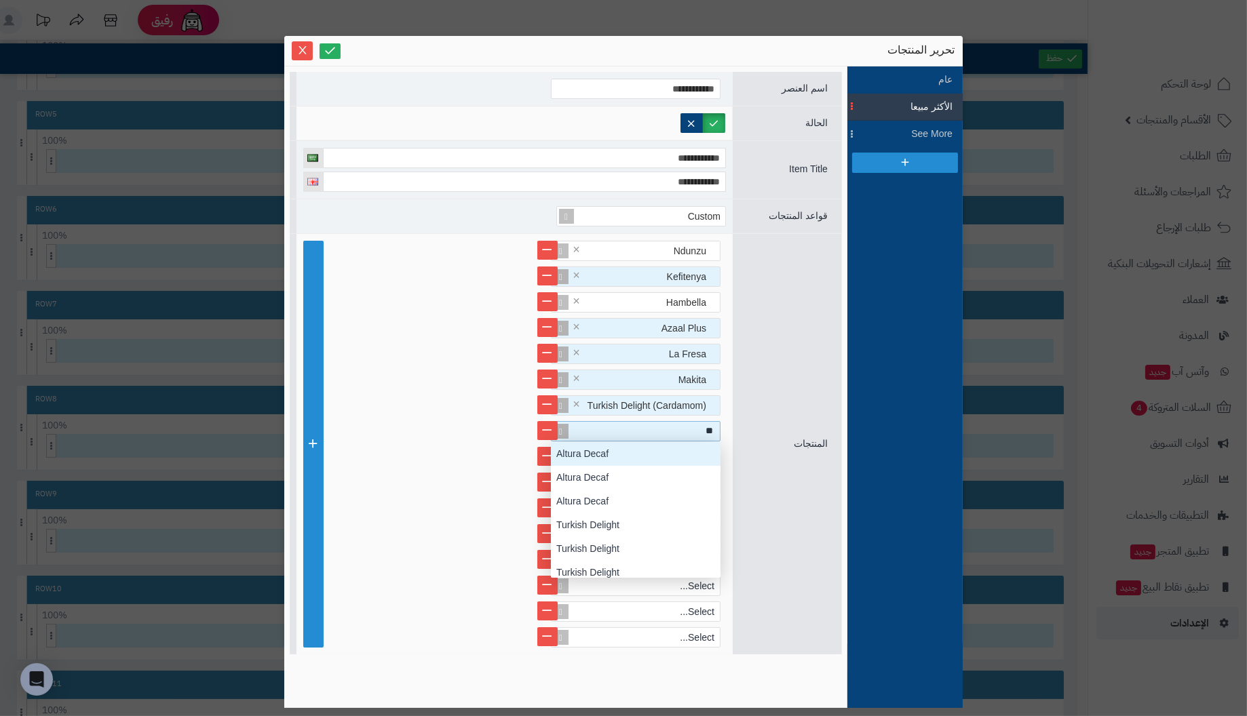
scroll to position [135, 0]
type input "****"
click at [630, 453] on div "Turkish Delight" at bounding box center [636, 454] width 170 height 24
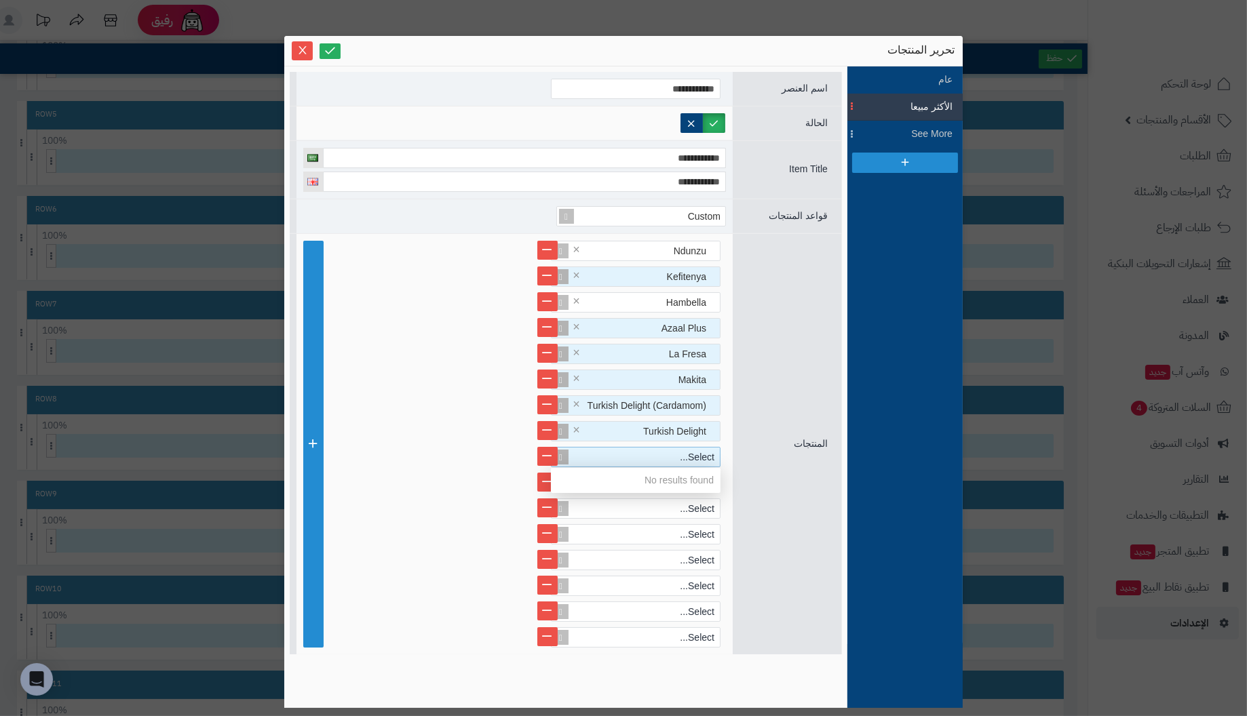
click at [629, 456] on div "Select..." at bounding box center [641, 457] width 157 height 19
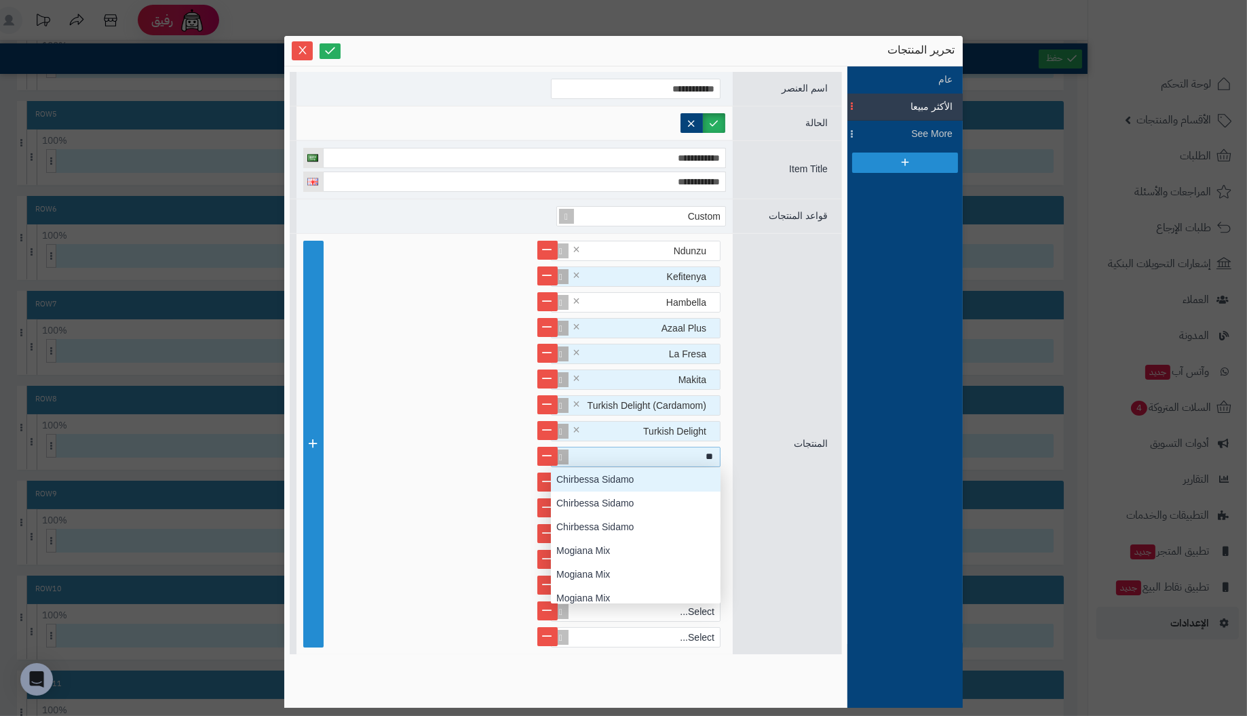
scroll to position [71, 0]
type input "****"
click at [625, 473] on div "Mont Cristo" at bounding box center [636, 480] width 170 height 24
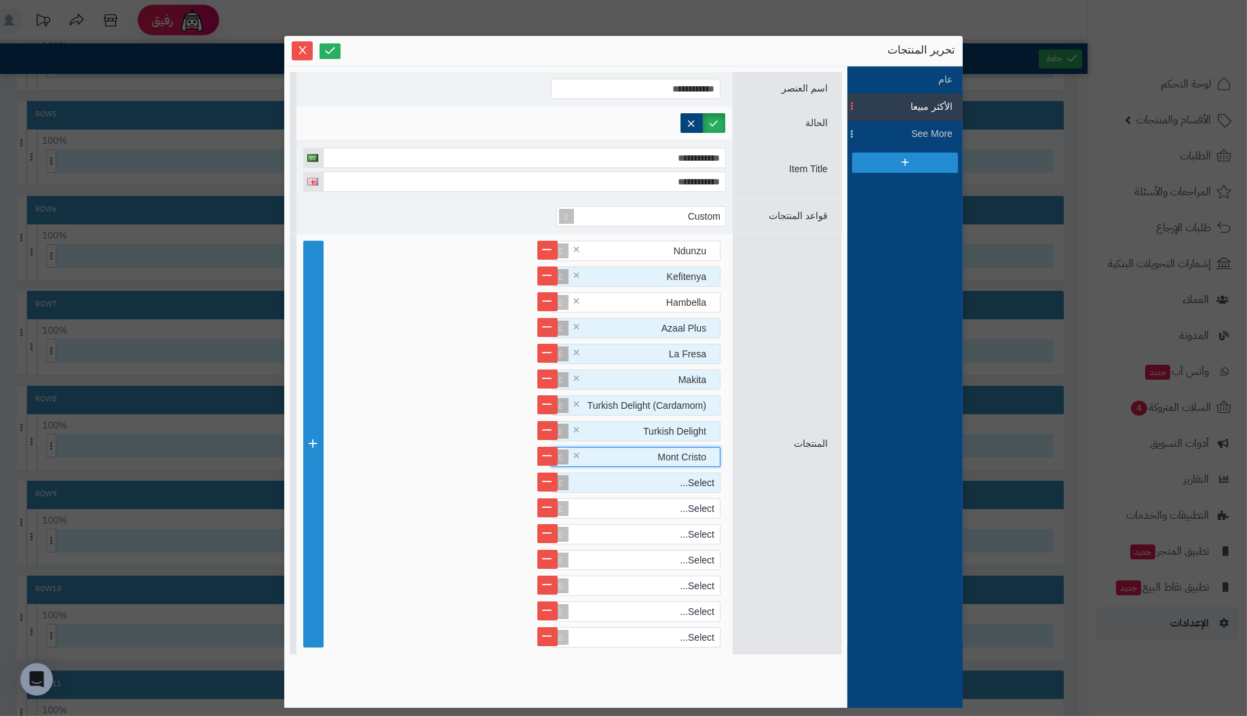
click at [647, 474] on div "Select..." at bounding box center [641, 483] width 157 height 19
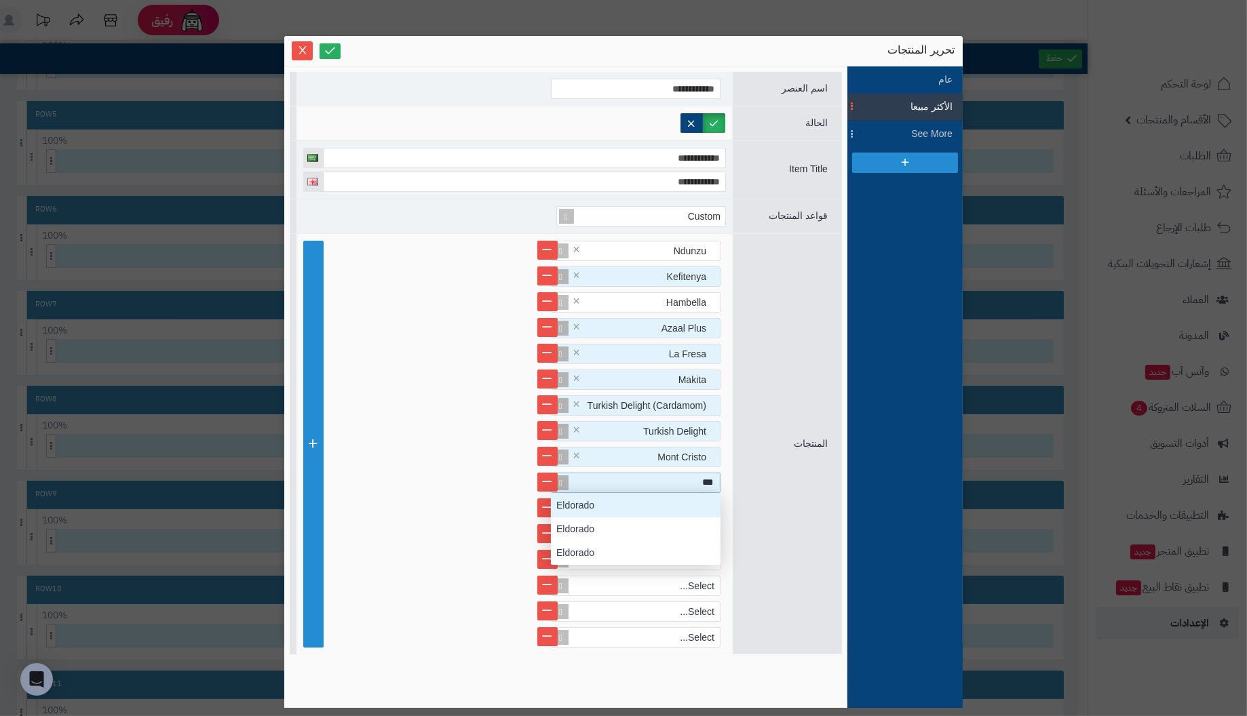
scroll to position [10, 0]
type input "*****"
click at [626, 502] on div "Eldorado" at bounding box center [636, 506] width 170 height 24
click at [643, 504] on div "Select..." at bounding box center [641, 508] width 157 height 19
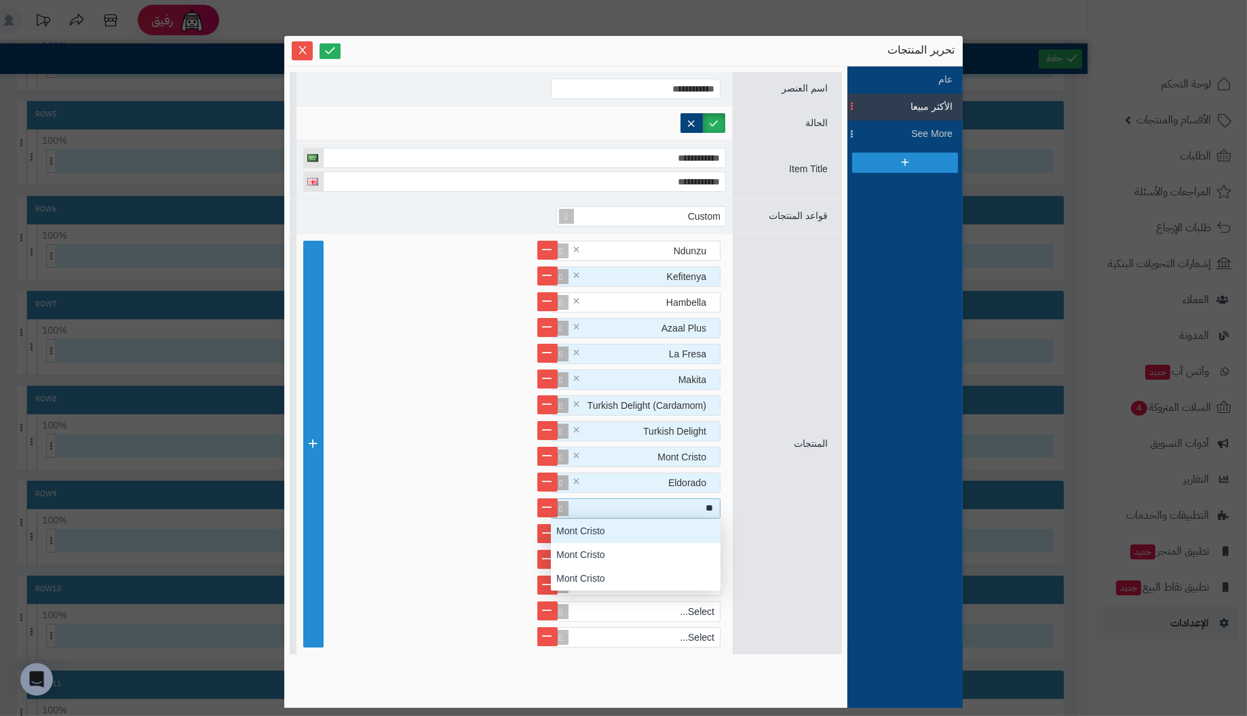
scroll to position [71, 0]
type input "*"
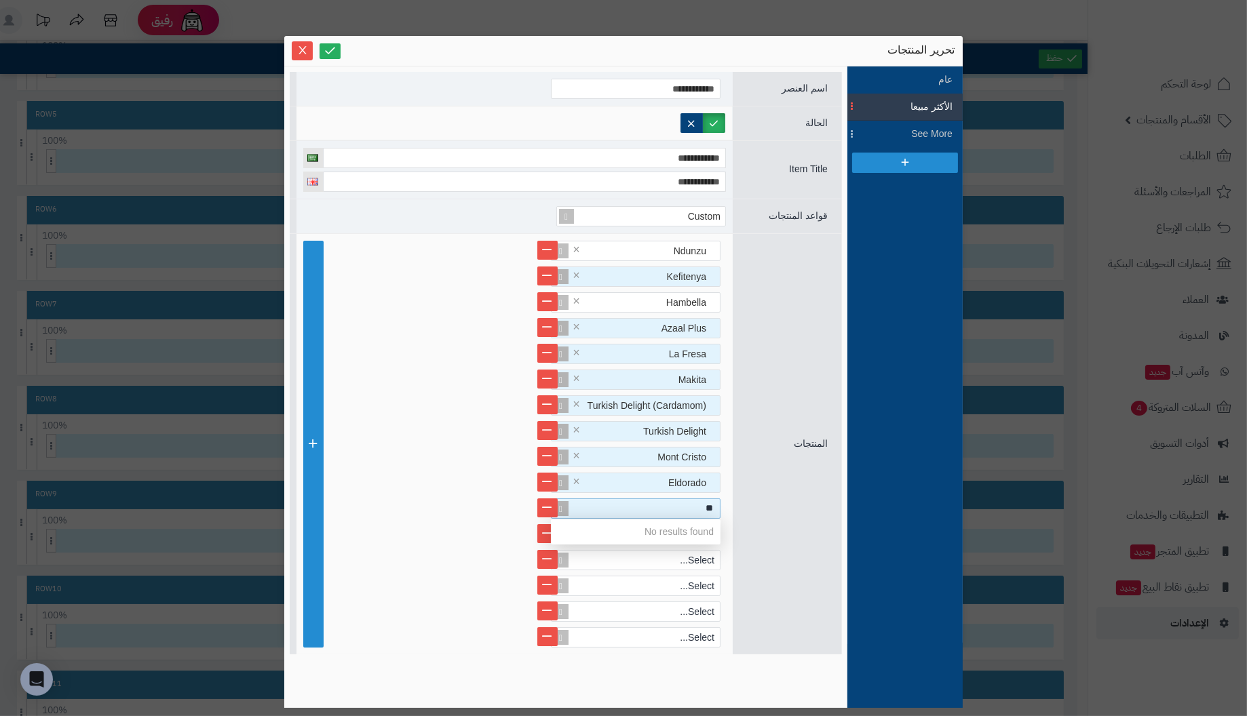
type input "*"
type input "****"
click at [634, 533] on div "حقيبة كوفي ديو لأدوات القهوة" at bounding box center [636, 532] width 170 height 24
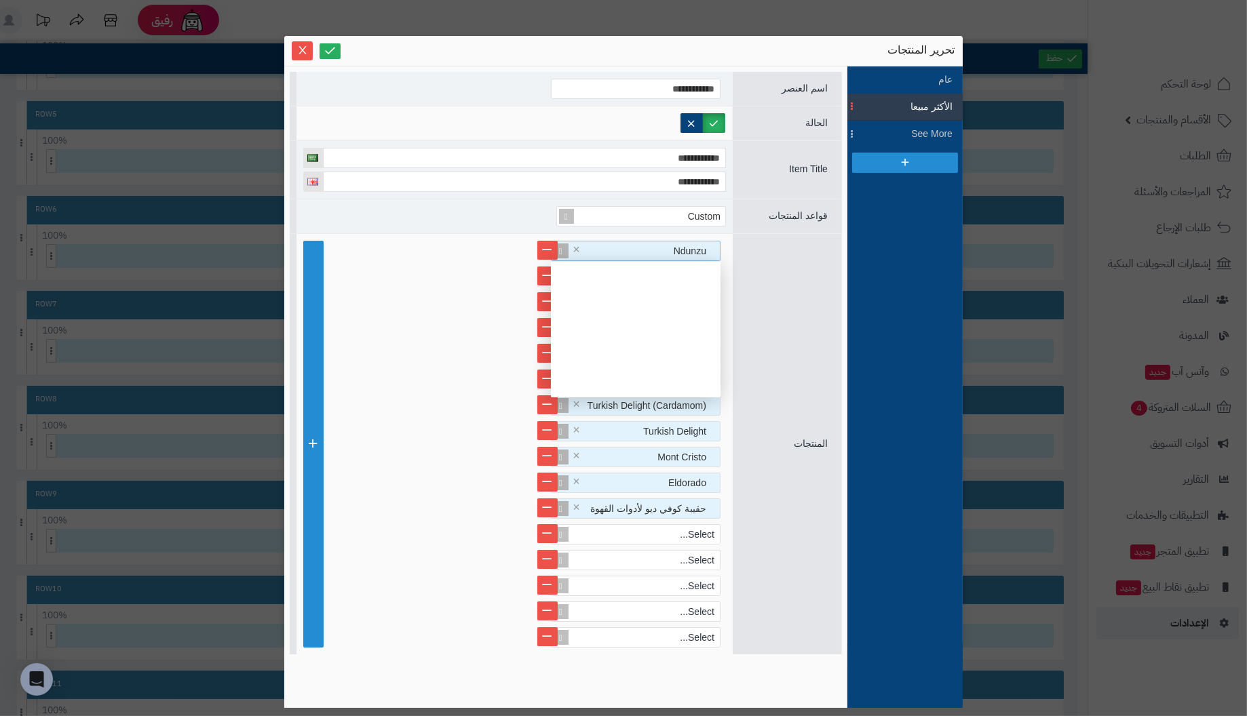
click at [656, 252] on div "Ndunzu" at bounding box center [641, 251] width 157 height 19
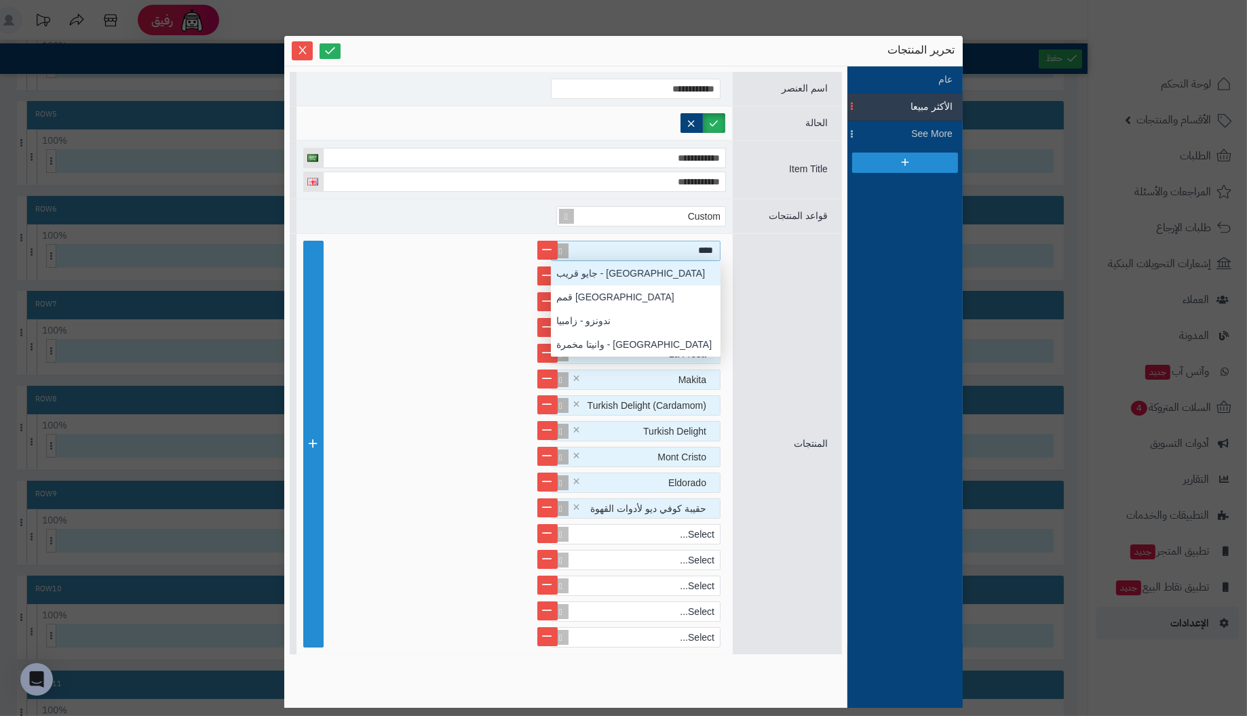
type input "*****"
click at [596, 271] on div "ندونزو - زامبيا" at bounding box center [636, 274] width 170 height 24
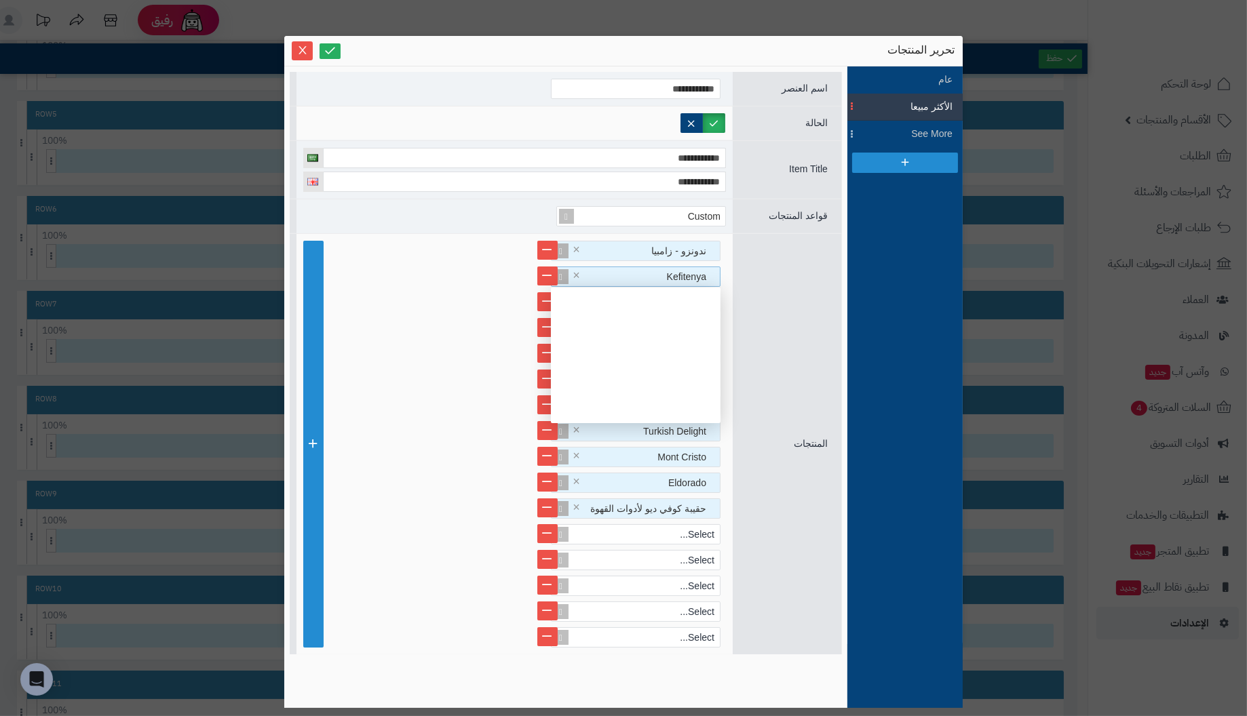
click at [657, 277] on div "Kefitenya" at bounding box center [641, 276] width 157 height 19
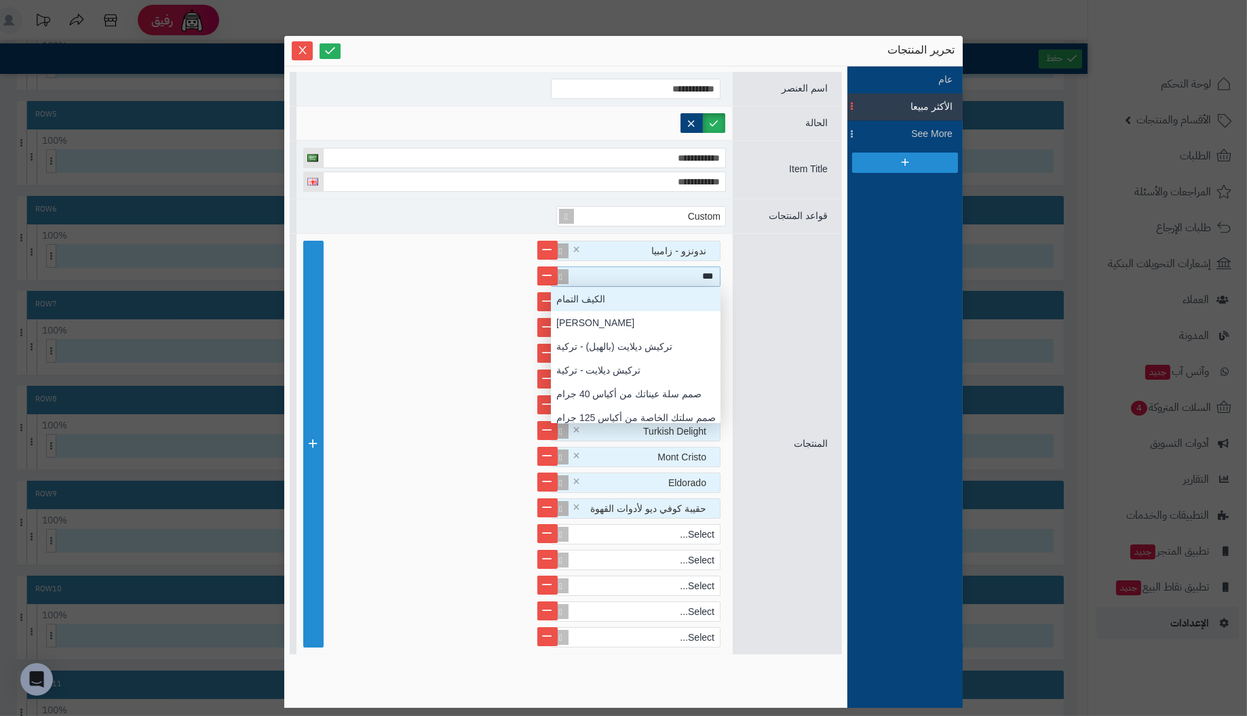
type input "****"
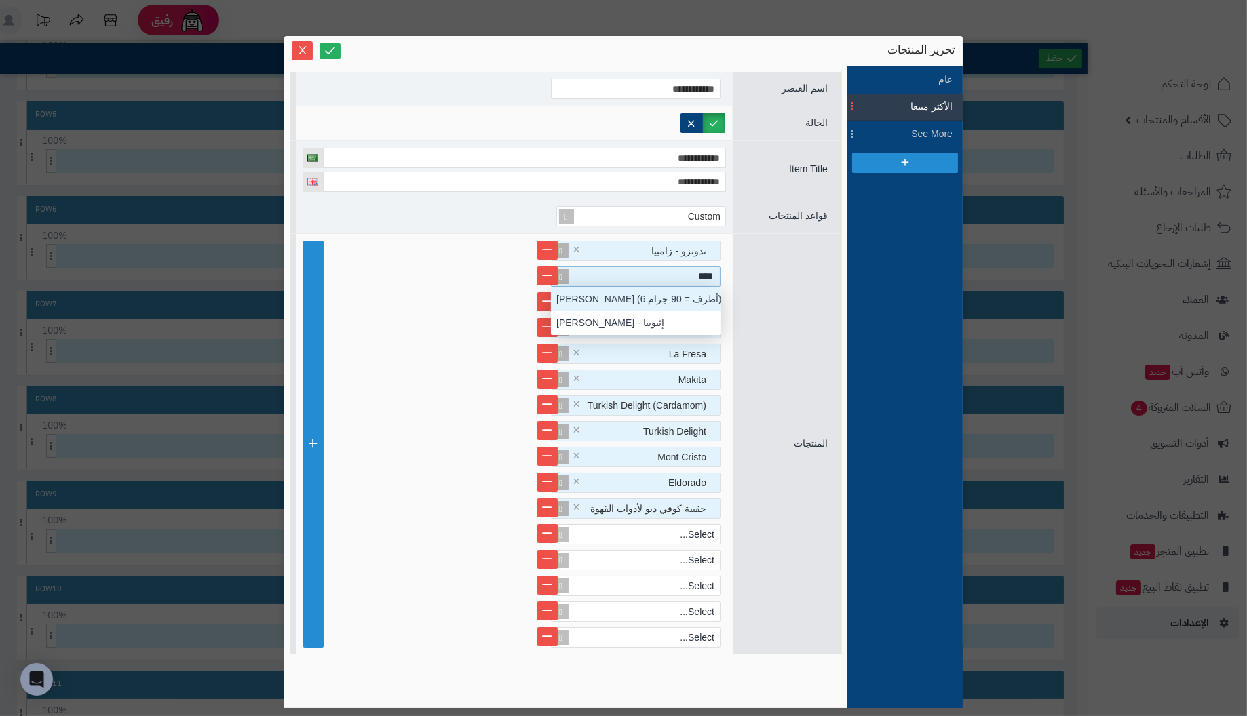
scroll to position [47, 0]
click at [637, 321] on div "كيفي تينيا - إثيوبيا" at bounding box center [636, 323] width 170 height 24
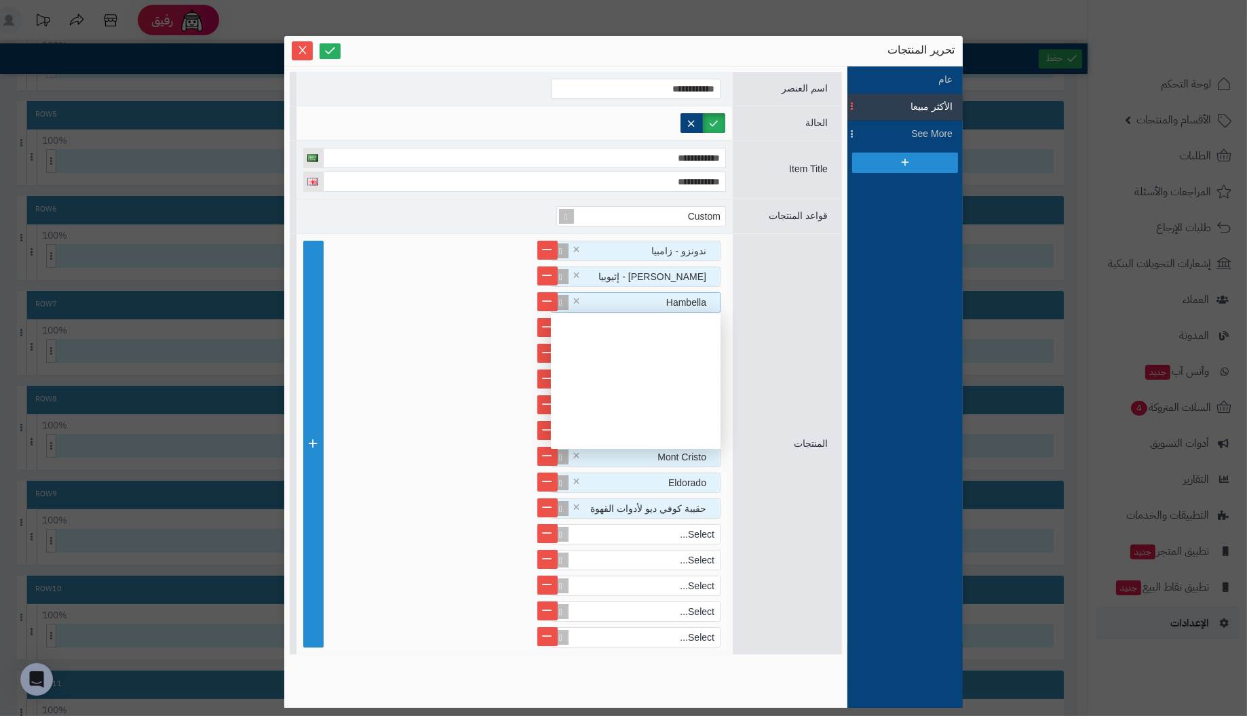
scroll to position [135, 0]
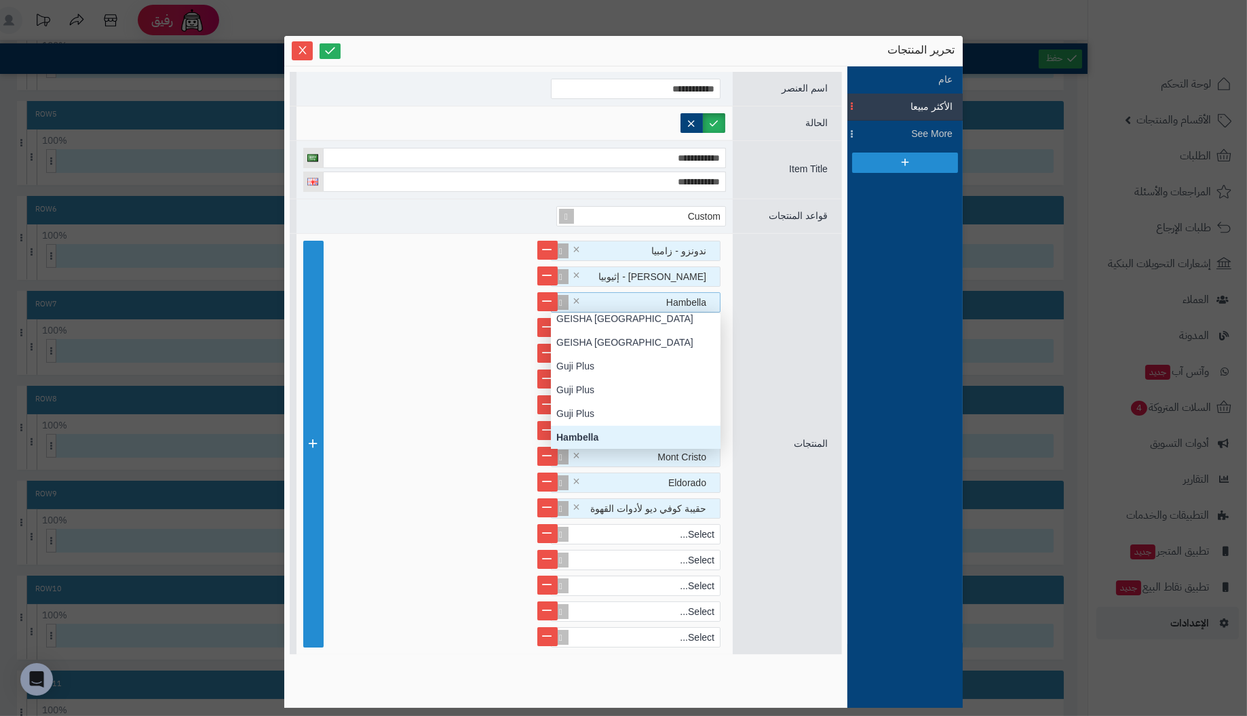
click at [665, 298] on div "Hambella" at bounding box center [641, 302] width 157 height 19
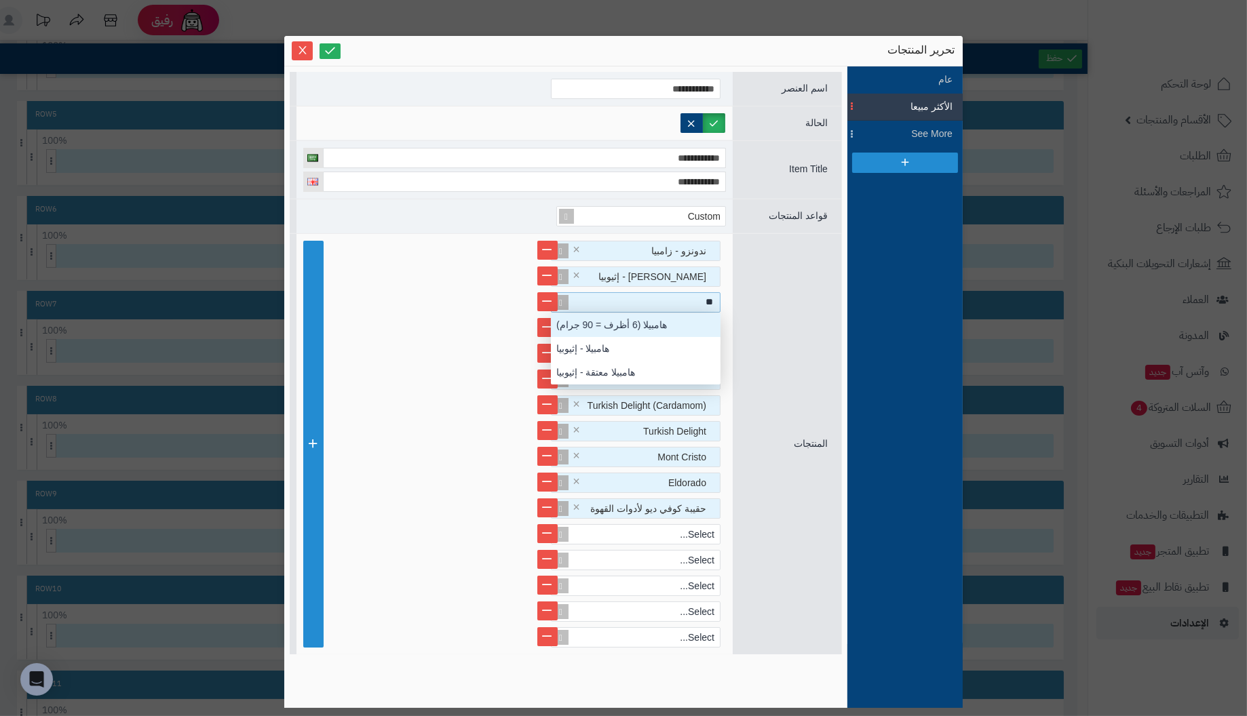
scroll to position [10, 0]
type input "******"
click at [621, 347] on div "هامبيلا - إثيوبيا" at bounding box center [636, 349] width 170 height 24
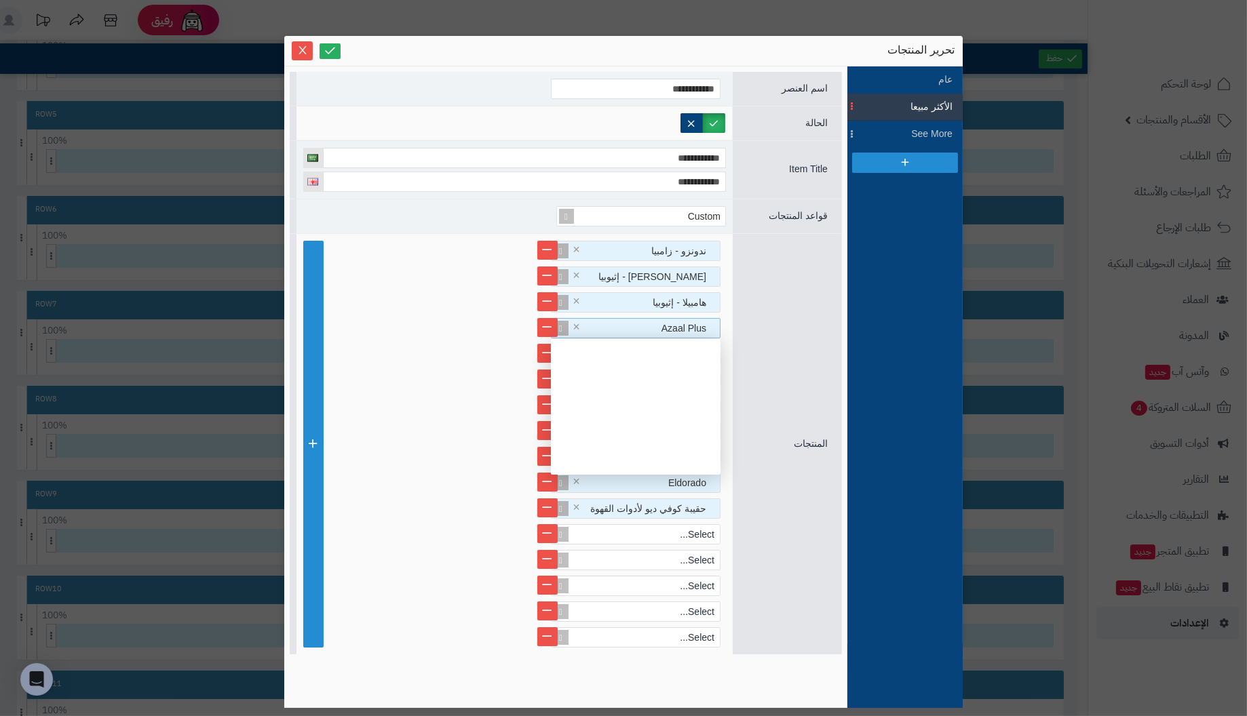
click at [663, 321] on div "Azaal Plus" at bounding box center [641, 328] width 157 height 19
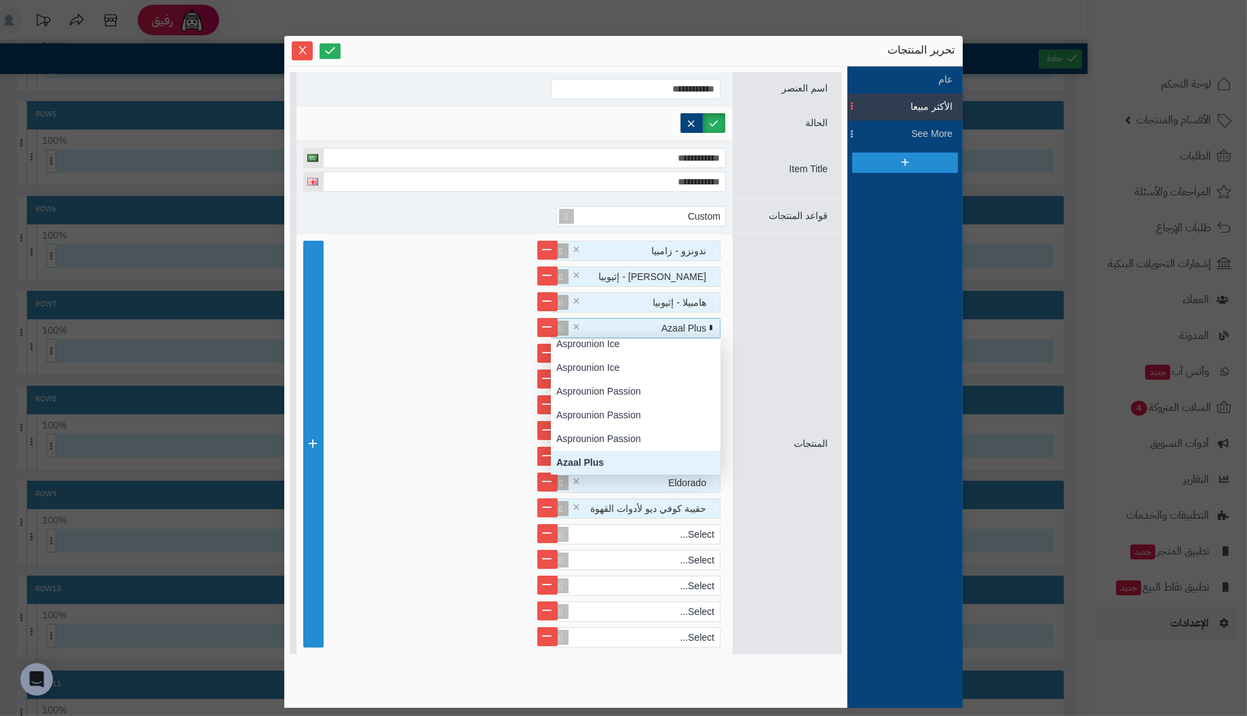
scroll to position [0, 0]
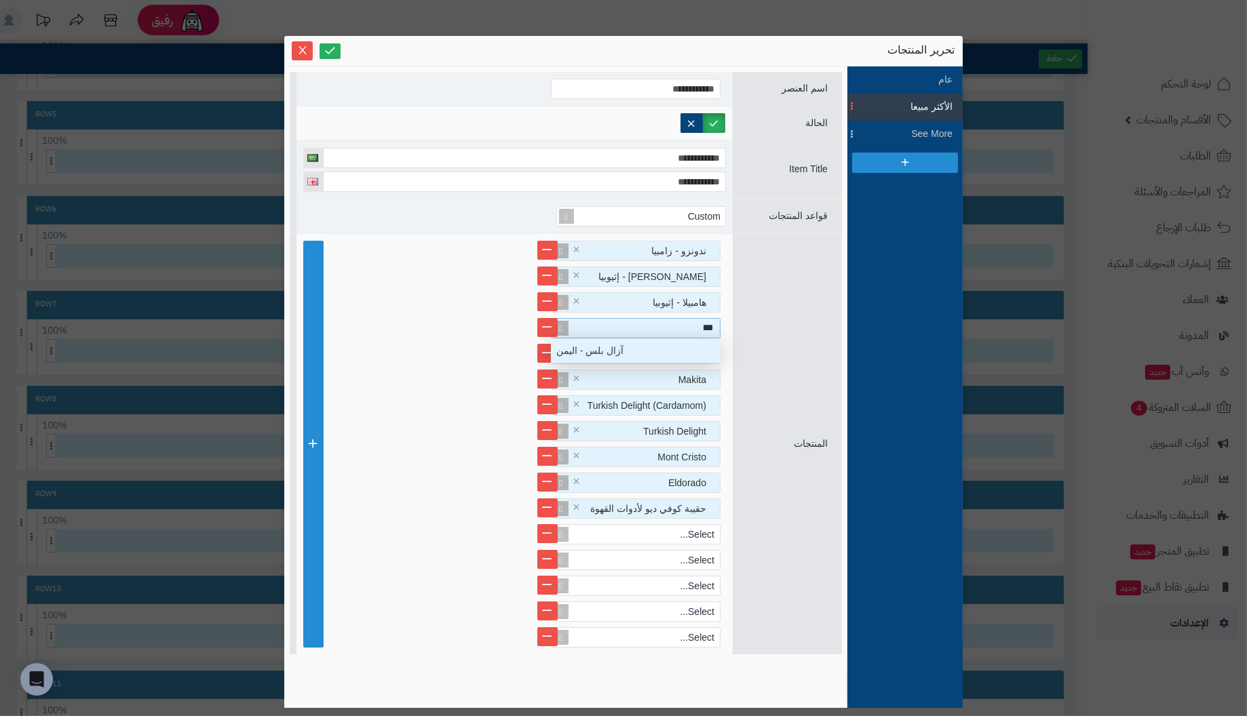
type input "****"
click at [622, 352] on div "آزال بلس - اليمن" at bounding box center [636, 351] width 170 height 24
click at [663, 349] on div "La Fresa" at bounding box center [641, 354] width 157 height 19
type input "******"
click at [645, 398] on div "لا فريزا - كولومبيا" at bounding box center [636, 401] width 170 height 24
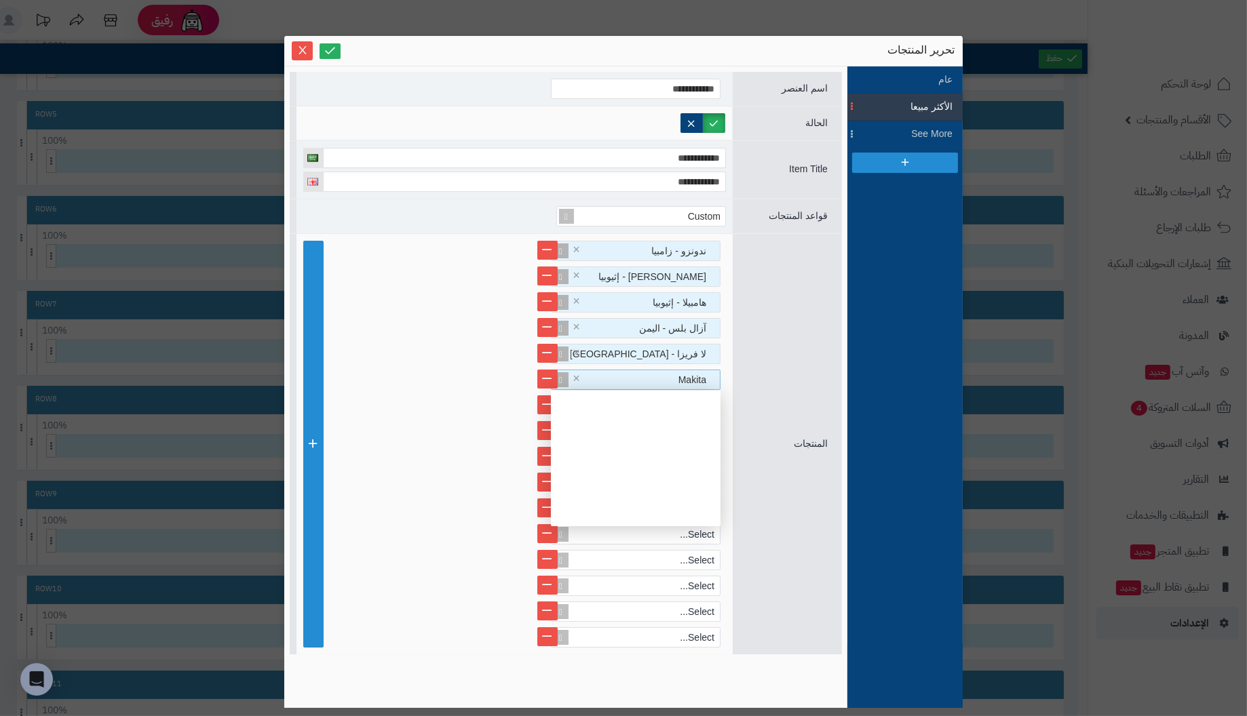
click at [674, 375] on div "Makita" at bounding box center [641, 379] width 157 height 19
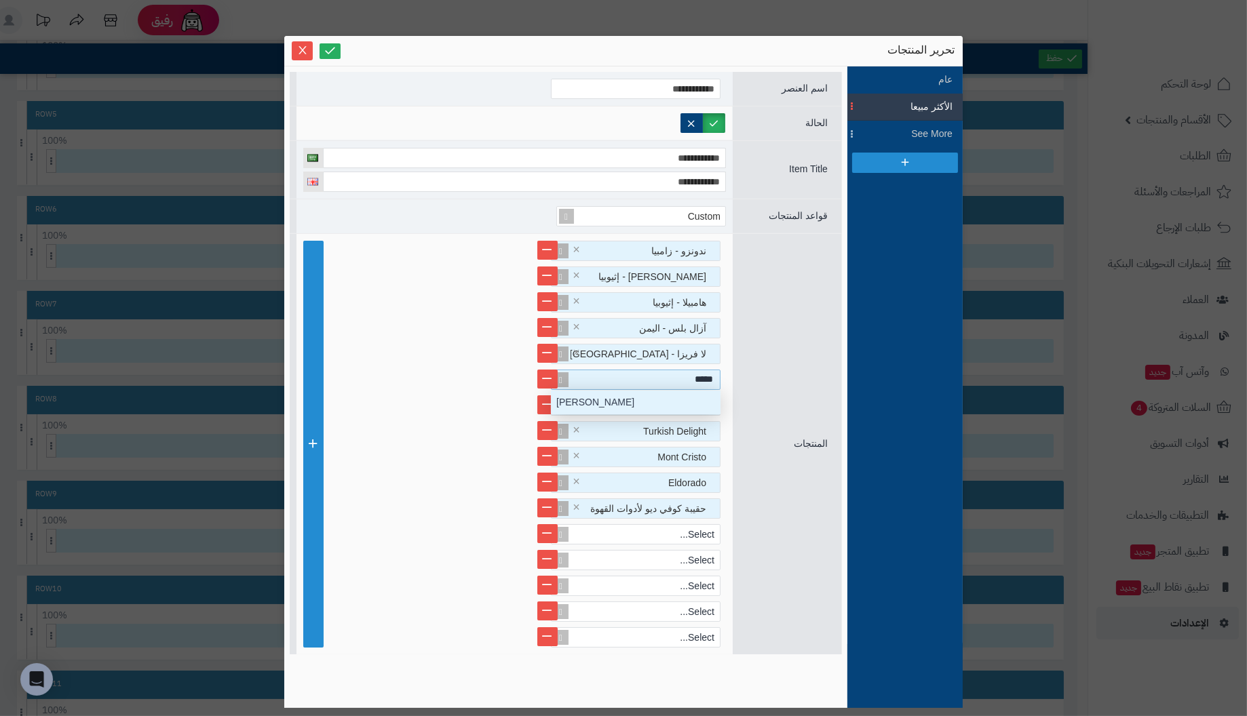
type input "******"
click at [644, 400] on div "ماكيتا - يوغندا" at bounding box center [636, 403] width 170 height 24
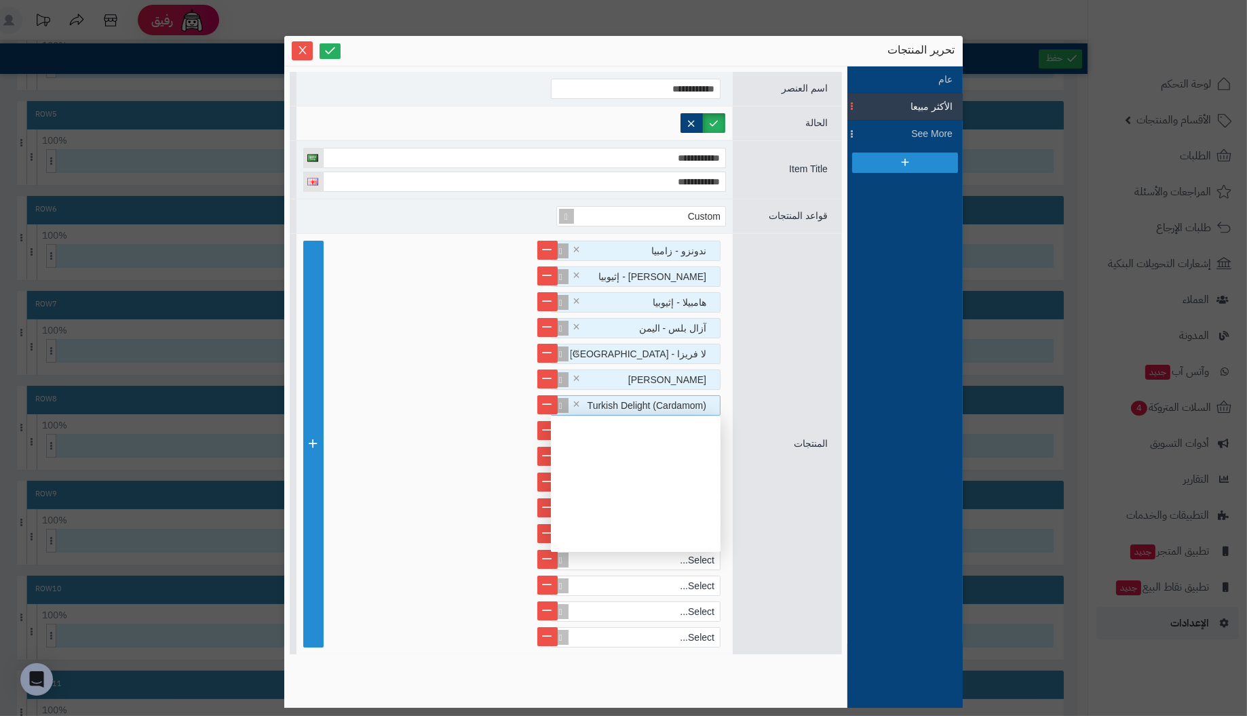
click at [657, 402] on span "Turkish Delight (Cardamom)" at bounding box center [646, 405] width 119 height 11
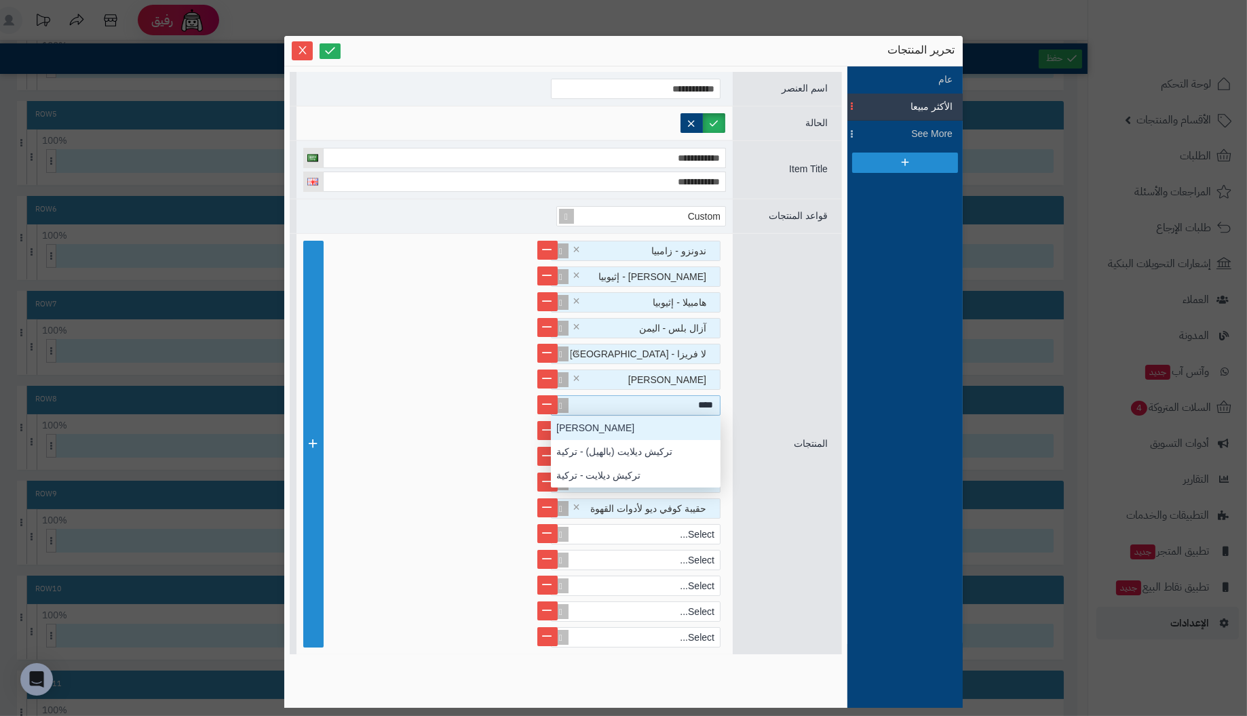
type input "*****"
click at [639, 450] on div "تركيش ديلايت (بالهيل) - تركية" at bounding box center [636, 452] width 170 height 24
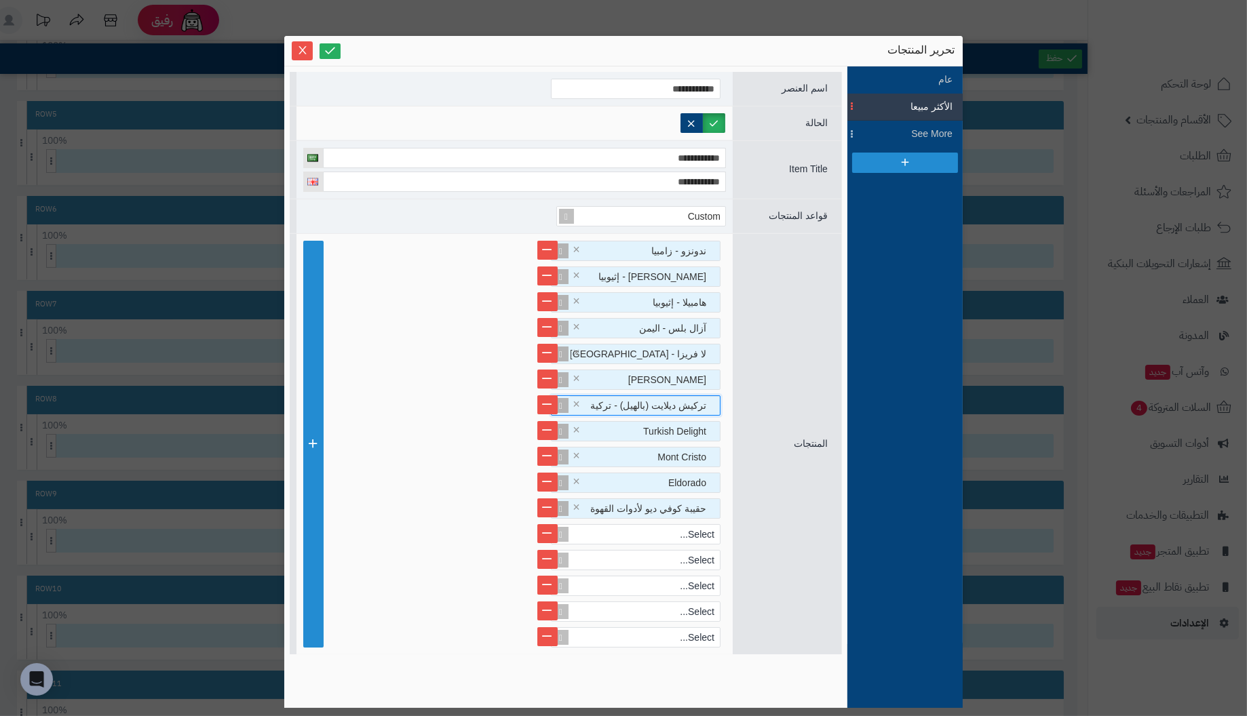
click at [653, 427] on span "Turkish Delight" at bounding box center [674, 431] width 63 height 11
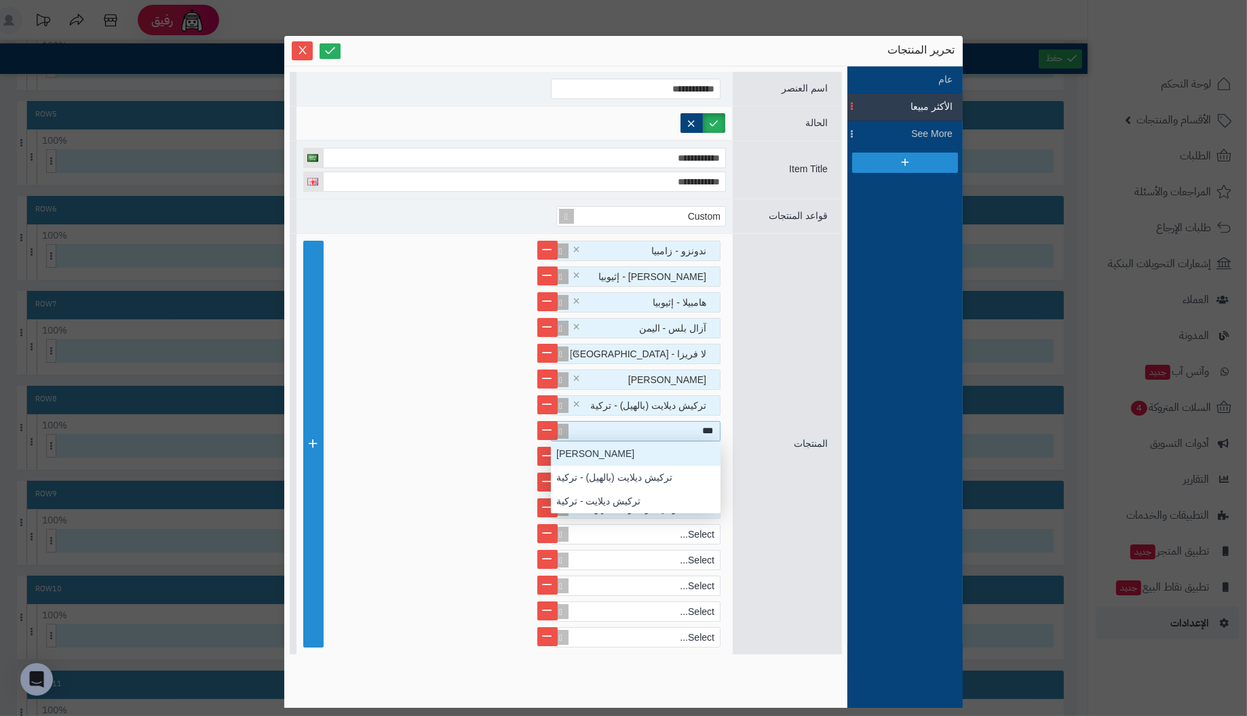
type input "****"
click at [623, 502] on div "تركيش ديلايت - تركية" at bounding box center [636, 502] width 170 height 24
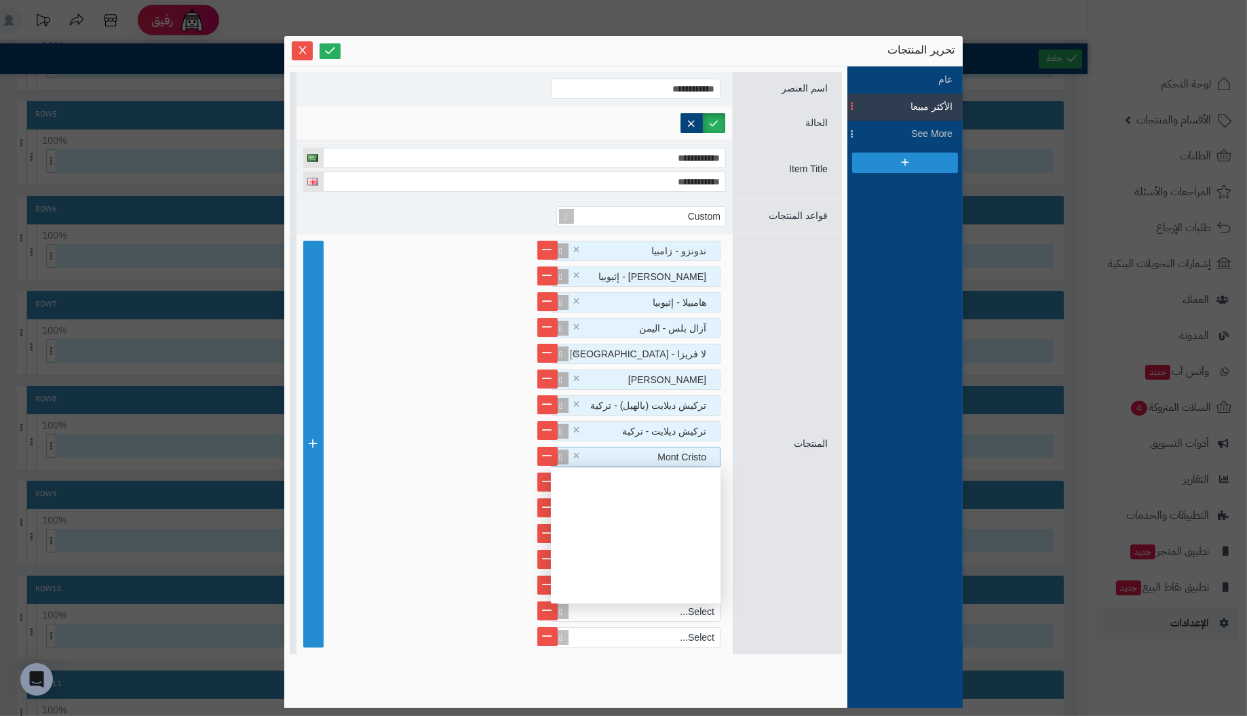
click at [699, 455] on span "Mont Cristo" at bounding box center [681, 457] width 49 height 11
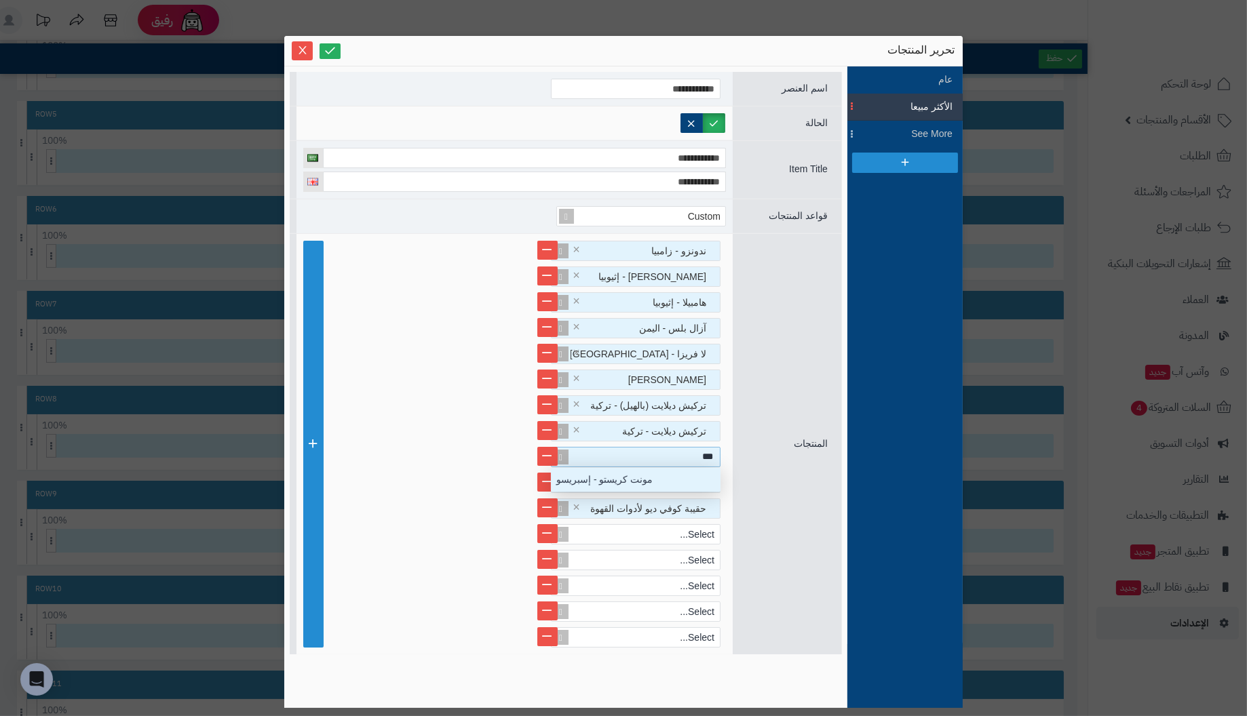
type input "****"
click at [668, 476] on div "مونت كريستو - إسبريسو" at bounding box center [636, 480] width 170 height 24
click at [703, 478] on span "Eldorado" at bounding box center [687, 483] width 38 height 11
type input "******"
click at [672, 504] on div "إلدورادو - إسبريسو" at bounding box center [636, 506] width 170 height 24
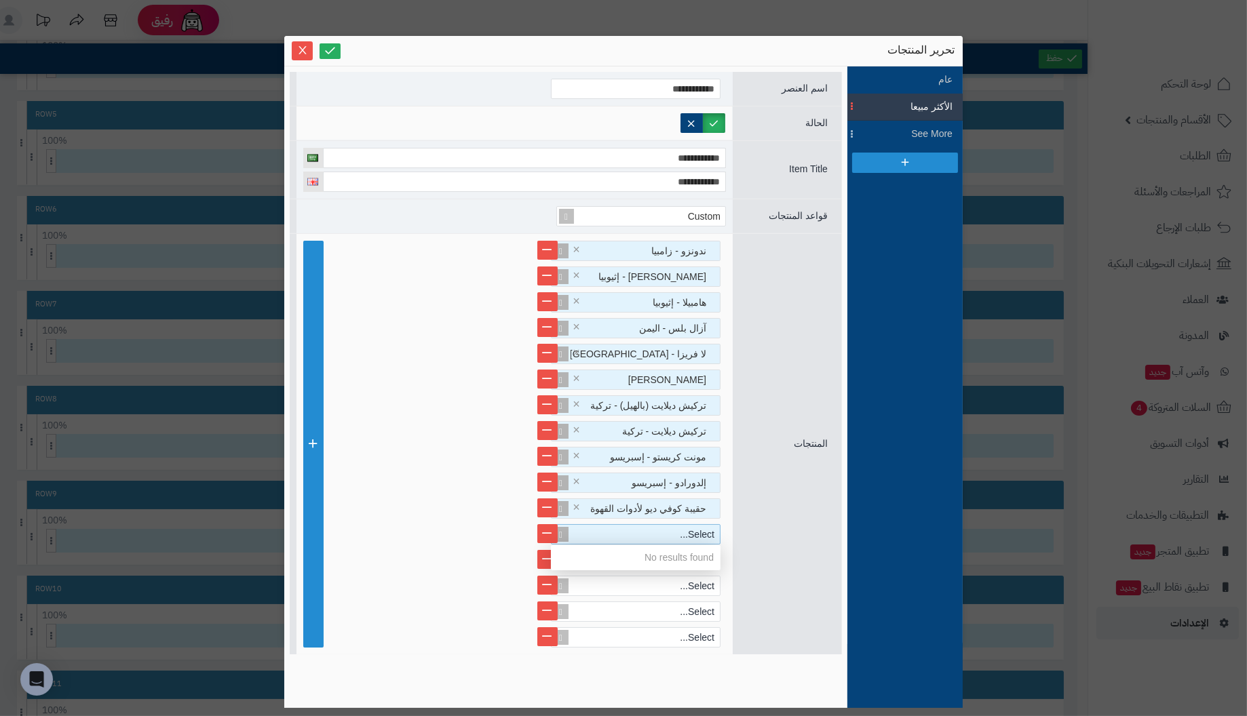
click at [676, 538] on div "Select..." at bounding box center [641, 534] width 157 height 19
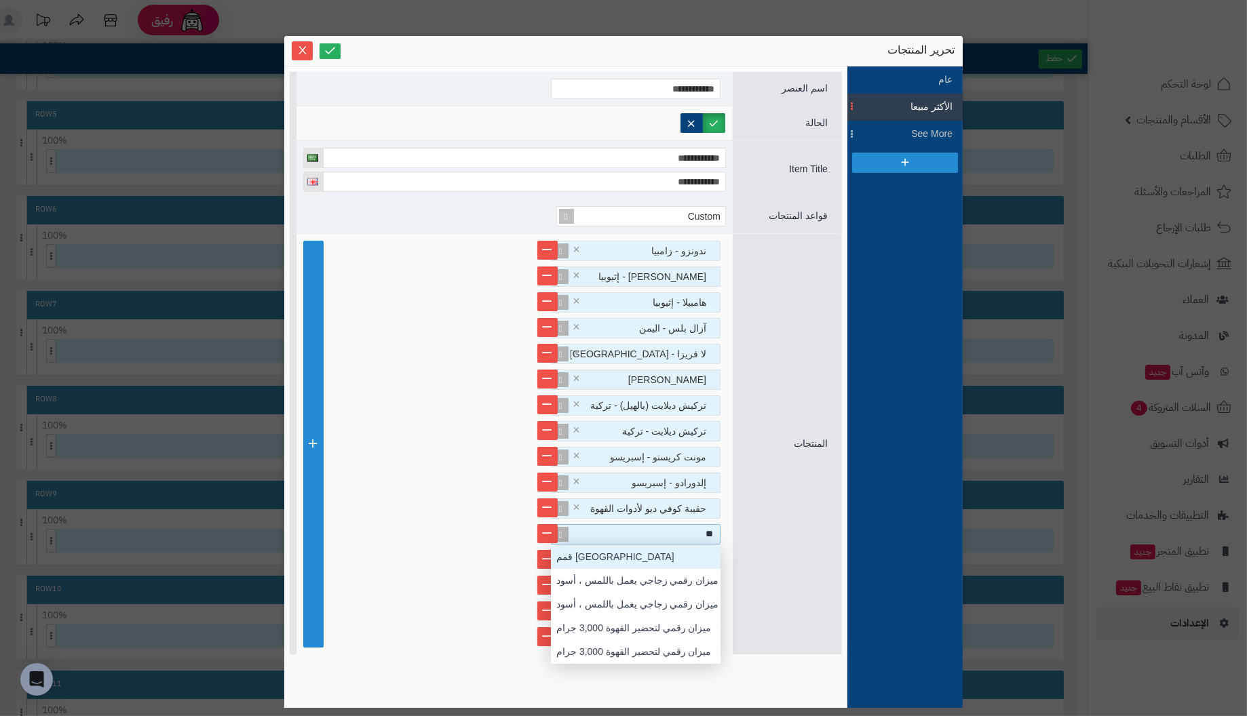
type input "***"
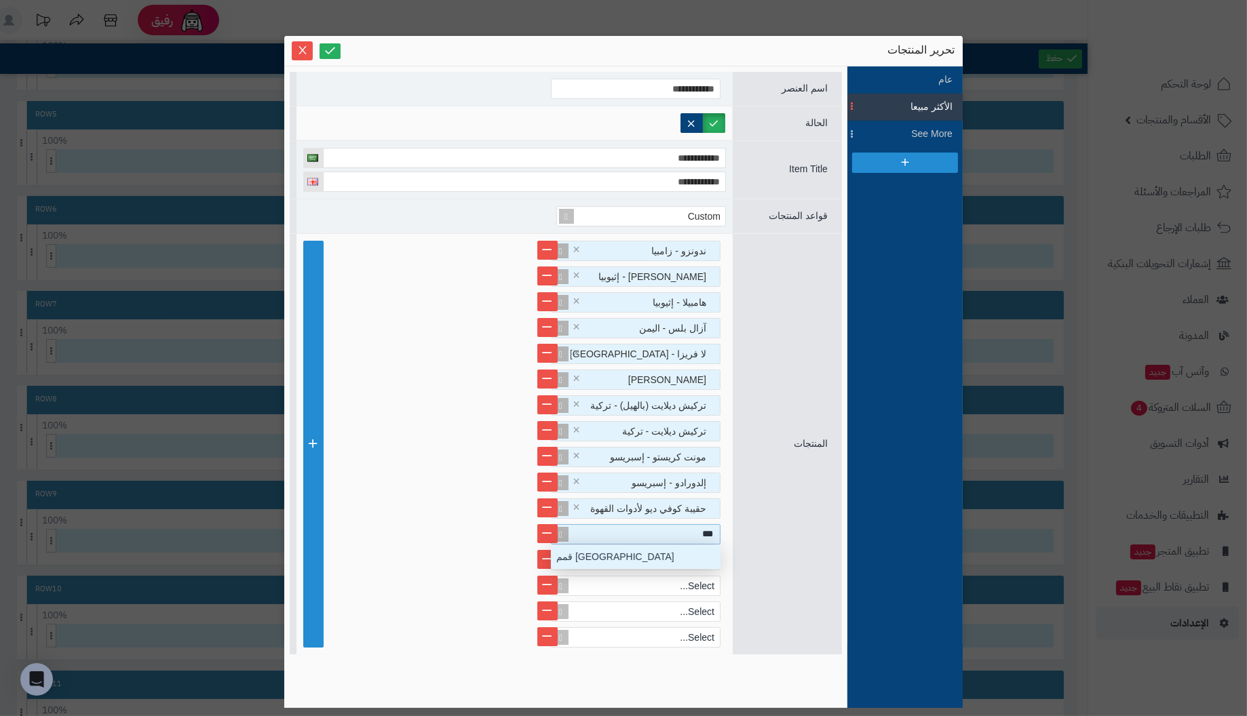
click at [611, 557] on div "قمم إندونيسيا" at bounding box center [636, 557] width 170 height 24
drag, startPoint x: 714, startPoint y: 532, endPoint x: 467, endPoint y: 489, distance: 250.6
click at [467, 489] on ul "ندونزو - زامبيا × كيفي تينيا - إثيوبيا × هامبيلا - إثيوبيا × آزال بلس - اليمن ×…" at bounding box center [514, 444] width 423 height 407
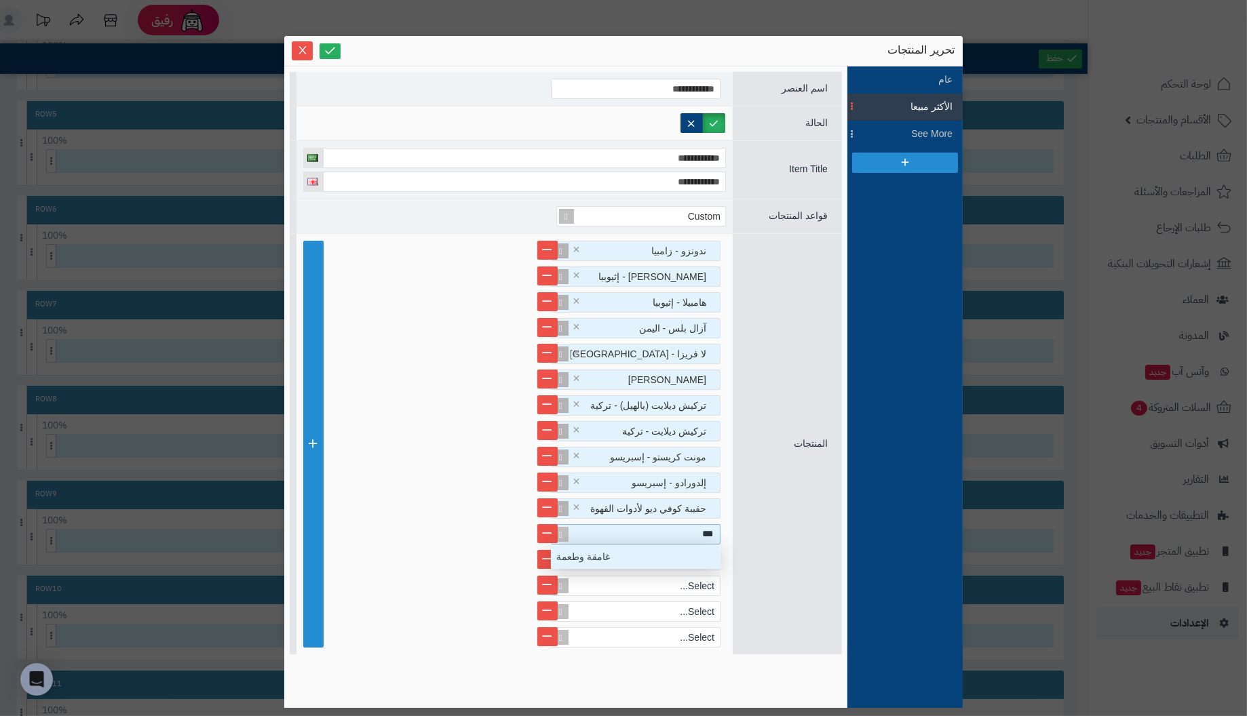
type input "****"
click at [569, 556] on div "غامقة وطعمة" at bounding box center [636, 557] width 170 height 24
click at [693, 555] on div "Select..." at bounding box center [641, 560] width 157 height 19
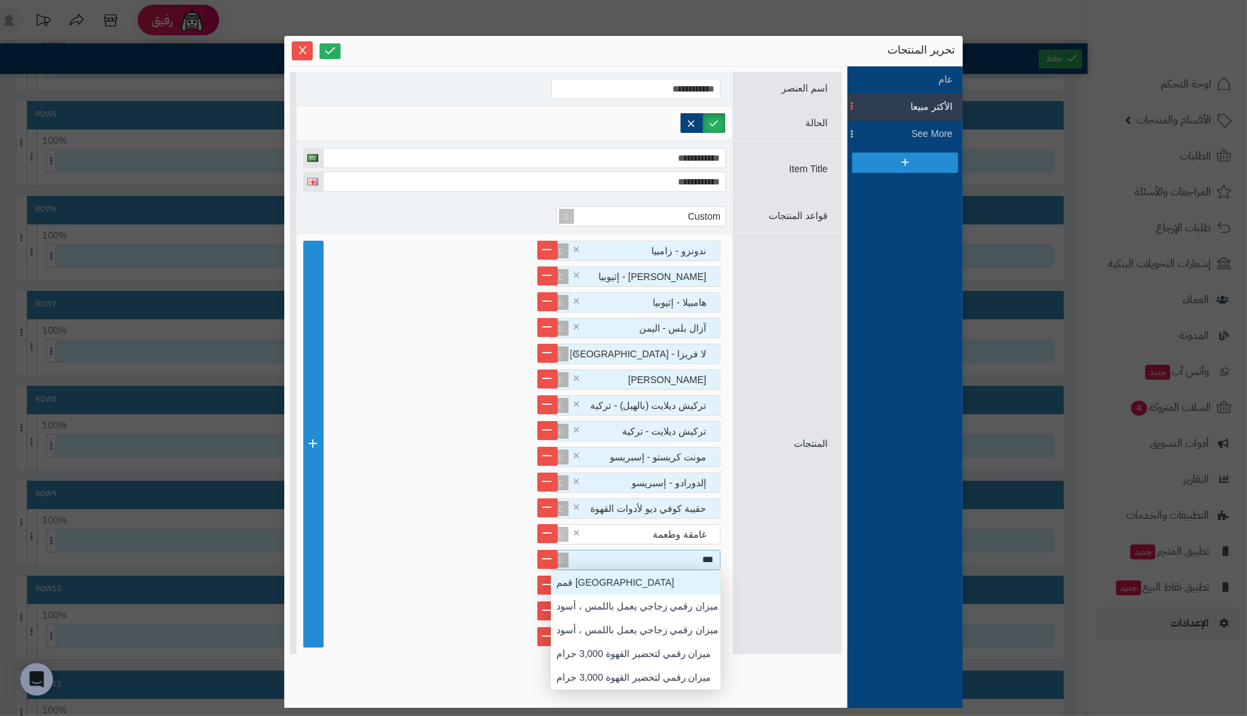
scroll to position [24, 0]
type input "***"
click at [699, 514] on div "حقيبة كوفي ديو لأدوات القهوة" at bounding box center [641, 508] width 157 height 19
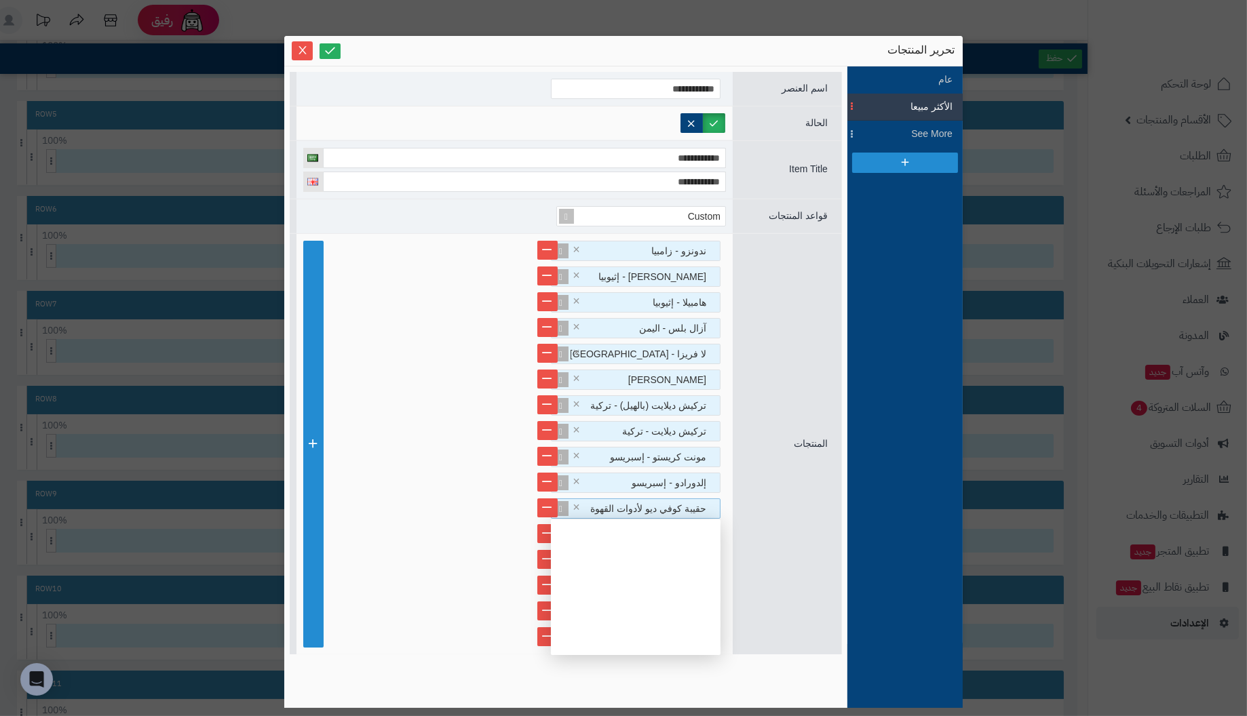
scroll to position [135, 0]
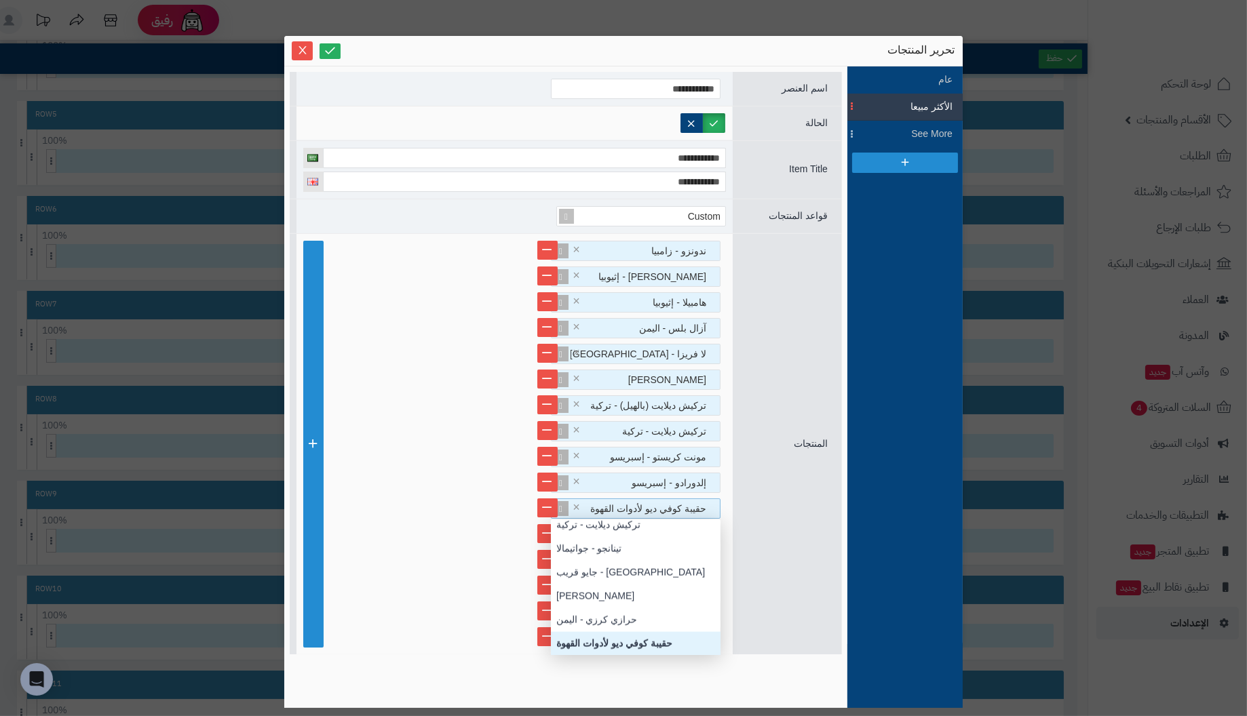
click at [699, 512] on span "حقيبة كوفي ديو لأدوات القهوة" at bounding box center [648, 508] width 116 height 11
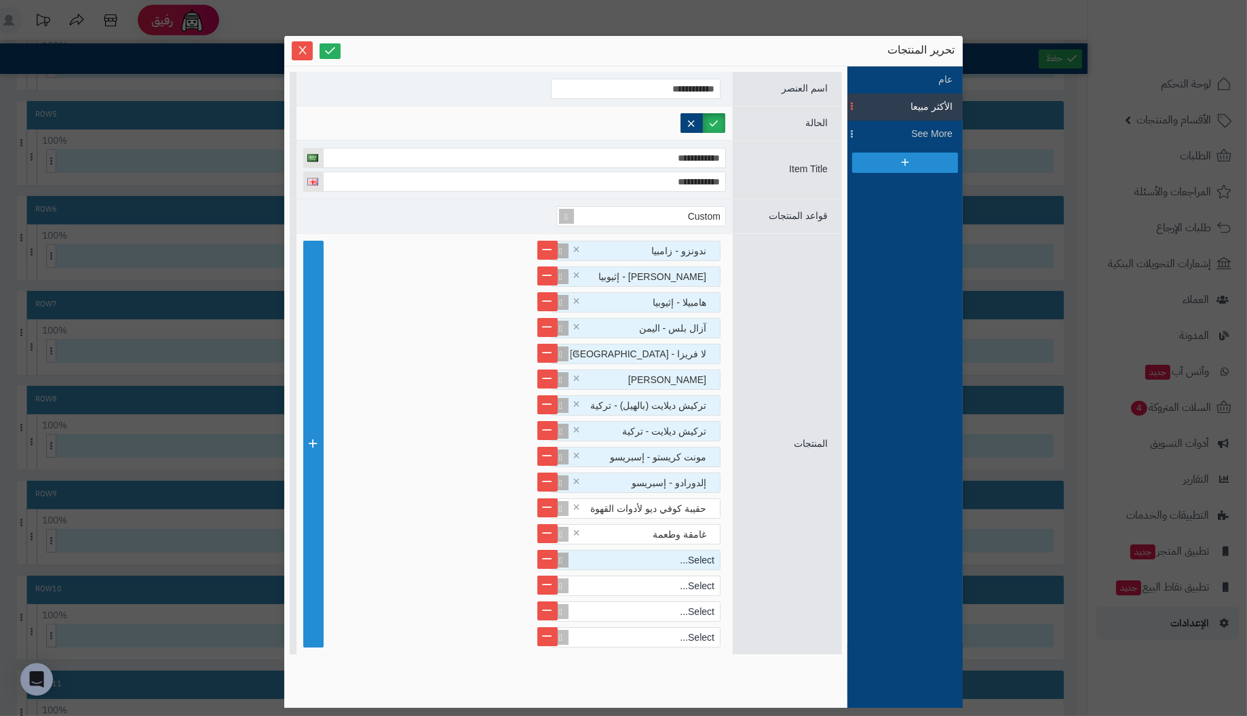
click at [765, 498] on div "المنتجات ندونزو - زامبيا × كيفي تينيا - إثيوبيا × هامبيلا - إثيوبيا × آزال بلس …" at bounding box center [566, 443] width 552 height 421
click at [702, 532] on span "غامقة وطعمة" at bounding box center [680, 534] width 54 height 11
type input "*********"
click at [590, 554] on div "قمم إندونيسيا" at bounding box center [636, 557] width 170 height 24
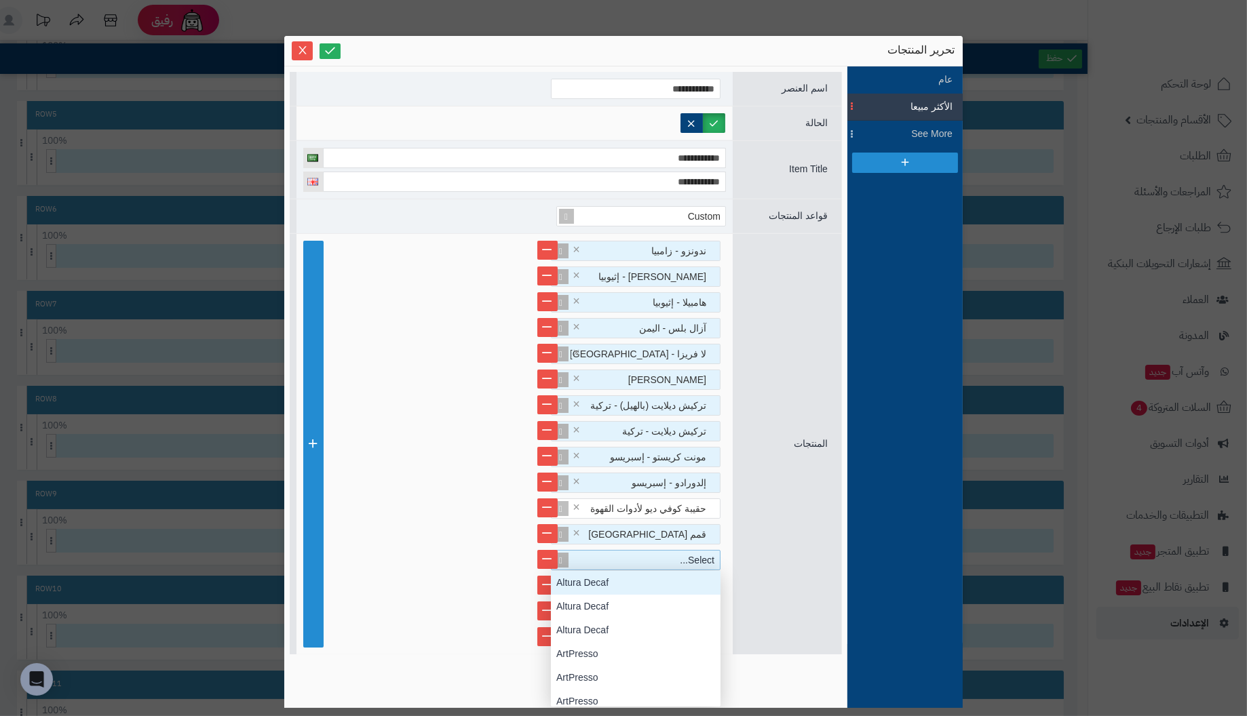
click at [657, 559] on div "Select..." at bounding box center [641, 560] width 157 height 19
type input "*****"
drag, startPoint x: 638, startPoint y: 576, endPoint x: 702, endPoint y: 585, distance: 64.5
click at [639, 576] on div "غامقة وطعمة" at bounding box center [636, 583] width 170 height 24
click at [706, 588] on div "Select..." at bounding box center [641, 586] width 157 height 19
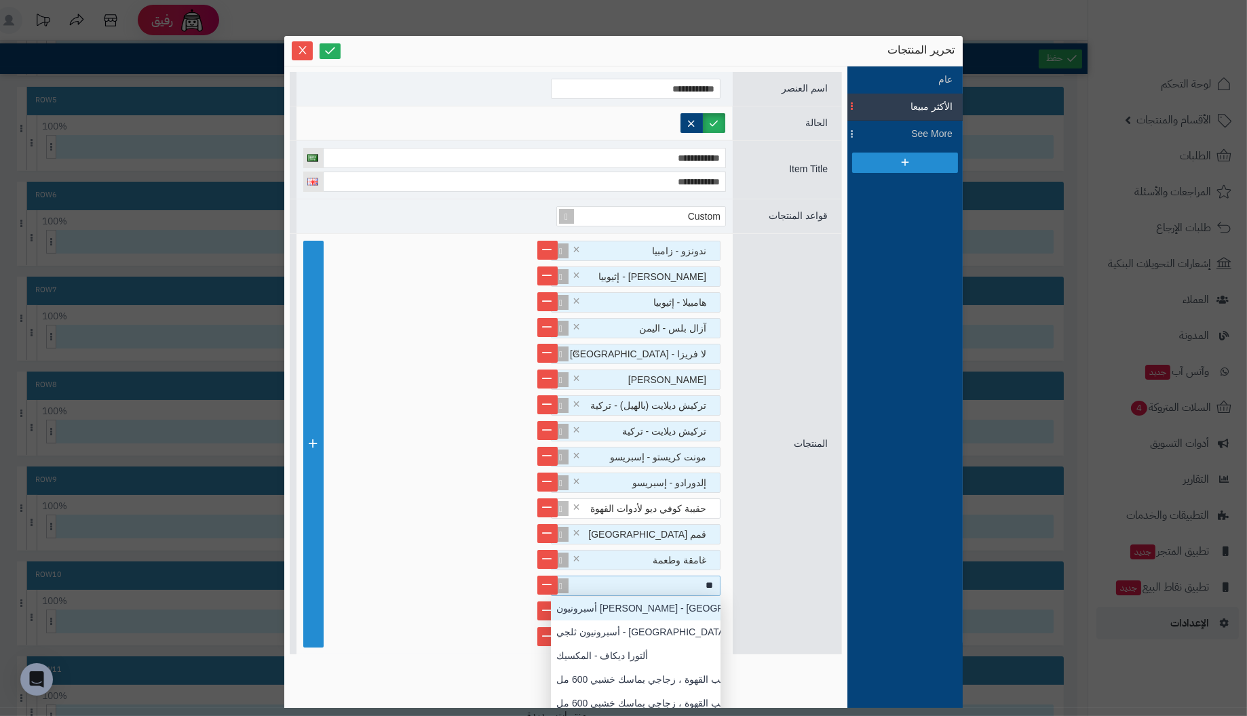
scroll to position [24, 0]
type input "*****"
click at [650, 606] on div "كلاسيكيات" at bounding box center [636, 609] width 170 height 24
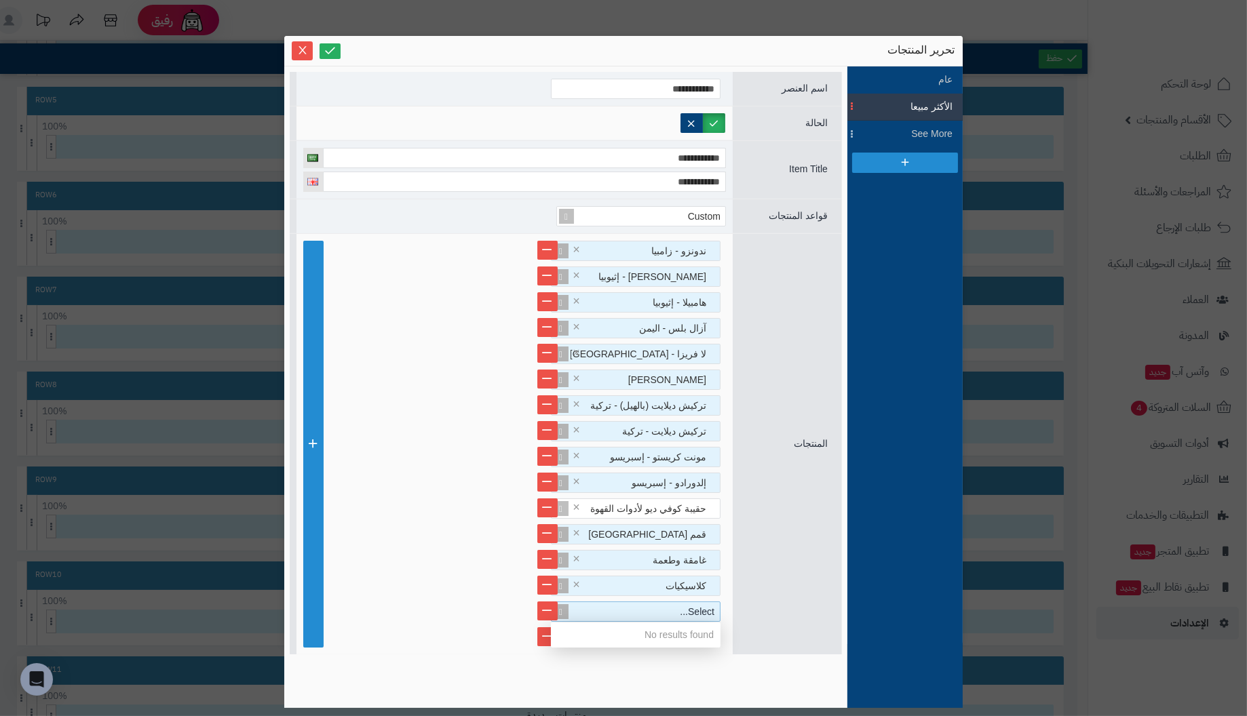
click at [679, 609] on div "Select..." at bounding box center [641, 611] width 157 height 19
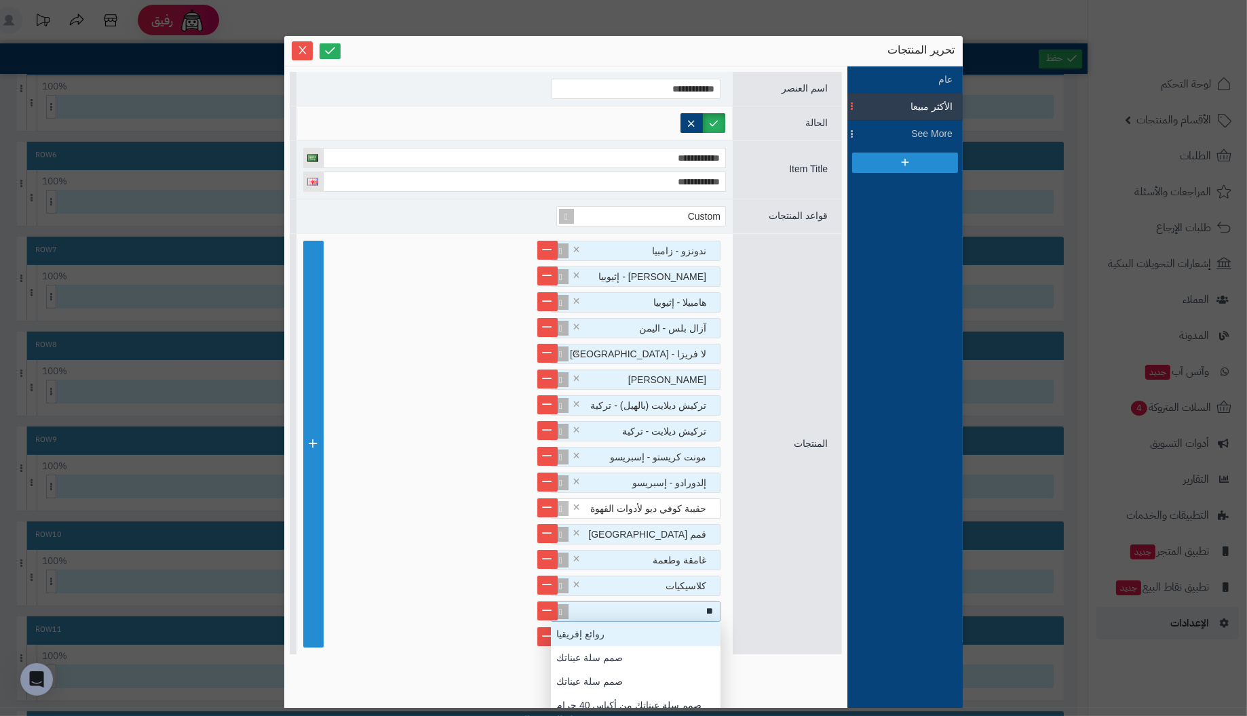
scroll to position [10, 0]
type input "****"
click at [602, 630] on div "عقيق اليمن" at bounding box center [636, 635] width 170 height 24
click at [666, 636] on div "Select..." at bounding box center [641, 637] width 157 height 19
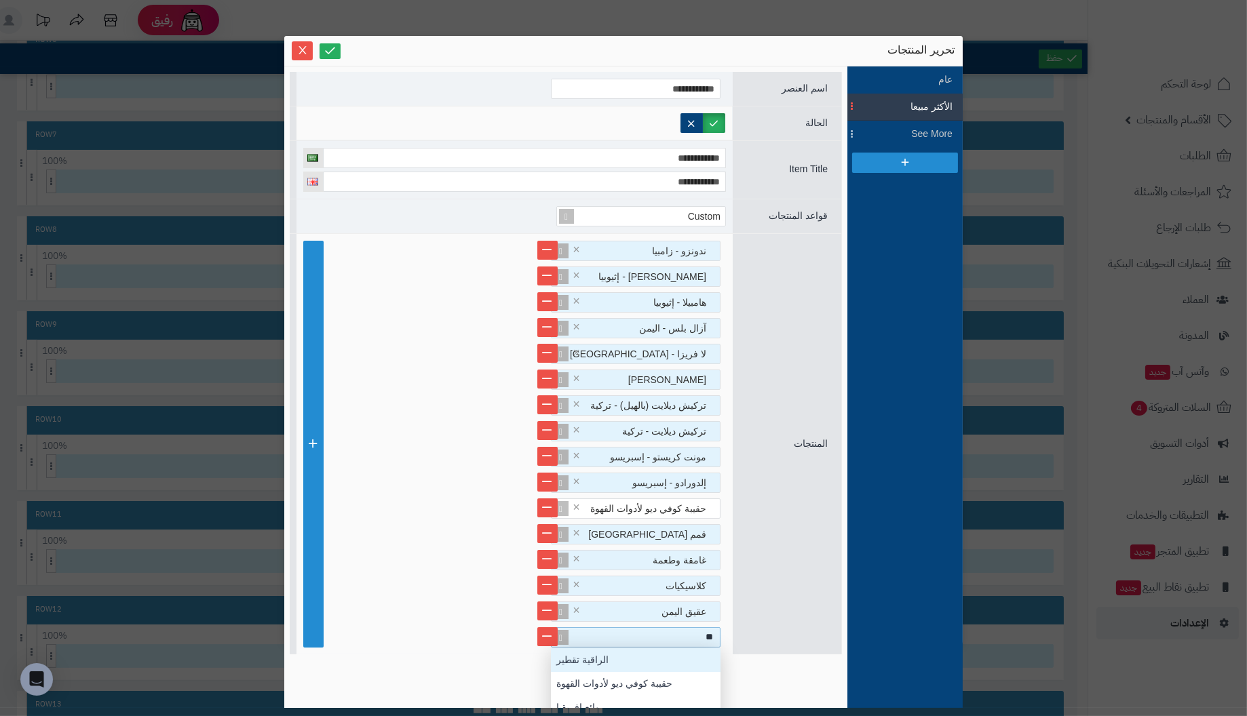
scroll to position [625, 0]
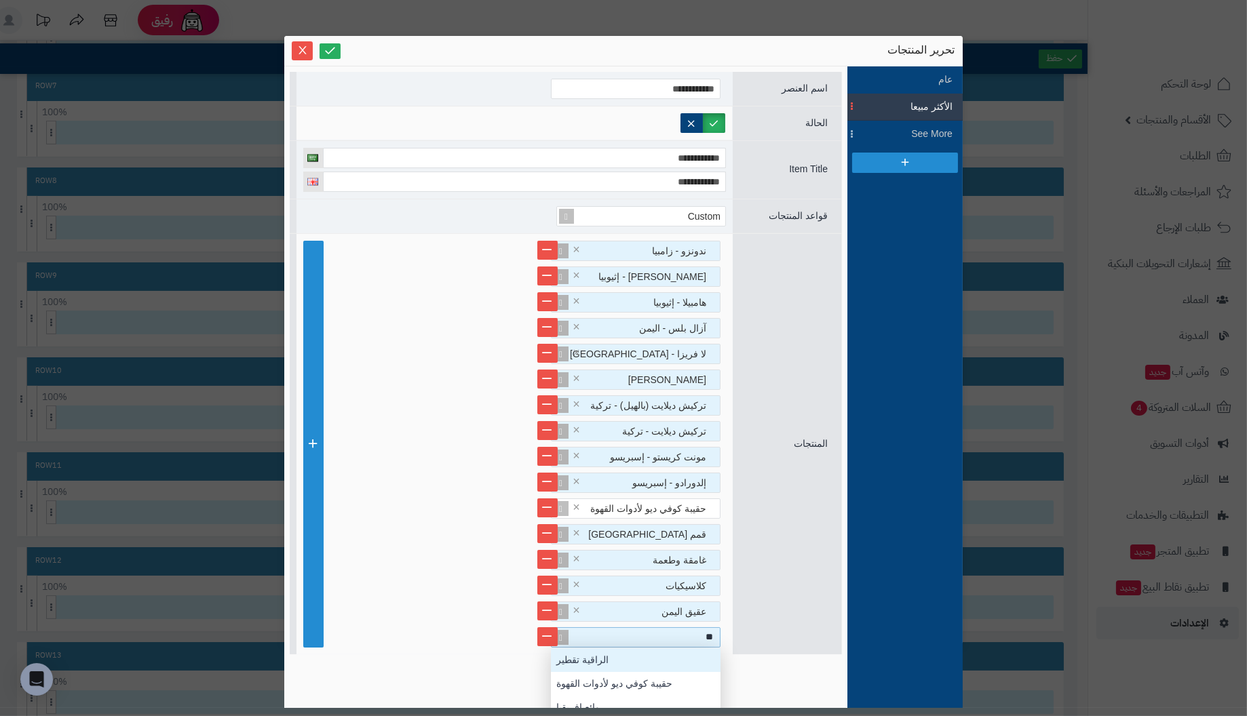
type input "***"
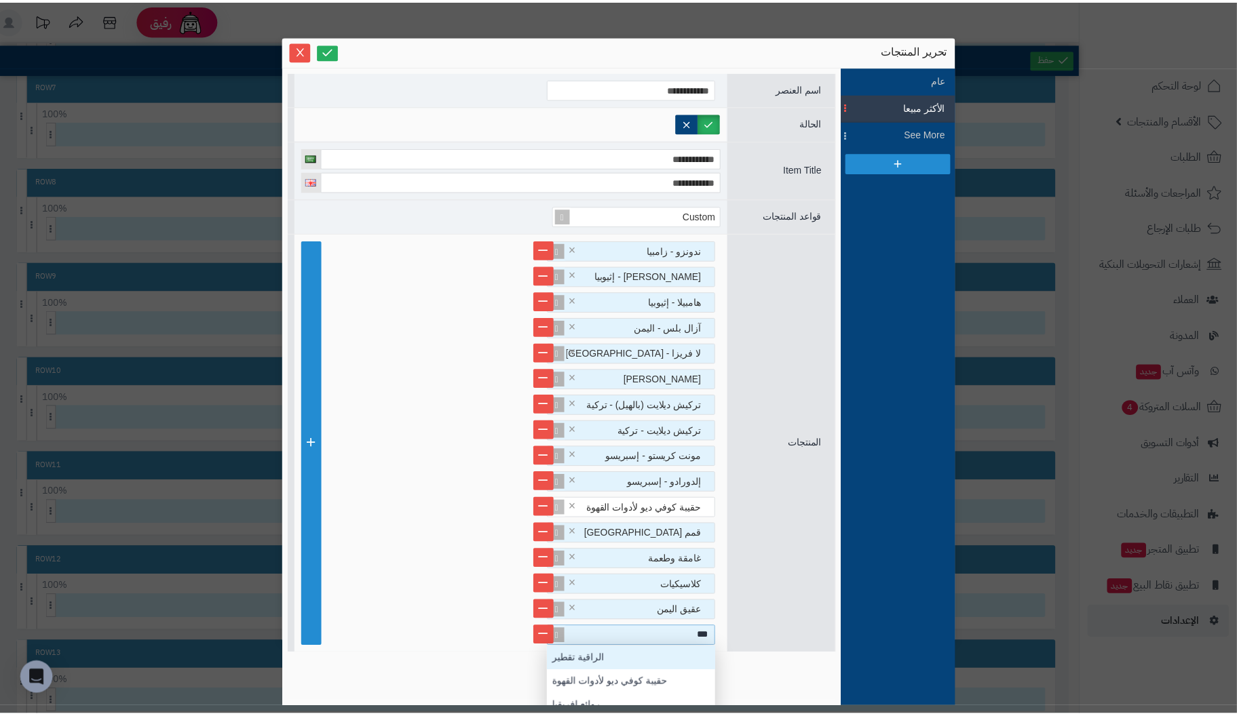
scroll to position [24, 0]
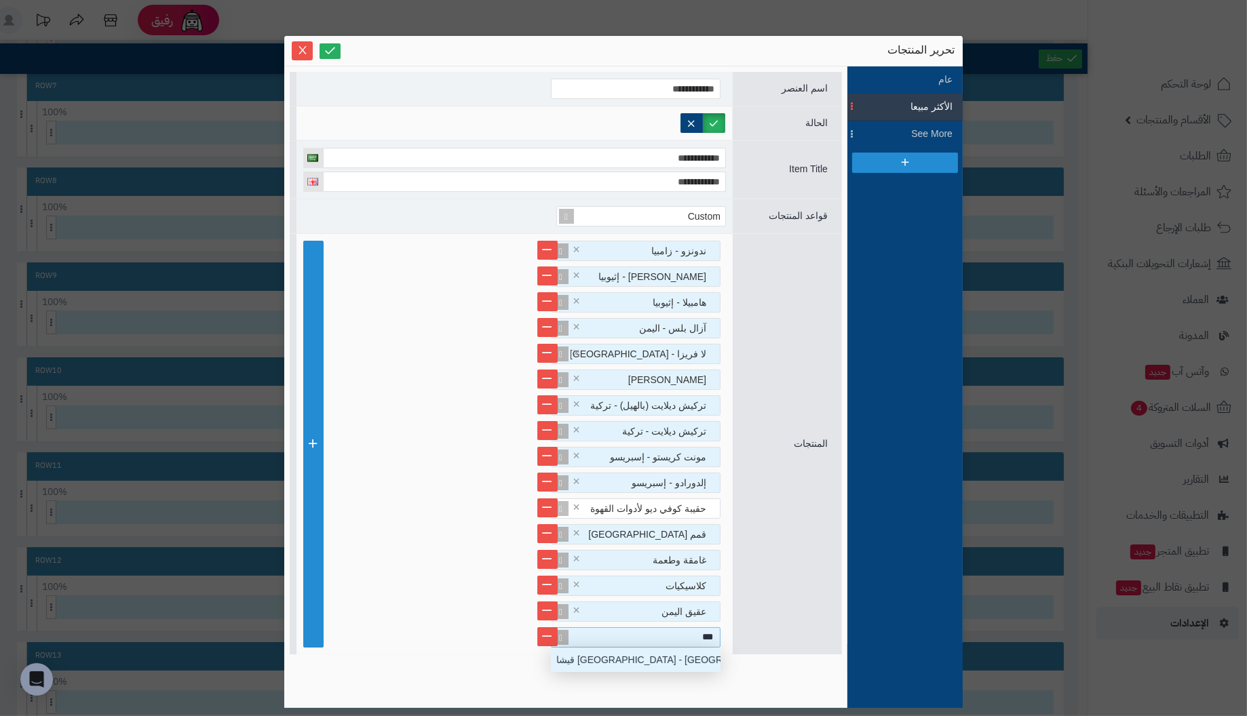
click at [663, 659] on div "قيشا كولومبيا - كولومبيا" at bounding box center [636, 661] width 170 height 24
drag, startPoint x: 547, startPoint y: 374, endPoint x: 486, endPoint y: 381, distance: 62.1
click at [486, 381] on li "ماكيتا - يوغندا ×" at bounding box center [514, 380] width 423 height 20
click at [330, 50] on icon at bounding box center [330, 50] width 13 height 13
click at [332, 51] on icon at bounding box center [330, 50] width 13 height 13
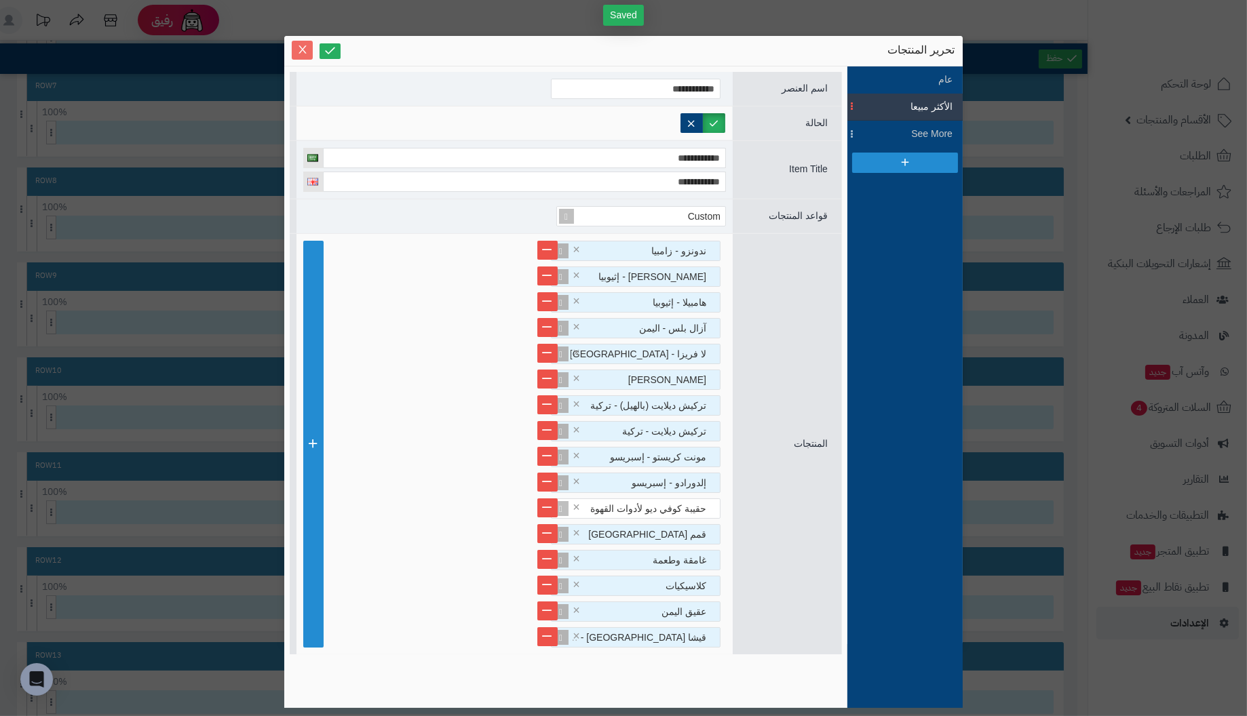
click at [299, 48] on icon "Close" at bounding box center [302, 49] width 11 height 11
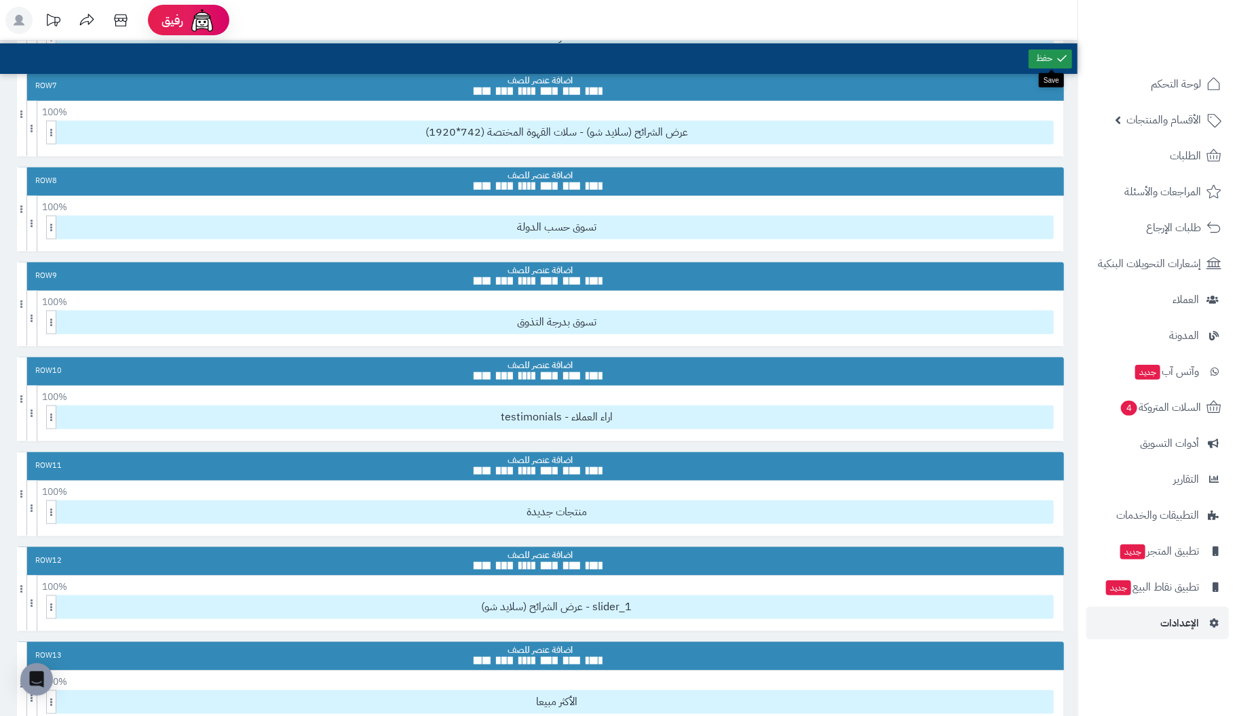
click at [1043, 57] on link at bounding box center [1049, 59] width 43 height 19
click at [1053, 53] on link at bounding box center [1049, 59] width 43 height 19
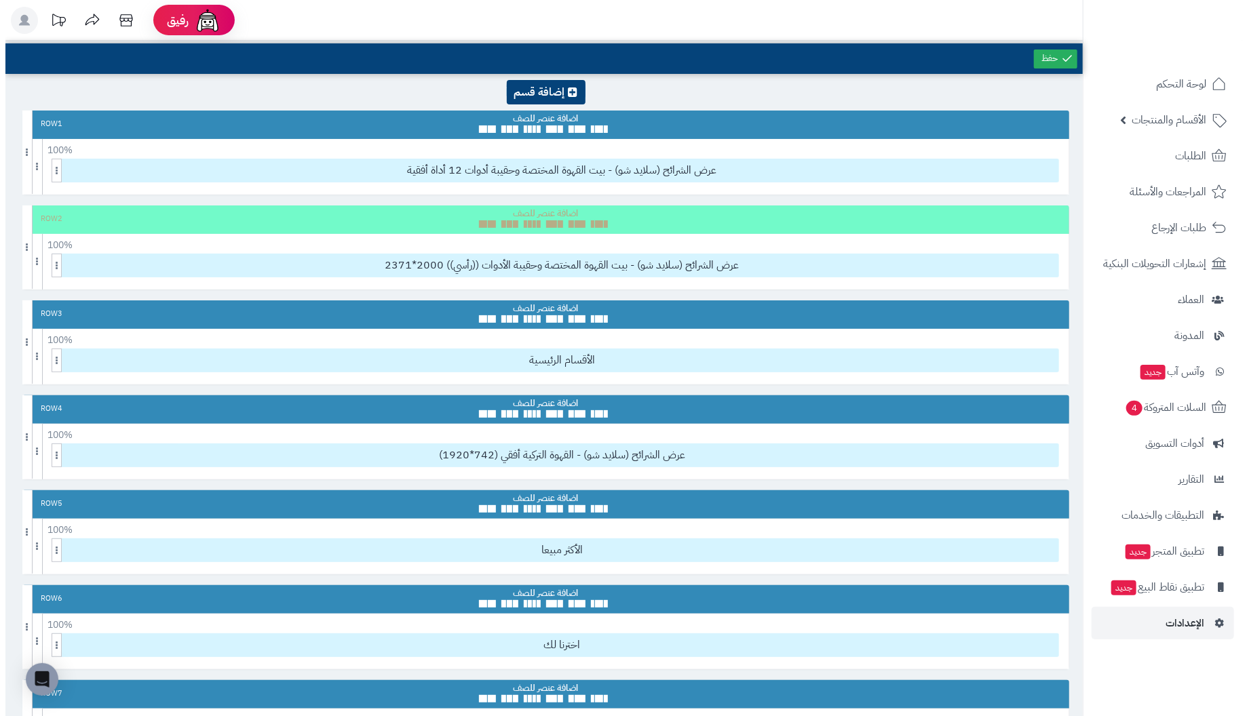
scroll to position [15, 0]
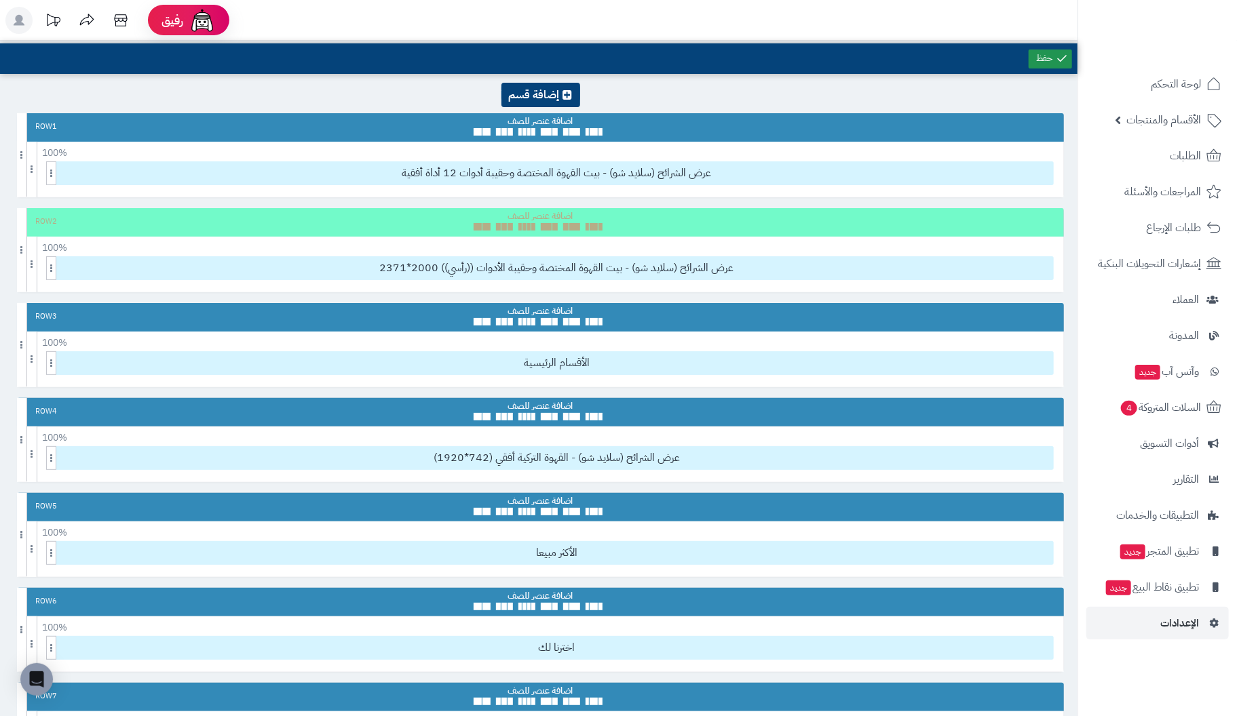
click at [1051, 54] on link at bounding box center [1049, 59] width 43 height 19
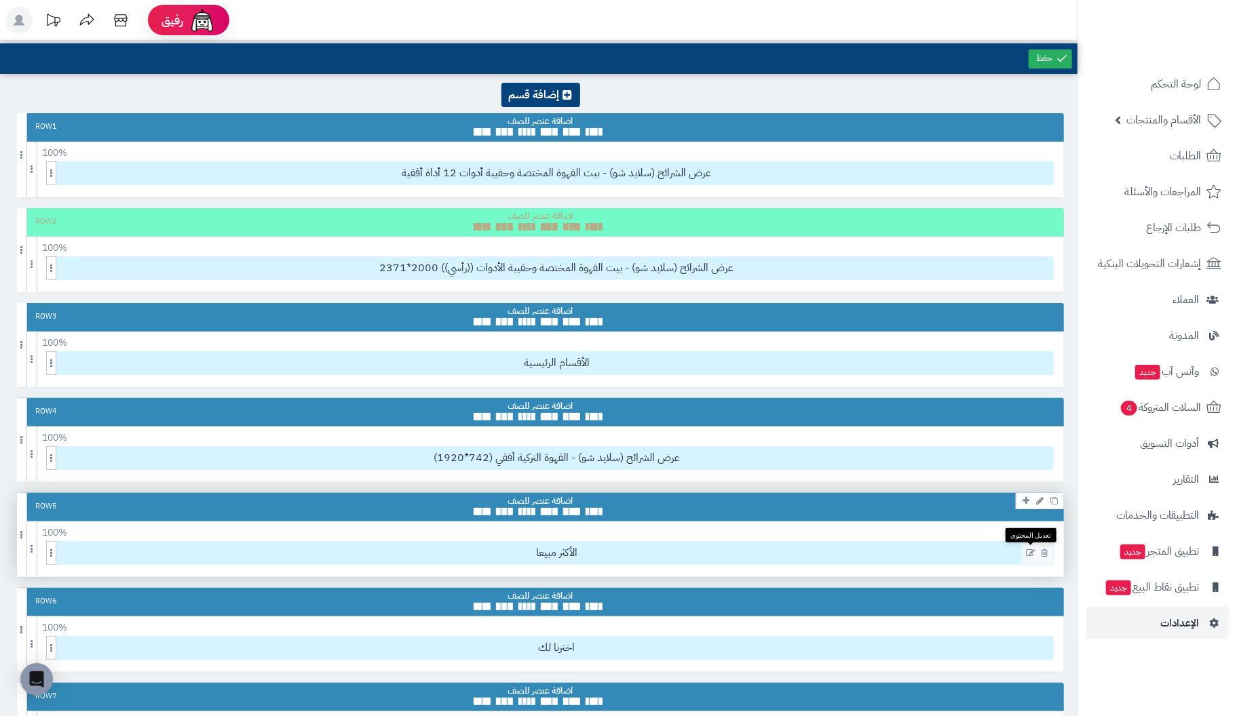
click at [1029, 549] on icon at bounding box center [1030, 553] width 9 height 9
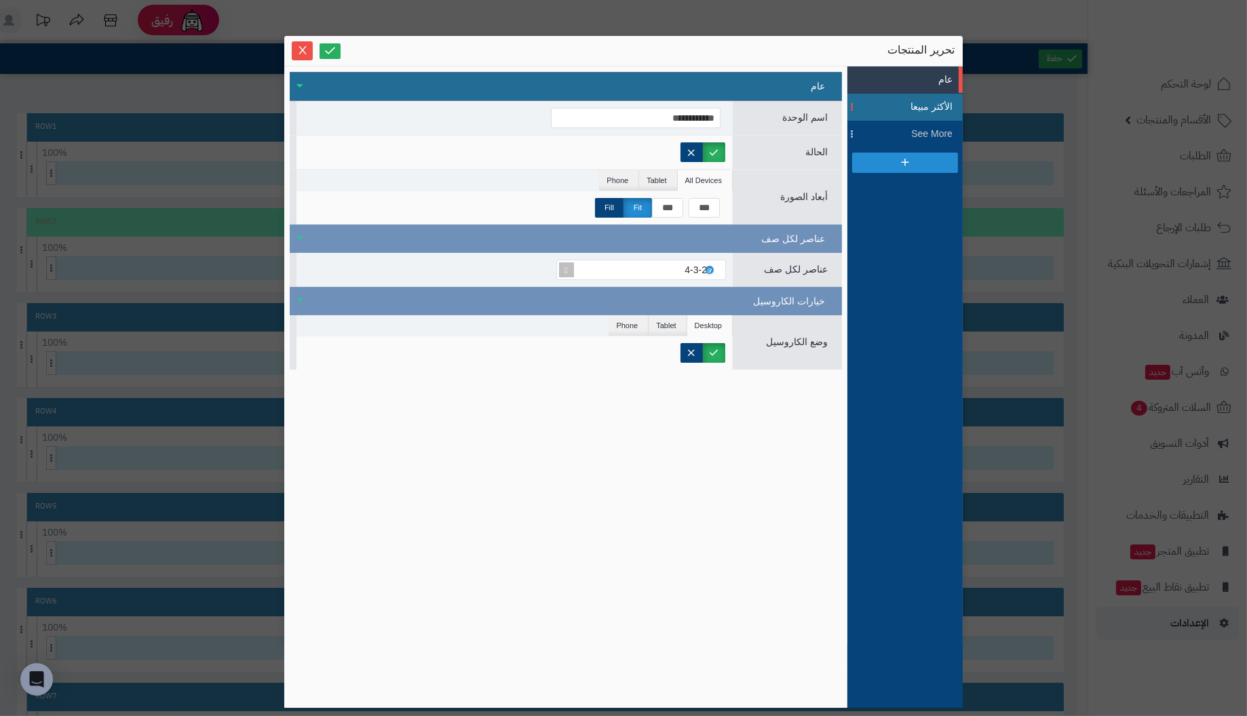
click at [905, 104] on span "الأكثر مبيعا" at bounding box center [921, 107] width 61 height 14
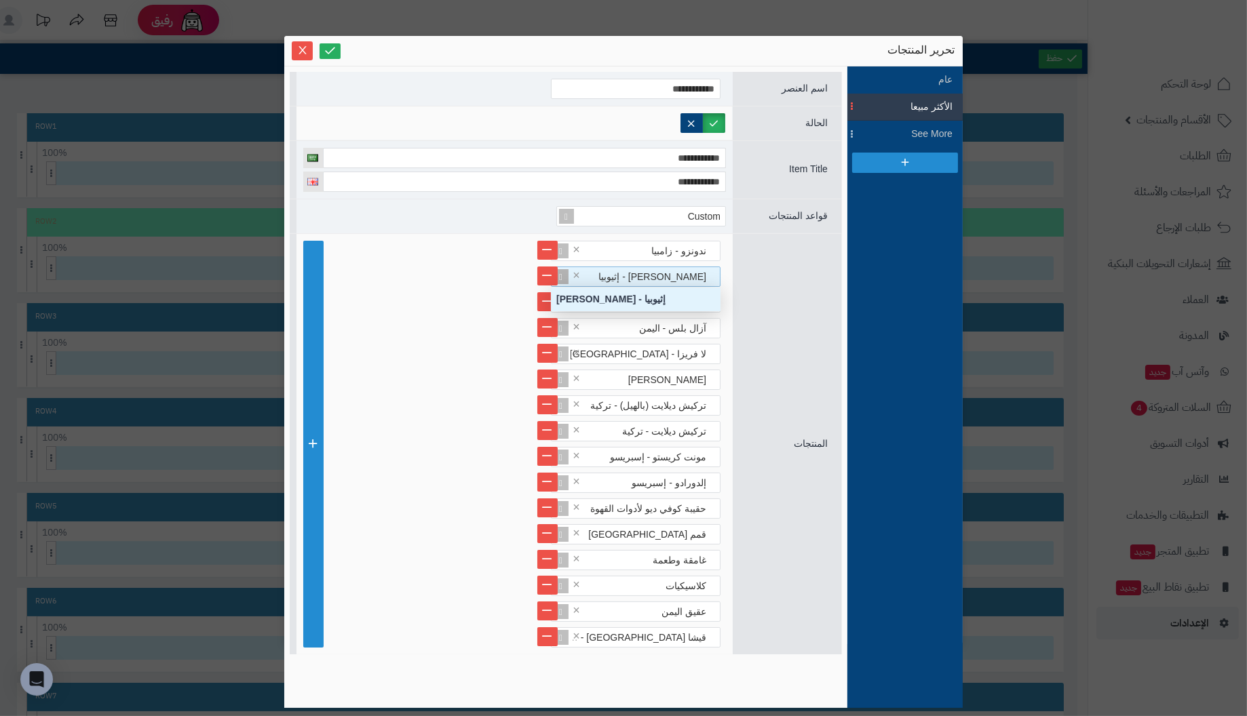
scroll to position [24, 0]
drag, startPoint x: 634, startPoint y: 275, endPoint x: 786, endPoint y: 210, distance: 165.3
click at [724, 220] on div "**********" at bounding box center [566, 363] width 552 height 583
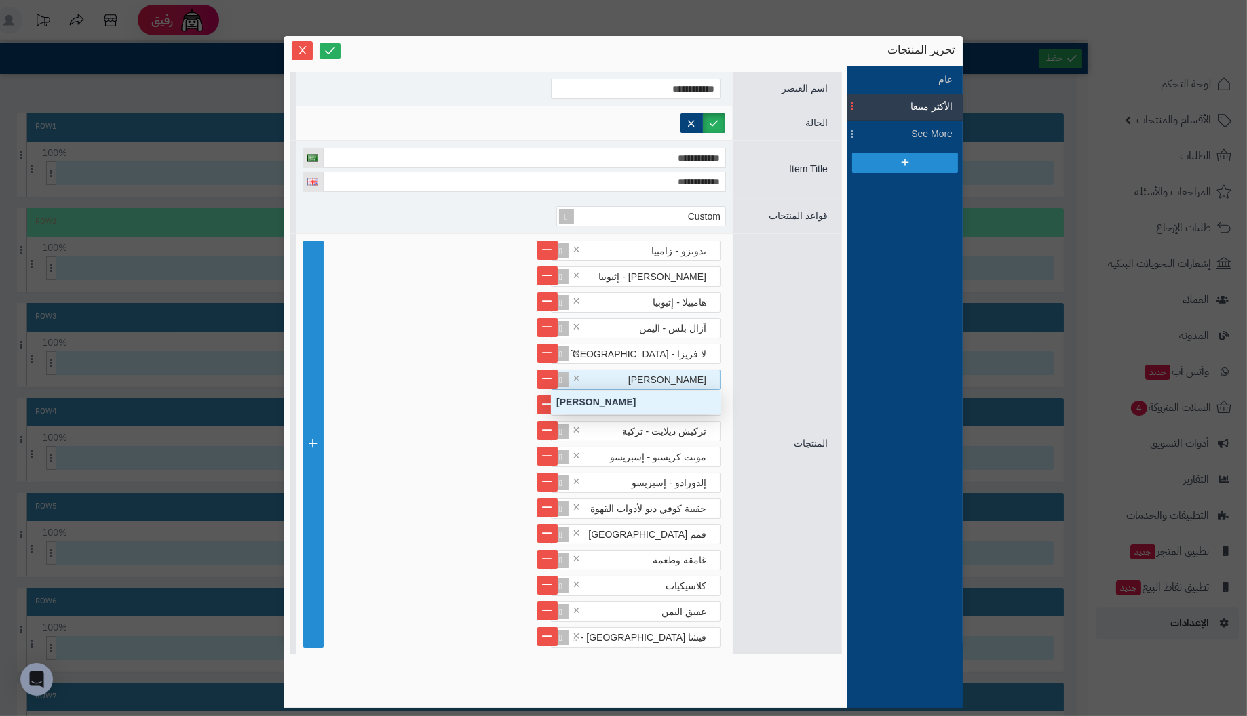
drag, startPoint x: 707, startPoint y: 379, endPoint x: 730, endPoint y: 391, distance: 25.8
click at [728, 391] on div "ندونزو - زامبيا × كيفي تينيا - إثيوبيا × هامبيلا - إثيوبيا × آزال بلس - اليمن ×…" at bounding box center [514, 444] width 436 height 421
click at [726, 383] on li "ماكيتا - يوغندا ×" at bounding box center [514, 380] width 423 height 20
